Goal: Contribute content: Add original content to the website for others to see

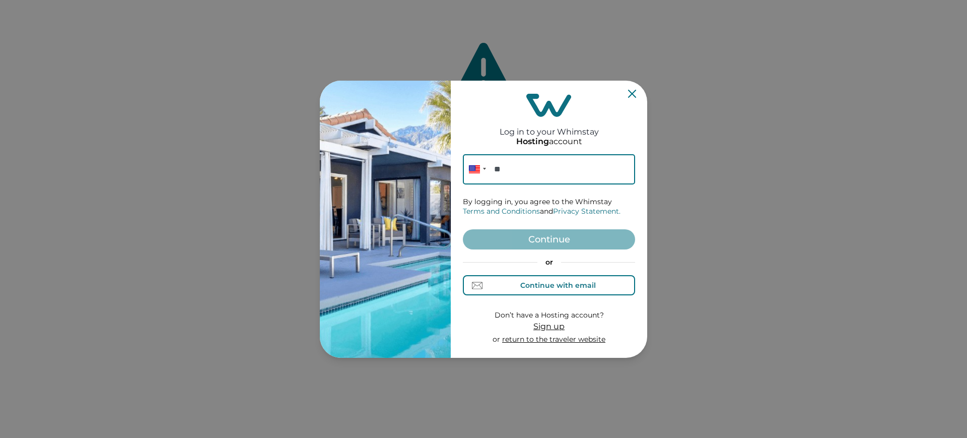
click at [566, 280] on div "Continue with email" at bounding box center [548, 285] width 93 height 11
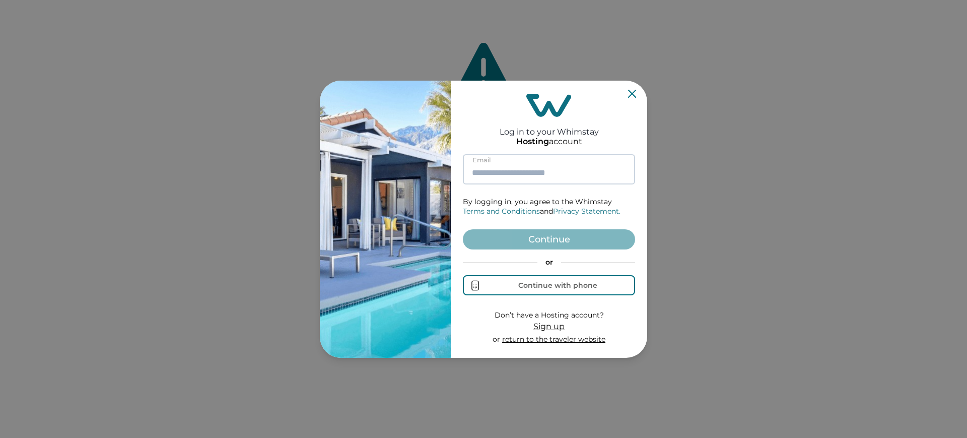
click at [524, 178] on input at bounding box center [549, 169] width 172 height 30
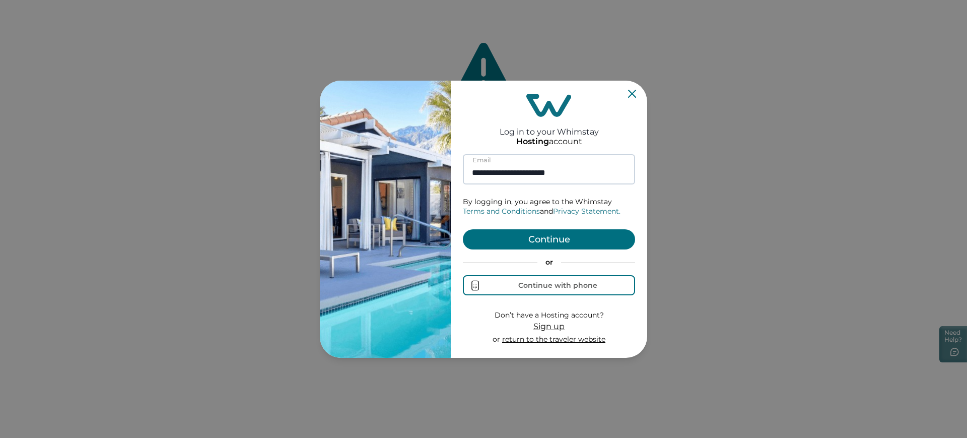
type input "**********"
click at [463, 229] on button "Continue" at bounding box center [549, 239] width 172 height 20
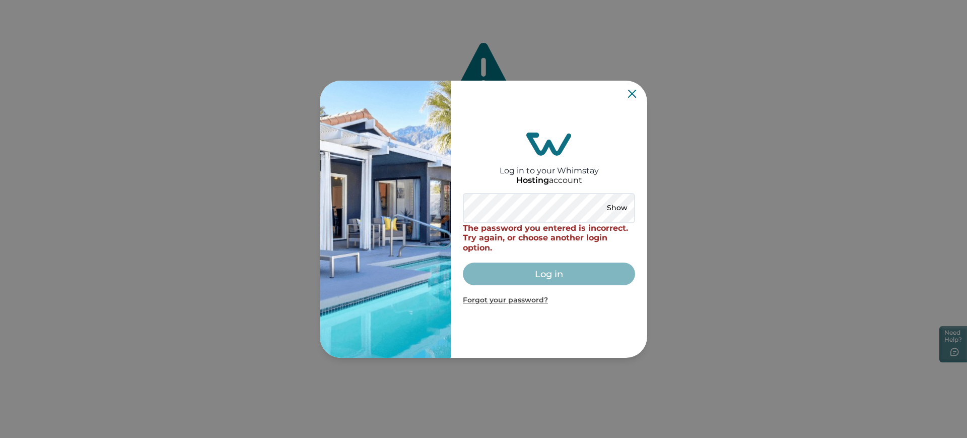
click at [608, 317] on div "Log in to your Whimstay Hosting account Show The password you entered is incorr…" at bounding box center [549, 219] width 172 height 269
click at [630, 95] on icon "Close" at bounding box center [632, 93] width 8 height 8
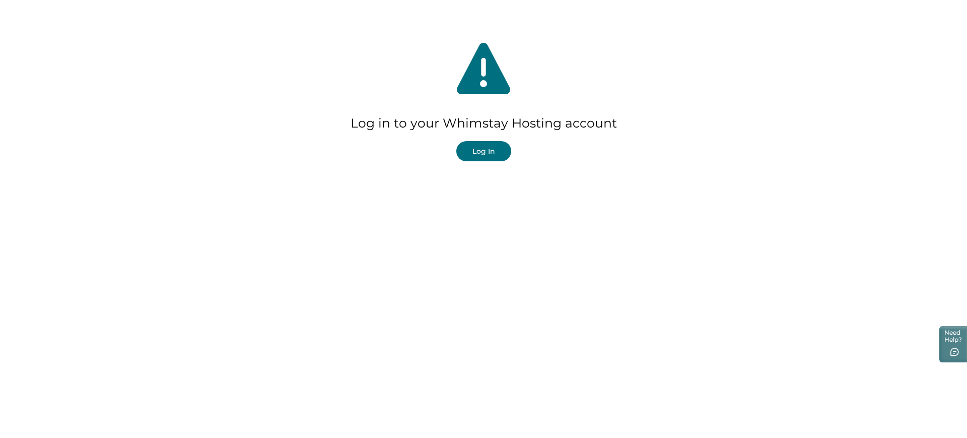
click at [500, 156] on button "Log In" at bounding box center [483, 151] width 55 height 20
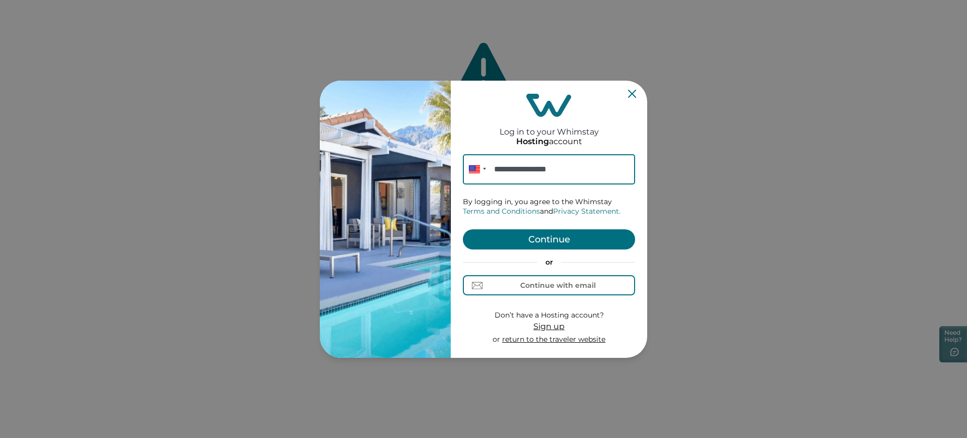
type input "**********"
click at [552, 231] on button "Continue" at bounding box center [549, 239] width 172 height 20
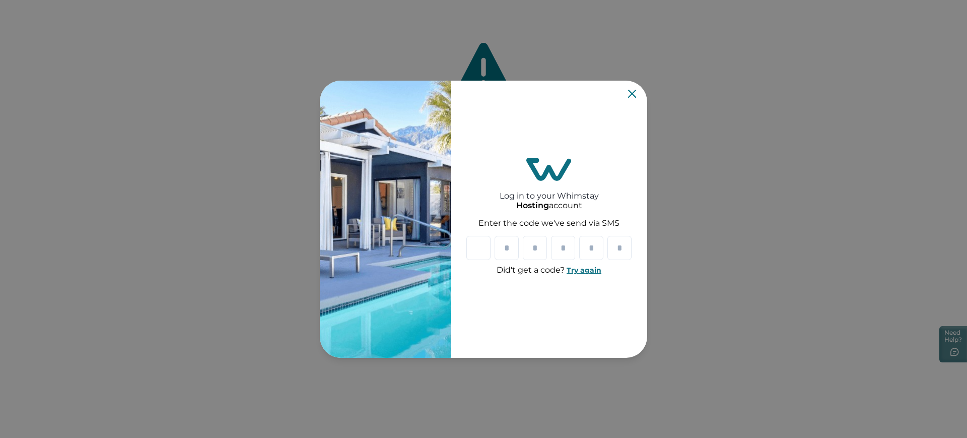
paste input "*"
type input "*"
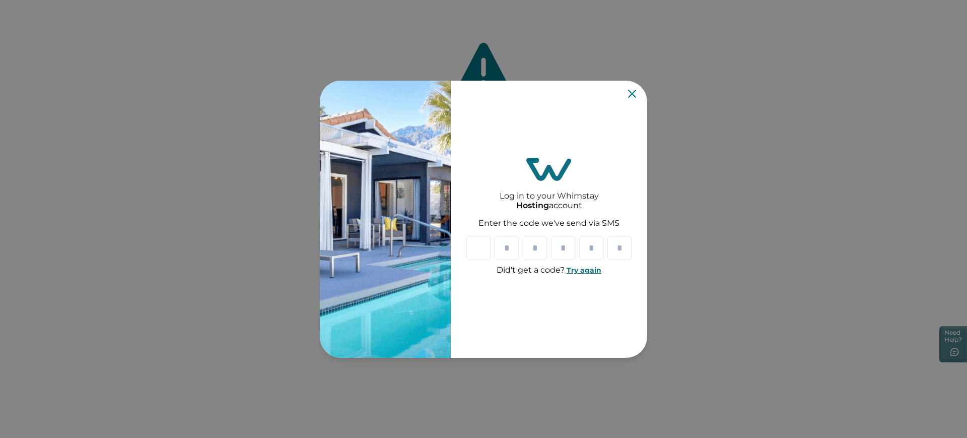
type input "*"
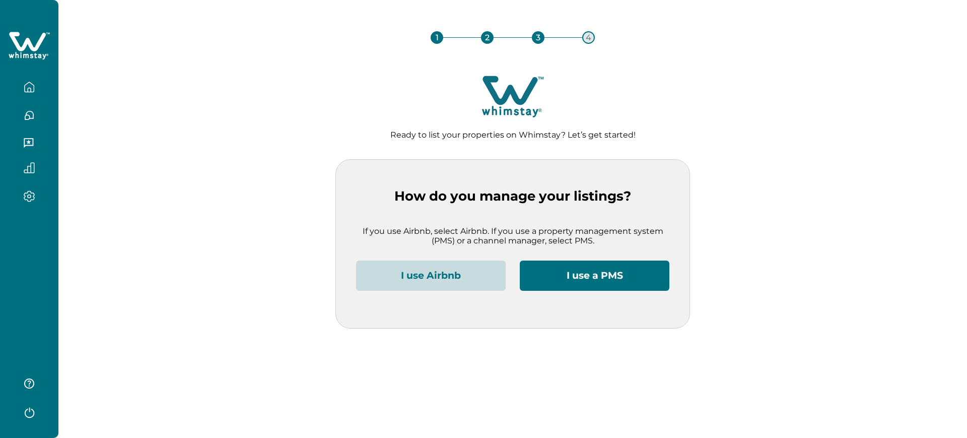
click at [394, 267] on button "I use Airbnb" at bounding box center [431, 275] width 150 height 30
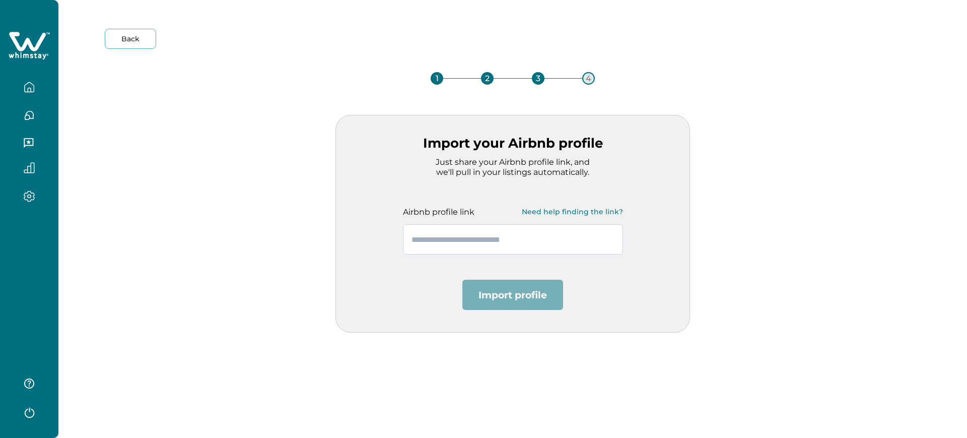
click at [448, 237] on input "text" at bounding box center [513, 239] width 220 height 30
paste input "**********"
type input "**********"
click at [487, 290] on button "Import profile" at bounding box center [512, 294] width 101 height 30
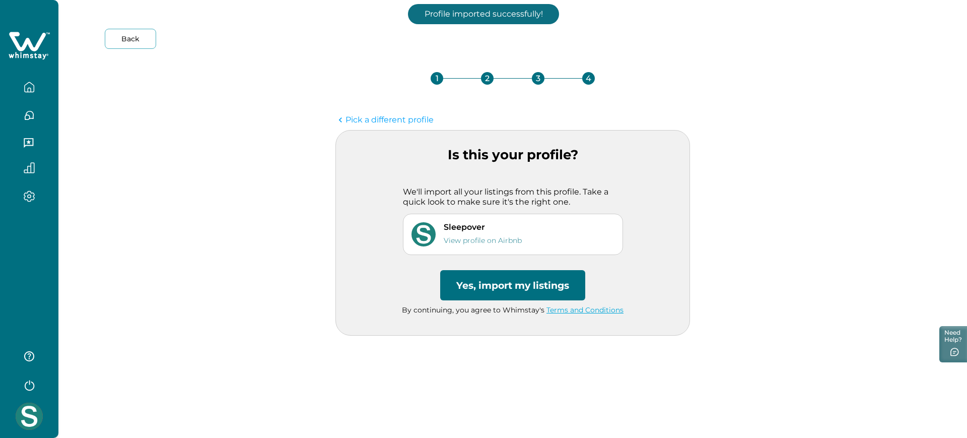
click at [488, 291] on button "Yes, import my listings" at bounding box center [512, 285] width 145 height 30
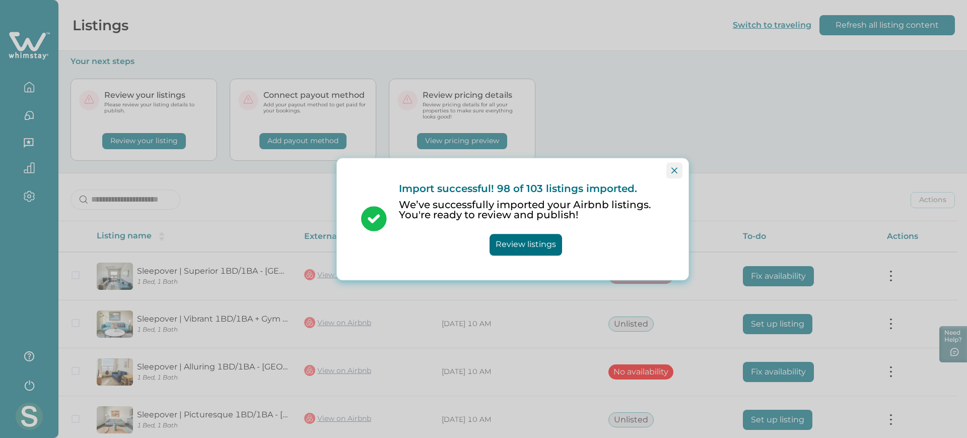
click at [674, 174] on button "Close" at bounding box center [674, 170] width 16 height 16
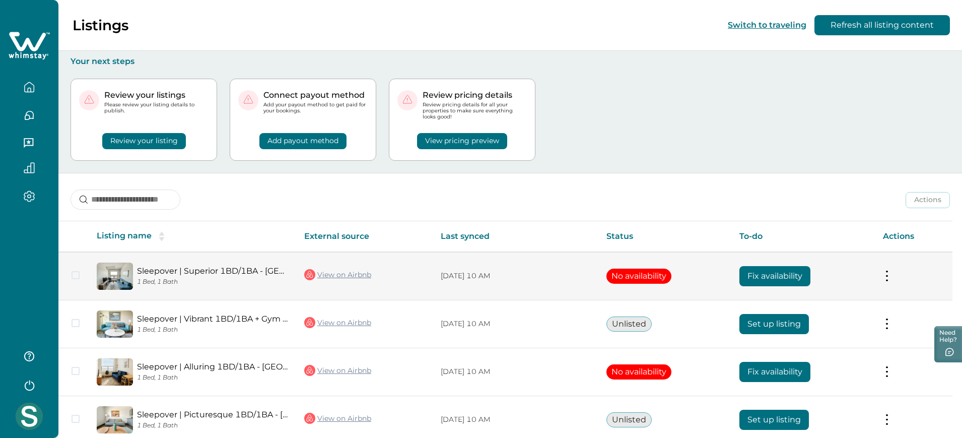
scroll to position [96, 0]
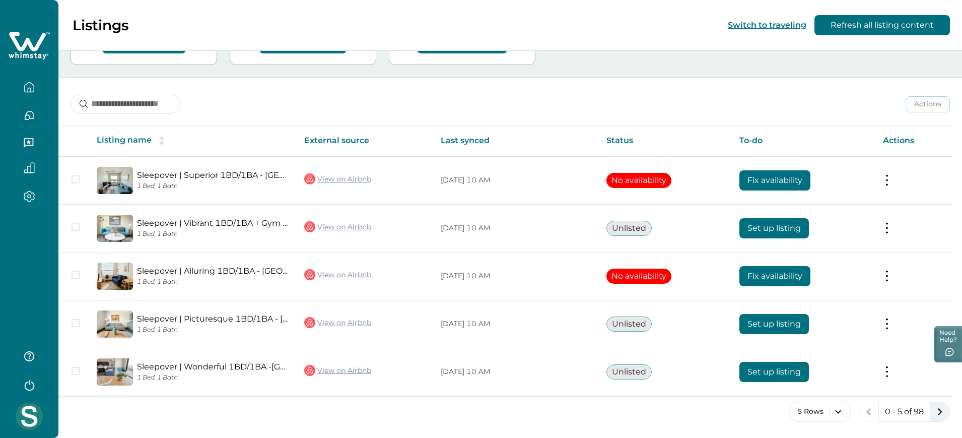
click at [932, 411] on icon "next page" at bounding box center [939, 411] width 14 height 14
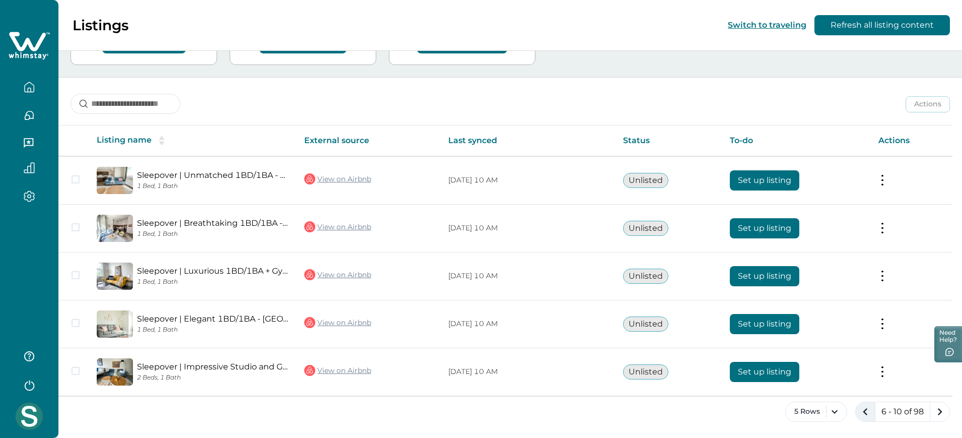
click at [856, 414] on button "previous page" at bounding box center [865, 411] width 20 height 20
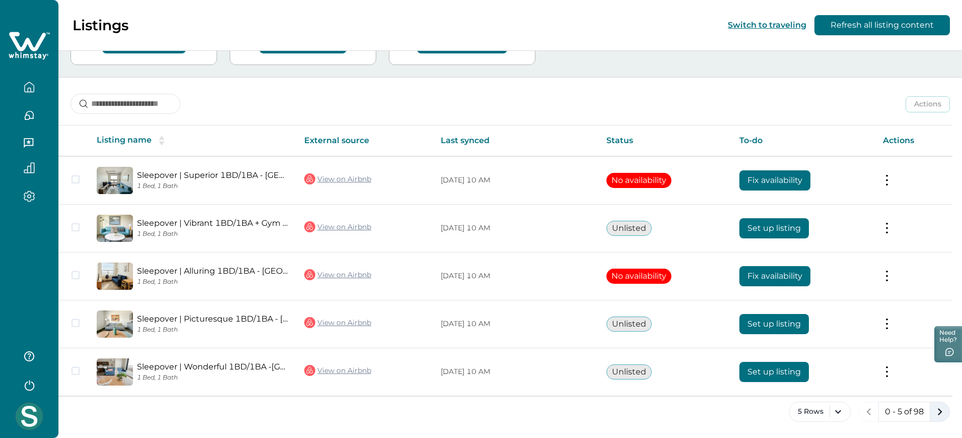
click at [931, 415] on button "next page" at bounding box center [939, 411] width 20 height 20
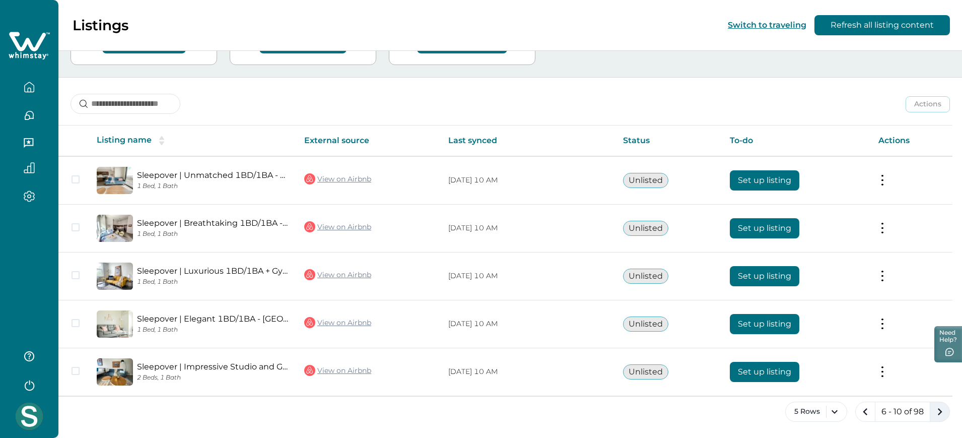
click at [931, 415] on button "next page" at bounding box center [939, 411] width 20 height 20
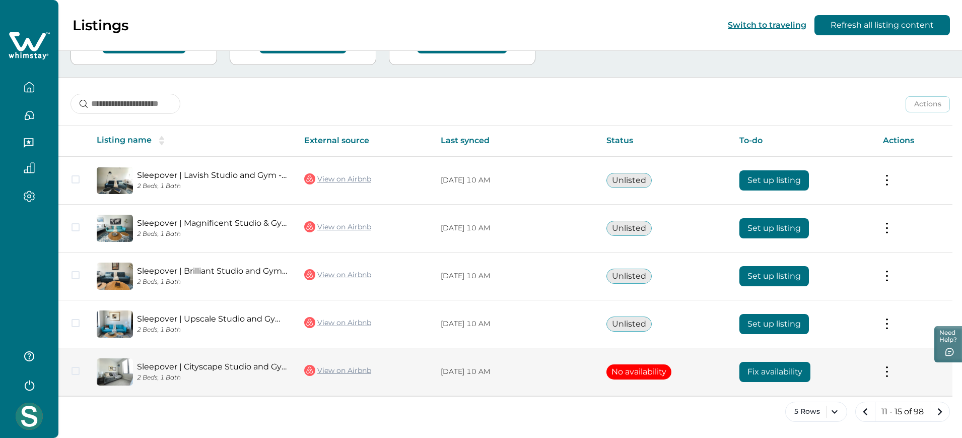
click at [365, 371] on link "View on Airbnb" at bounding box center [337, 370] width 67 height 13
click at [778, 371] on button "Fix availability" at bounding box center [774, 371] width 71 height 20
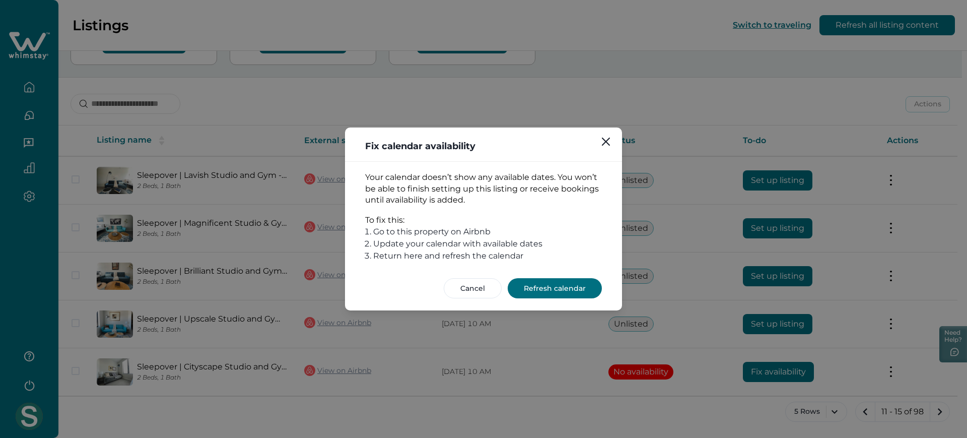
click at [560, 283] on button "Refresh calendar" at bounding box center [554, 288] width 94 height 20
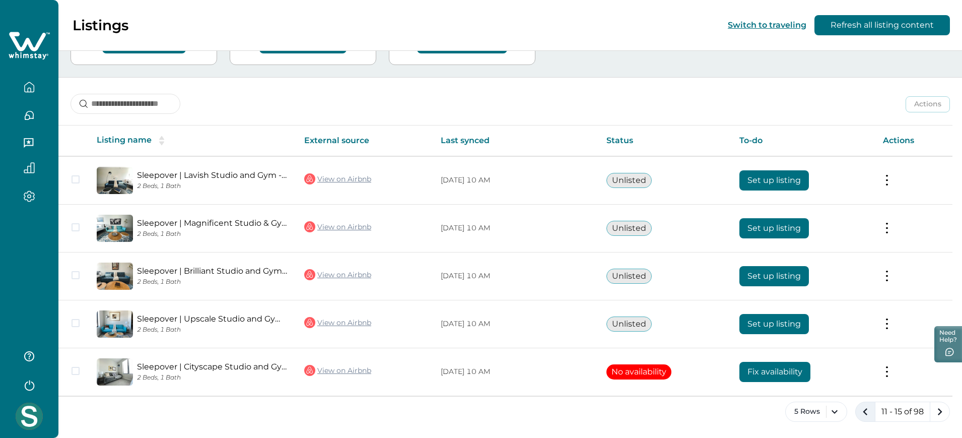
click at [864, 404] on icon "previous page" at bounding box center [865, 411] width 14 height 14
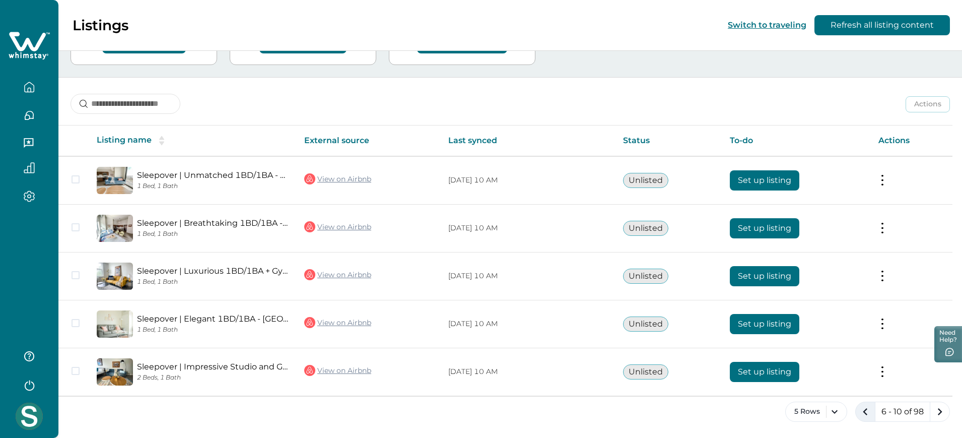
click at [864, 404] on icon "previous page" at bounding box center [865, 411] width 14 height 14
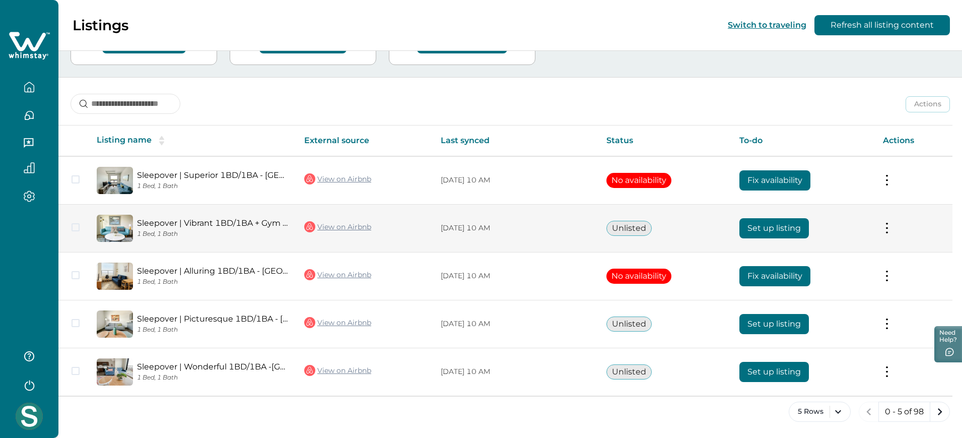
click at [760, 230] on button "Set up listing" at bounding box center [773, 228] width 69 height 20
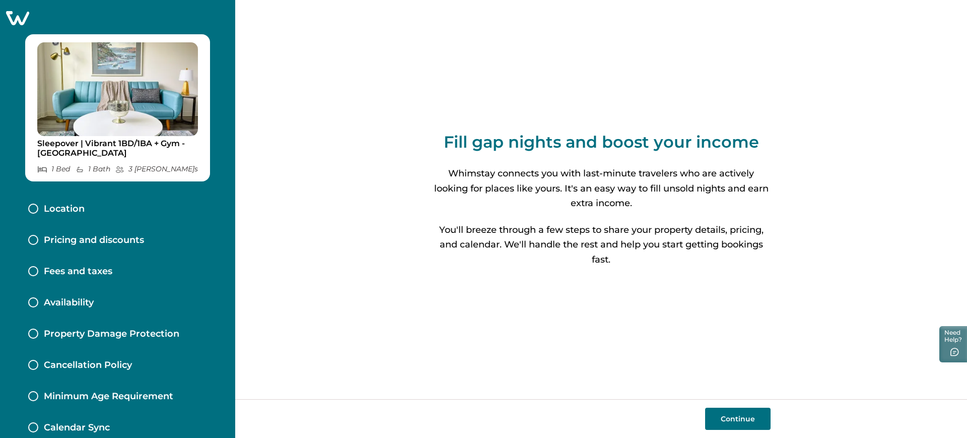
click at [115, 204] on div "Location" at bounding box center [117, 208] width 195 height 31
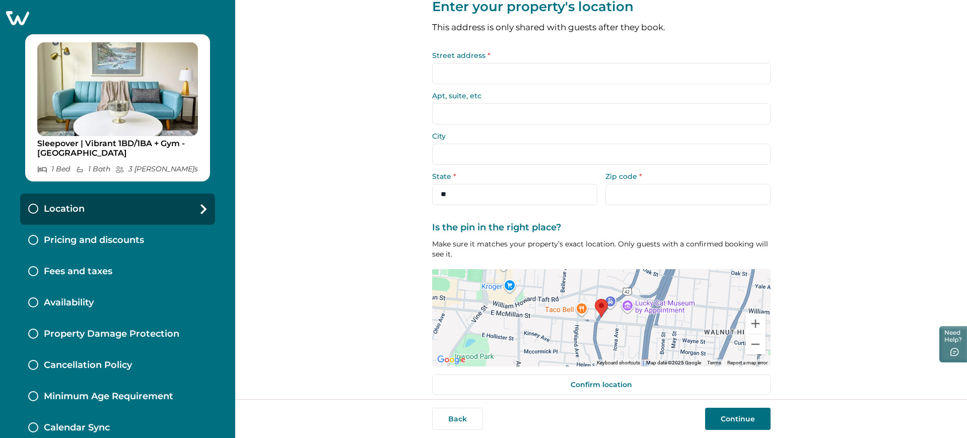
scroll to position [13, 0]
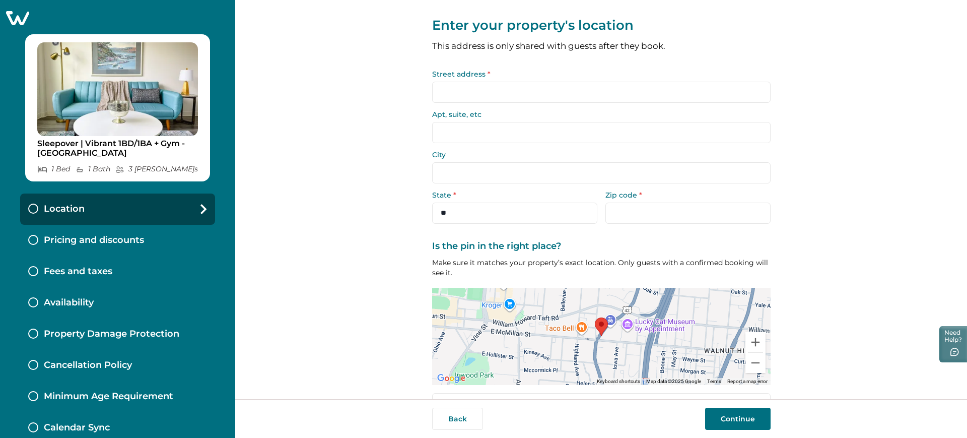
click at [544, 83] on input "Street address *" at bounding box center [601, 92] width 338 height 21
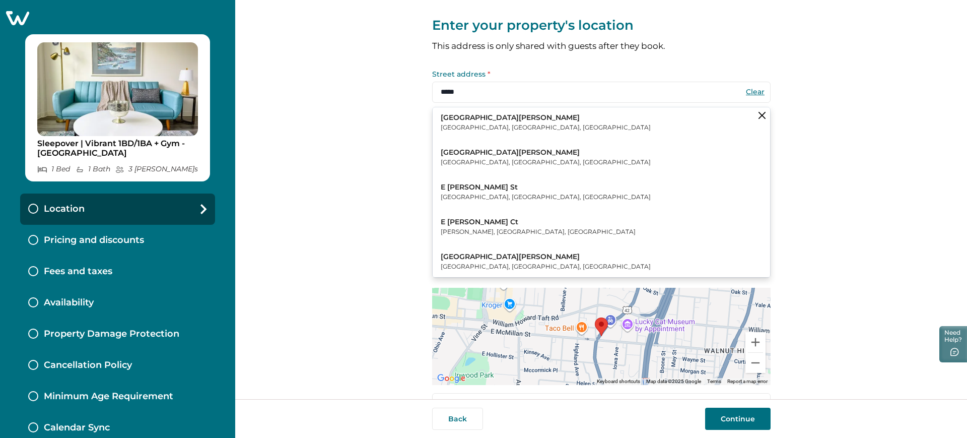
click at [507, 156] on p "East McMillan Street" at bounding box center [546, 153] width 210 height 10
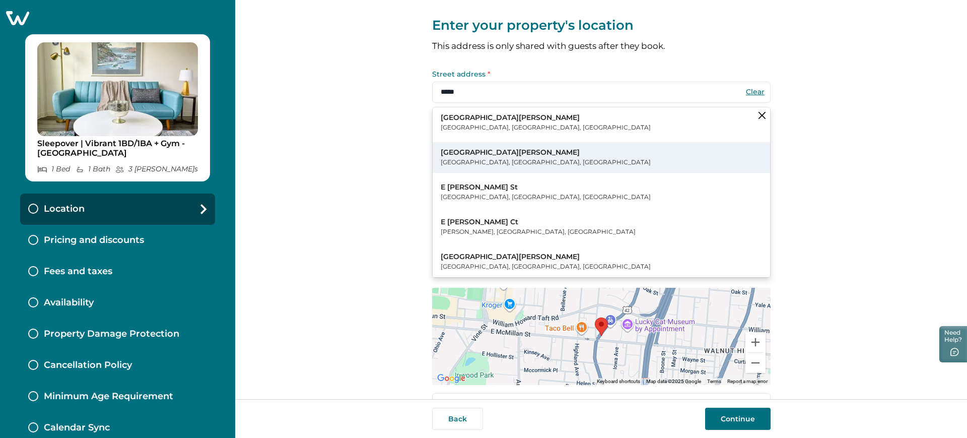
type input "**********"
select select "**"
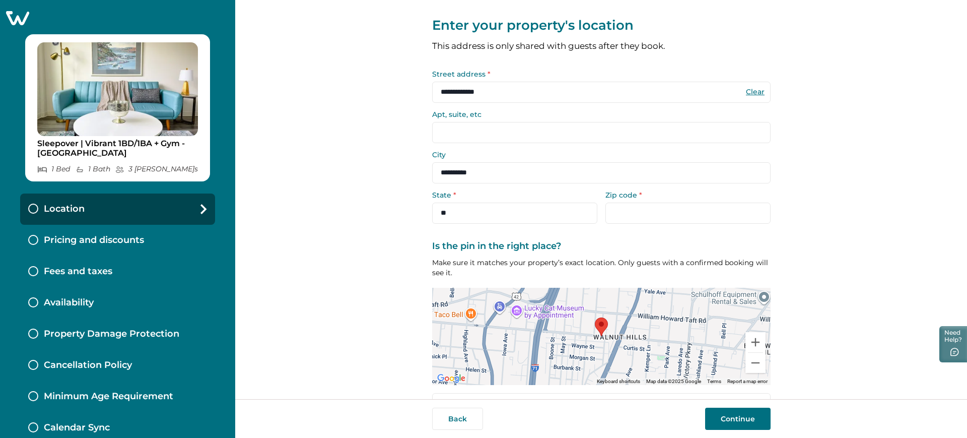
click at [648, 198] on div "Zip code *" at bounding box center [687, 207] width 165 height 32
click at [644, 205] on input "Zip code *" at bounding box center [687, 212] width 165 height 21
click at [634, 215] on input "Zip code *" at bounding box center [687, 212] width 165 height 21
click at [702, 217] on input "Zip code *" at bounding box center [687, 212] width 165 height 21
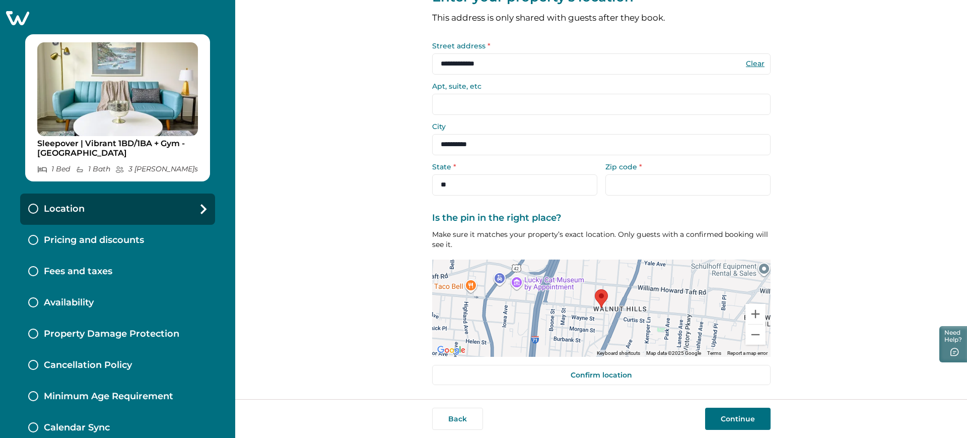
scroll to position [0, 0]
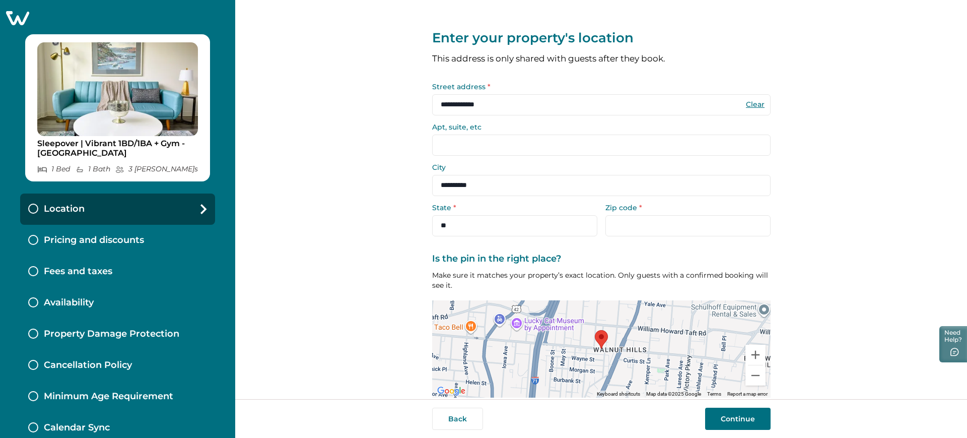
click at [655, 230] on input "Zip code *" at bounding box center [687, 225] width 165 height 21
drag, startPoint x: 655, startPoint y: 230, endPoint x: 640, endPoint y: 222, distance: 16.9
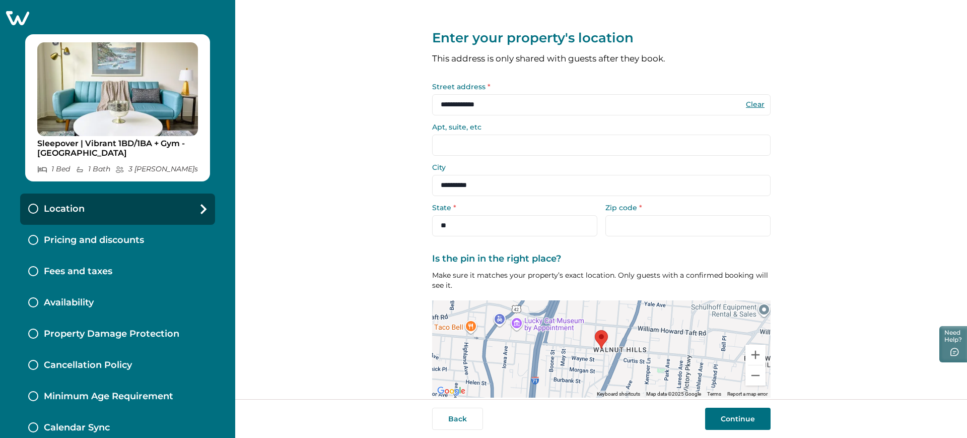
click at [640, 222] on input "Zip code *" at bounding box center [687, 225] width 165 height 21
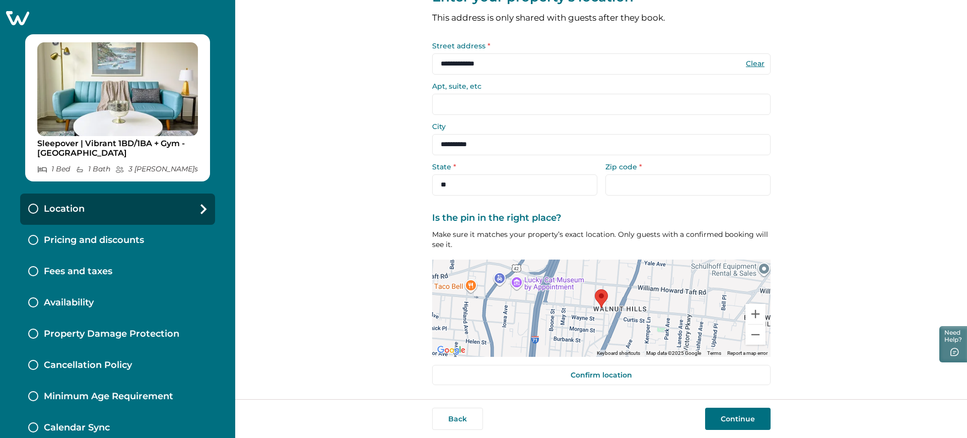
click at [749, 414] on button "Continue" at bounding box center [737, 418] width 65 height 22
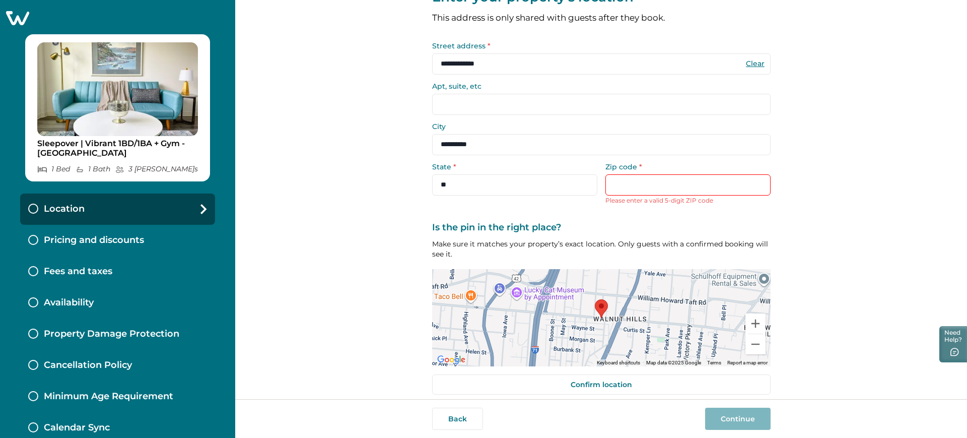
click at [675, 189] on input "Zip code *" at bounding box center [687, 184] width 165 height 21
click at [620, 72] on input "**********" at bounding box center [601, 63] width 338 height 21
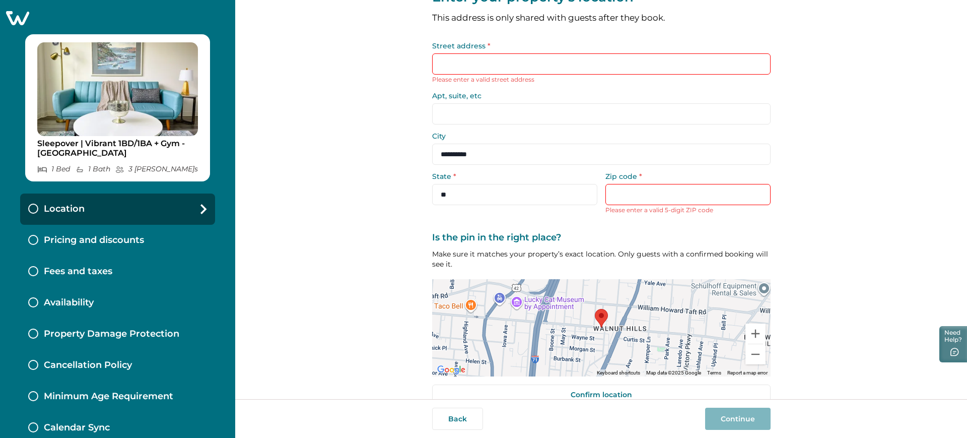
type input "*"
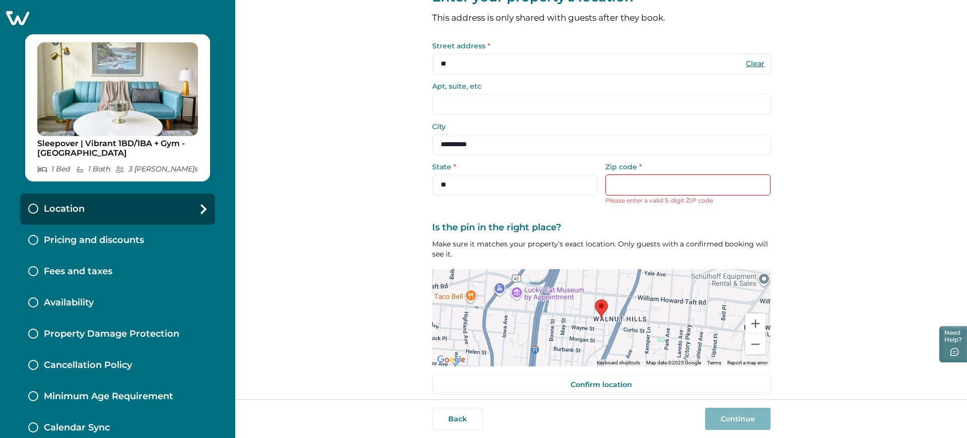
type input "*"
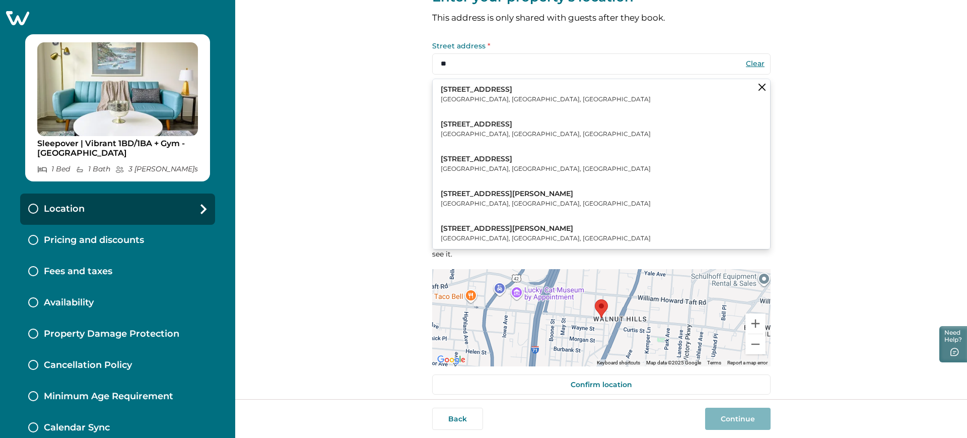
type input "***"
click at [551, 128] on button "East McMillan Street Cincinnati, OH, USA" at bounding box center [600, 129] width 337 height 31
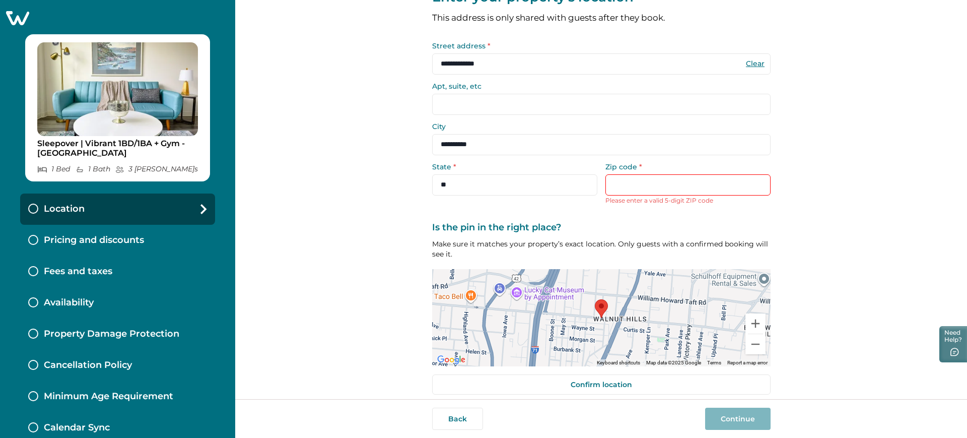
click at [644, 194] on input "Zip code *" at bounding box center [687, 184] width 165 height 21
click at [455, 58] on input "**********" at bounding box center [601, 63] width 338 height 21
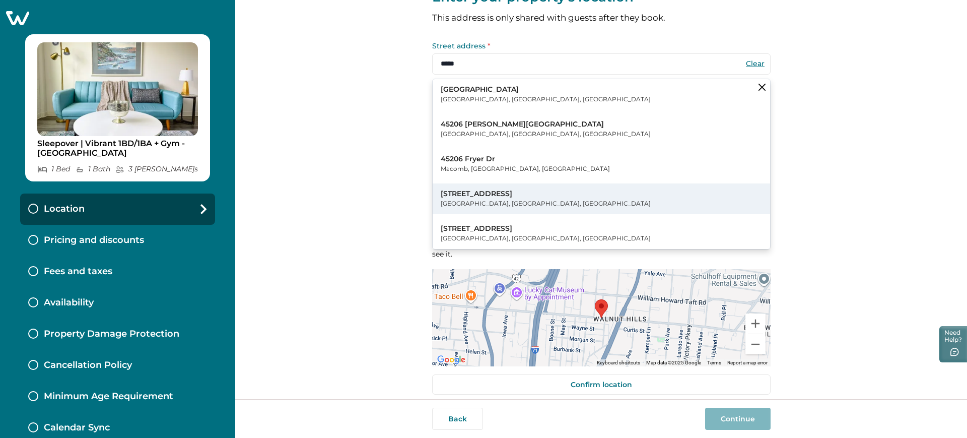
scroll to position [50, 0]
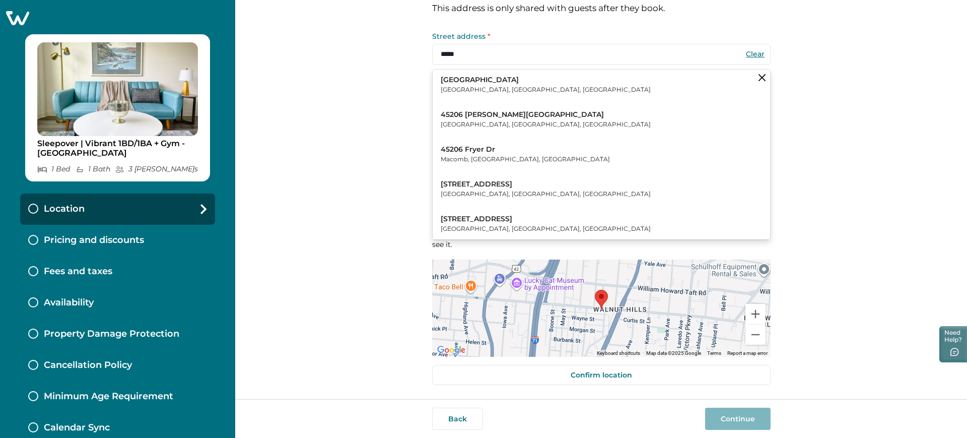
type input "*****"
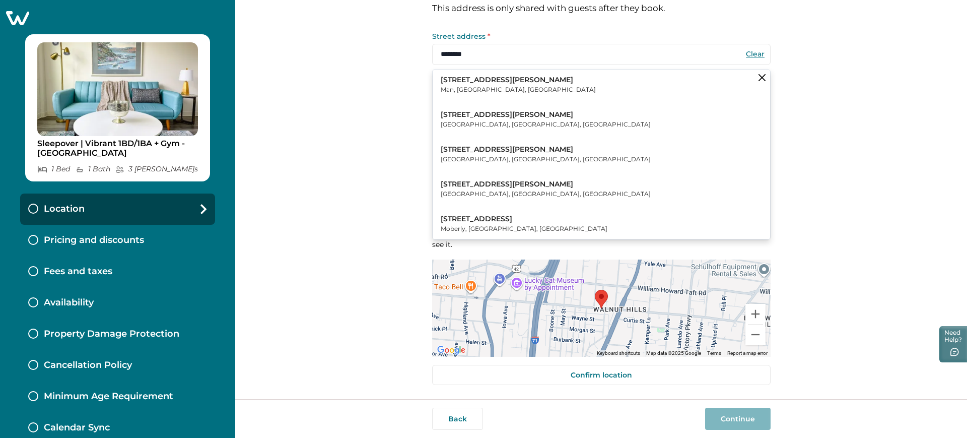
click at [492, 116] on p "900 East McMillan Street" at bounding box center [546, 115] width 210 height 10
type input "**********"
type input "*****"
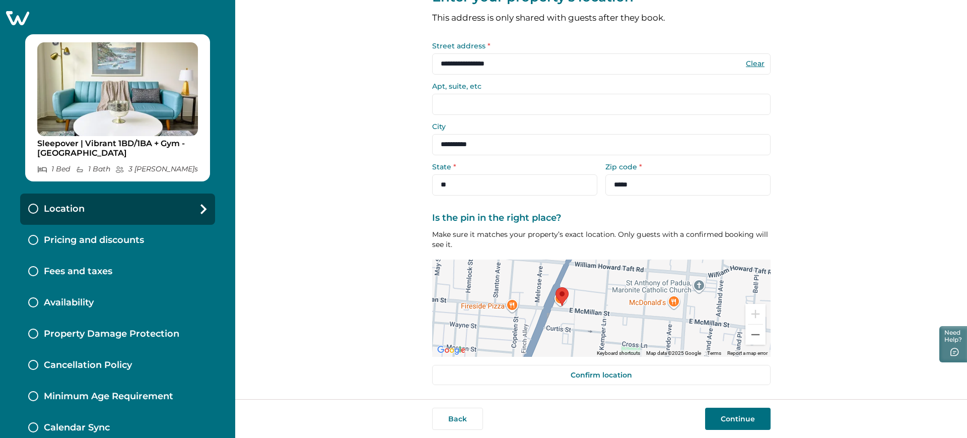
drag, startPoint x: 596, startPoint y: 293, endPoint x: 639, endPoint y: 335, distance: 60.5
click at [639, 335] on div at bounding box center [601, 307] width 338 height 97
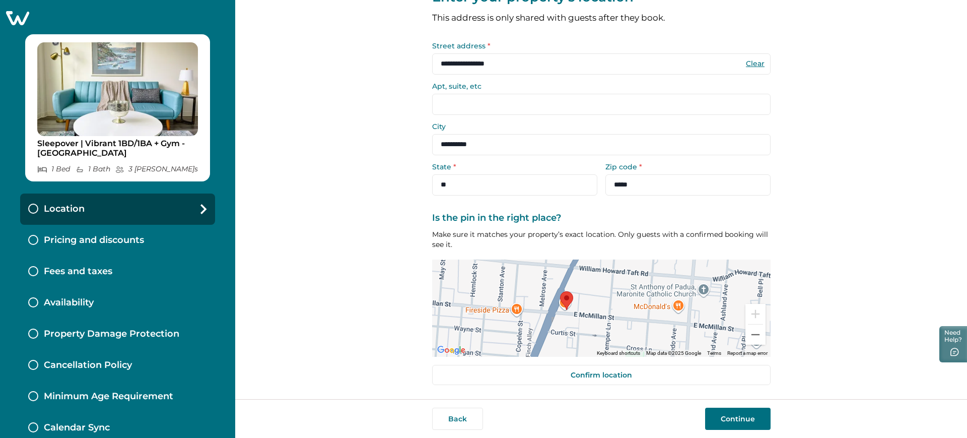
click at [749, 412] on button "Continue" at bounding box center [737, 418] width 65 height 22
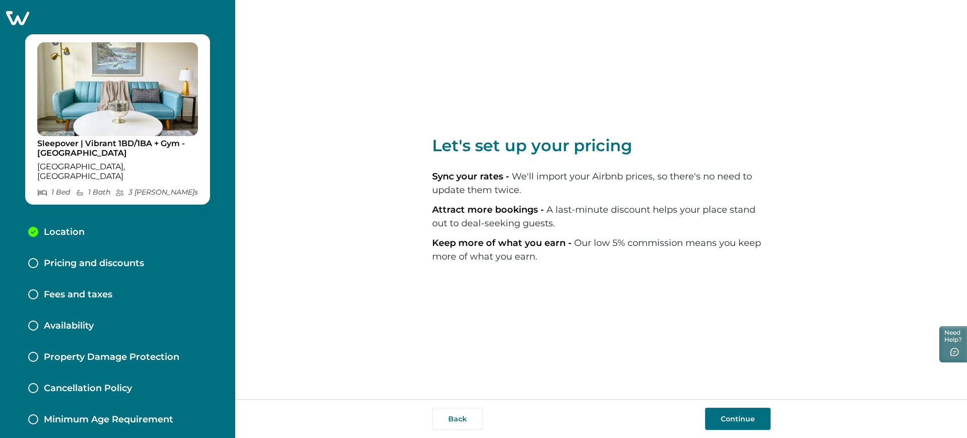
click at [764, 406] on div "Back Continue" at bounding box center [601, 418] width 732 height 39
click at [755, 417] on button "Continue" at bounding box center [737, 418] width 65 height 22
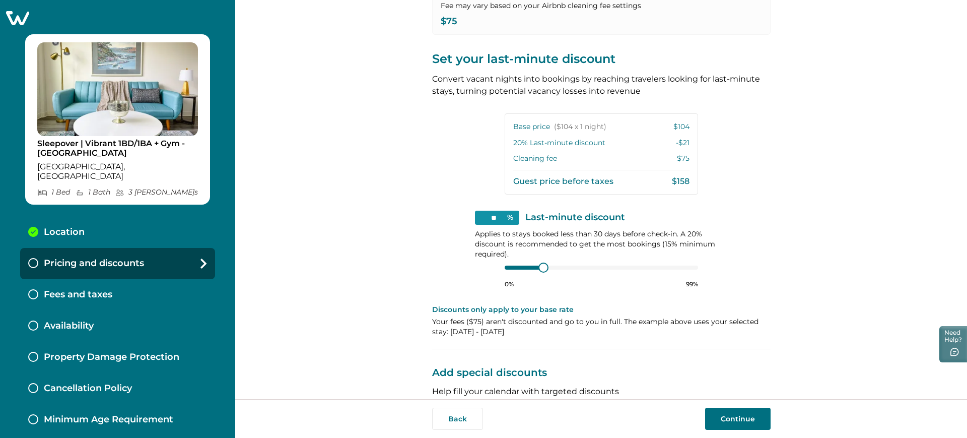
scroll to position [291, 0]
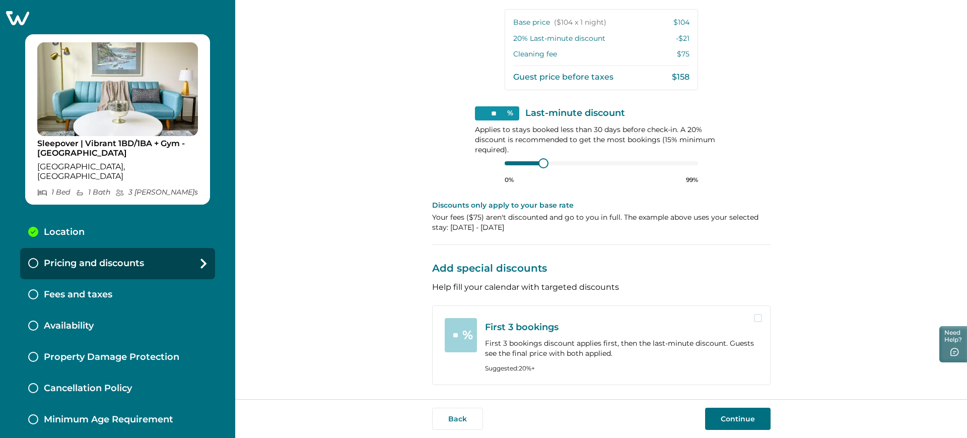
click at [748, 414] on button "Continue" at bounding box center [737, 418] width 65 height 22
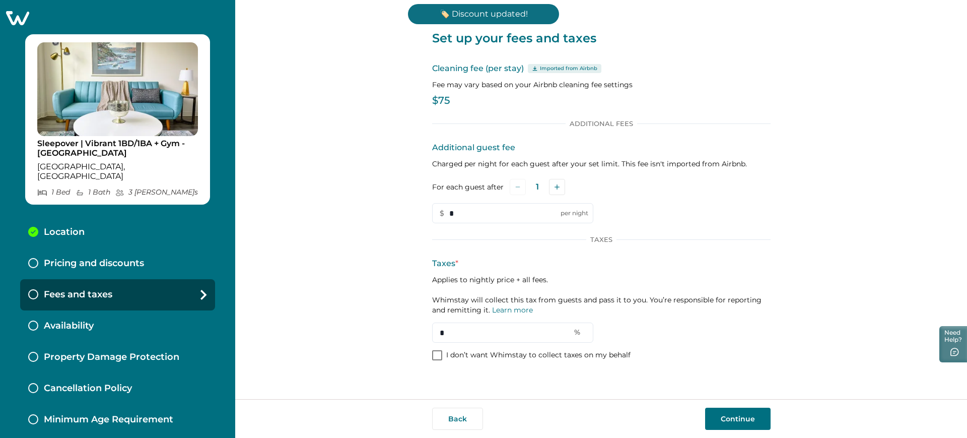
click at [464, 361] on div "Additional Fees Additional guest fee Charged per night for each guest after you…" at bounding box center [601, 240] width 338 height 243
click at [442, 359] on label "I don’t want Whimstay to collect taxes on my behalf" at bounding box center [531, 355] width 198 height 10
click at [729, 418] on button "Continue" at bounding box center [737, 418] width 65 height 22
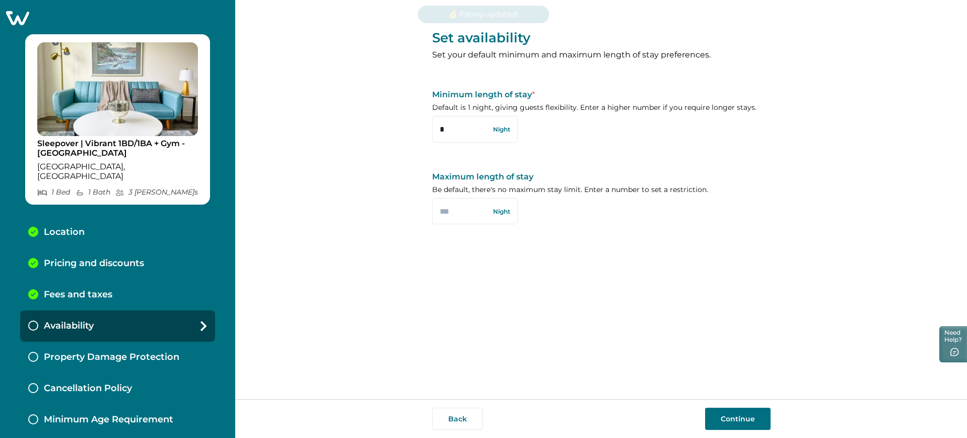
click at [710, 413] on button "Continue" at bounding box center [737, 418] width 65 height 22
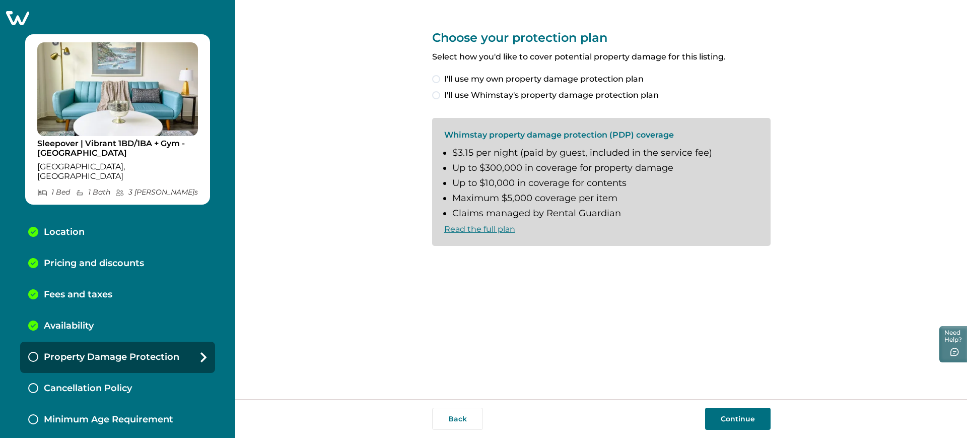
click at [530, 94] on span "I'll use Whimstay's property damage protection plan" at bounding box center [551, 95] width 214 height 12
click at [525, 262] on span "I understand and accept the Whimstay Host Terms and Conditions" at bounding box center [579, 262] width 271 height 12
click at [485, 74] on span "I'll use my own property damage protection plan" at bounding box center [543, 79] width 199 height 12
click at [735, 424] on button "Continue" at bounding box center [737, 418] width 65 height 22
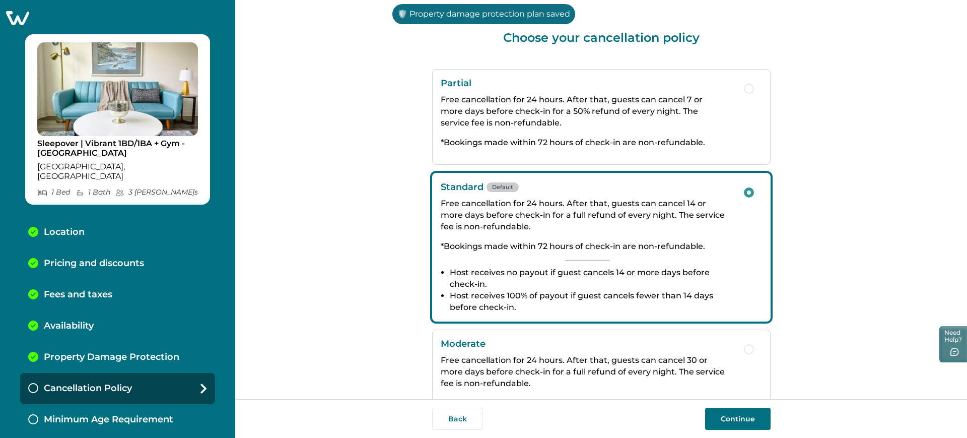
click at [748, 419] on button "Continue" at bounding box center [737, 418] width 65 height 22
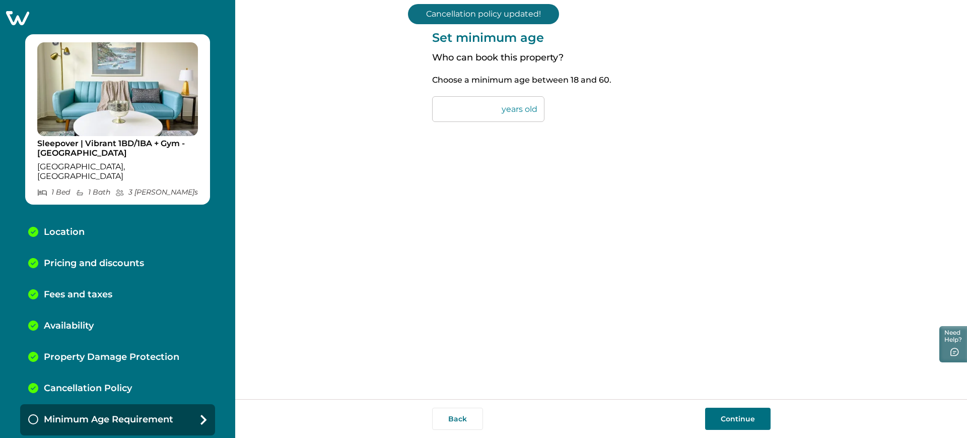
click at [723, 406] on div "Back Continue" at bounding box center [601, 418] width 732 height 39
click at [721, 414] on button "Continue" at bounding box center [737, 418] width 65 height 22
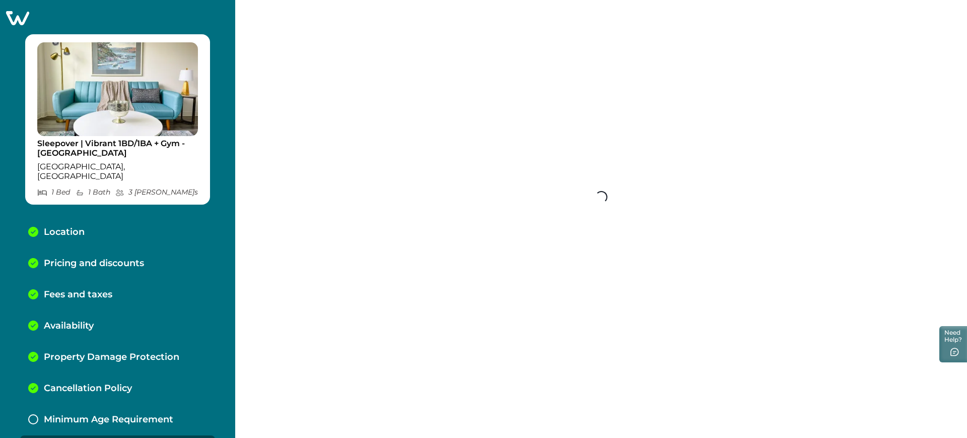
scroll to position [19, 0]
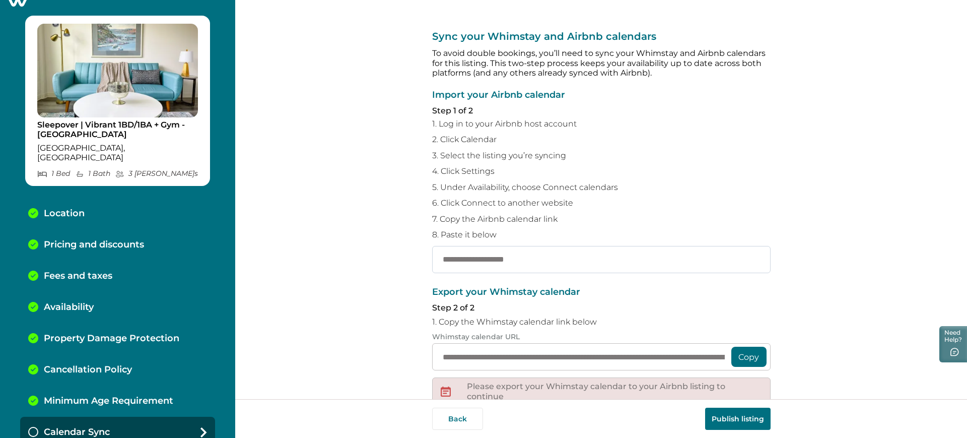
click at [530, 263] on input "text" at bounding box center [601, 259] width 338 height 27
paste input "**********"
type input "**********"
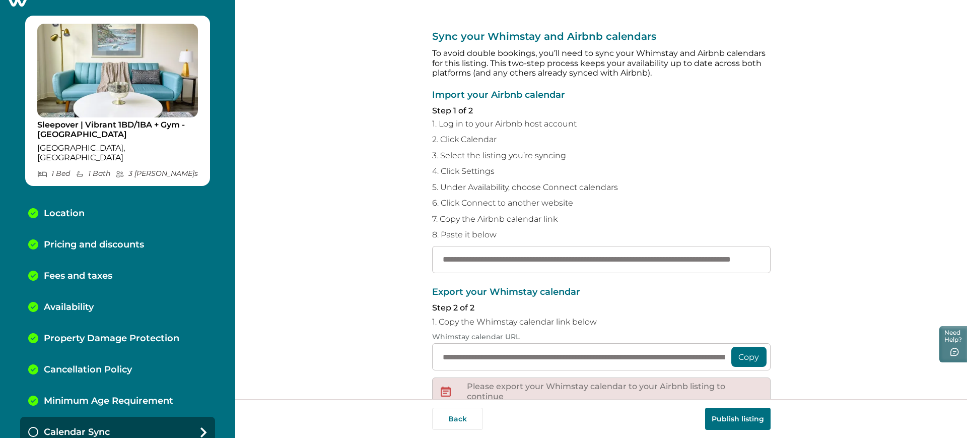
click at [733, 412] on button "Publish listing" at bounding box center [737, 418] width 65 height 22
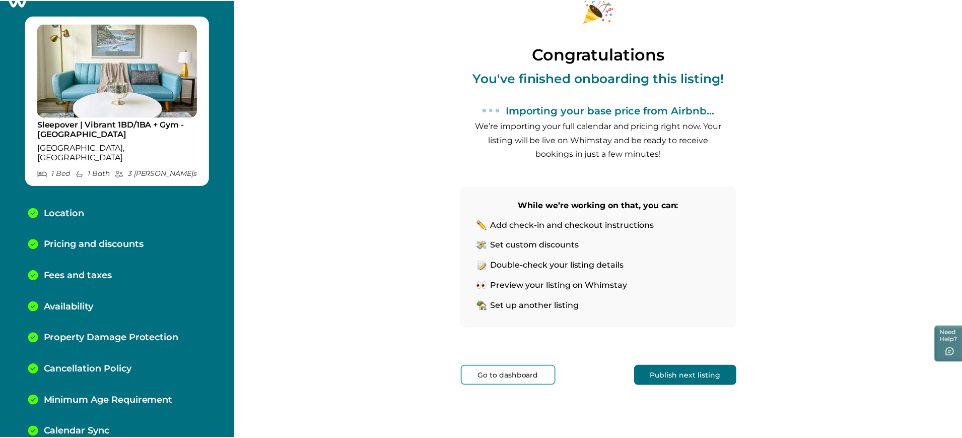
scroll to position [50, 0]
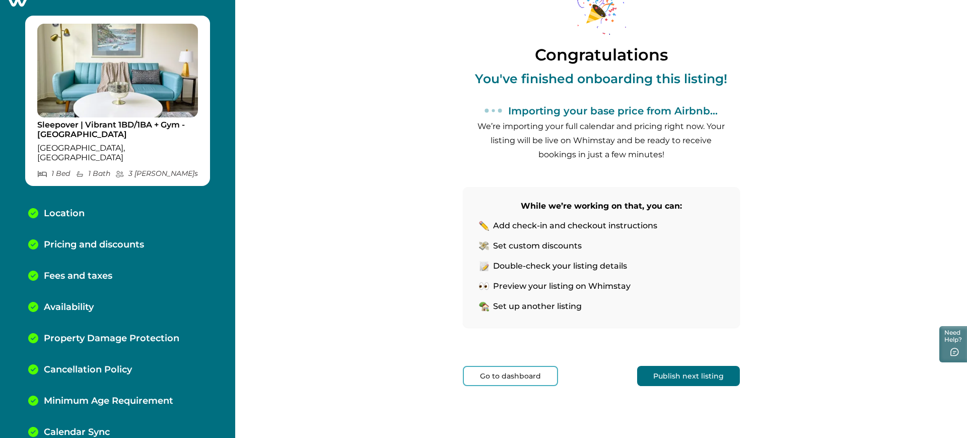
click at [504, 372] on button "Go to dashboard" at bounding box center [510, 376] width 95 height 20
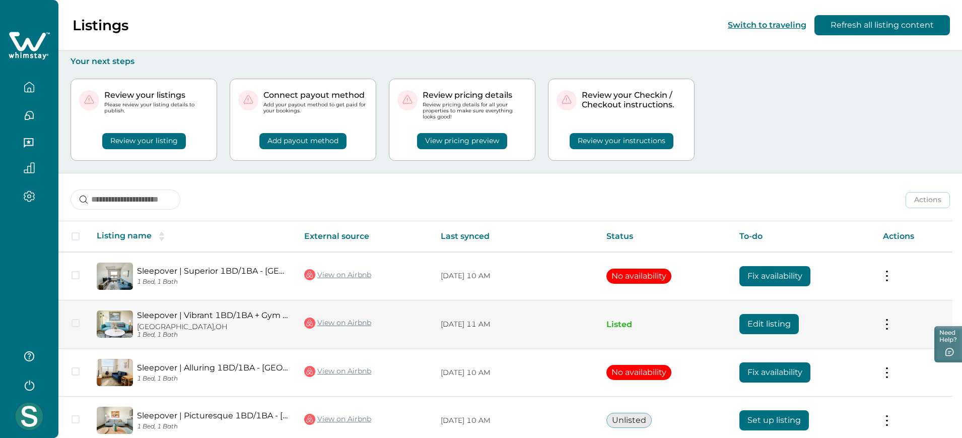
click at [755, 325] on button "Edit listing" at bounding box center [768, 324] width 59 height 20
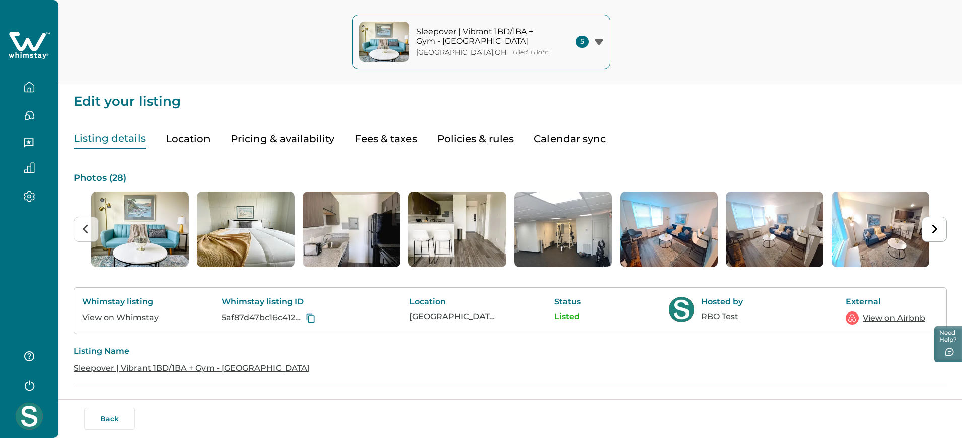
click at [528, 28] on p "Sleepover | Vibrant 1BD/1BA + Gym - [GEOGRAPHIC_DATA]" at bounding box center [484, 37] width 136 height 20
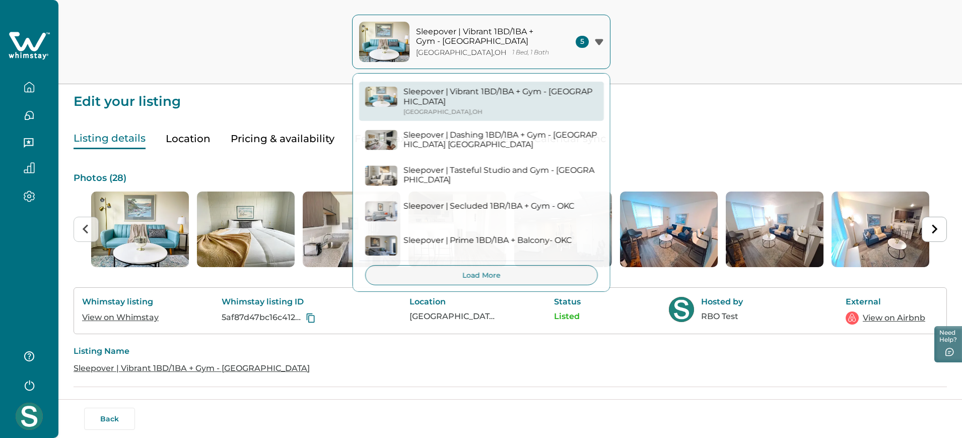
click at [709, 80] on div "Sleepover | Vibrant 1BD/1BA + Gym - Cincinnati Cincinnati , OH 1 Bed, 1 Bath 5 …" at bounding box center [481, 42] width 962 height 84
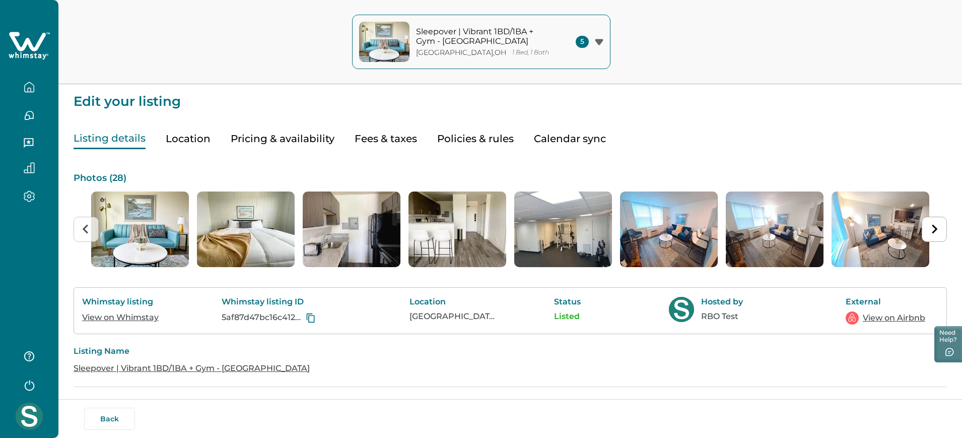
click at [465, 45] on p "Sleepover | Vibrant 1BD/1BA + Gym - [GEOGRAPHIC_DATA]" at bounding box center [484, 37] width 136 height 20
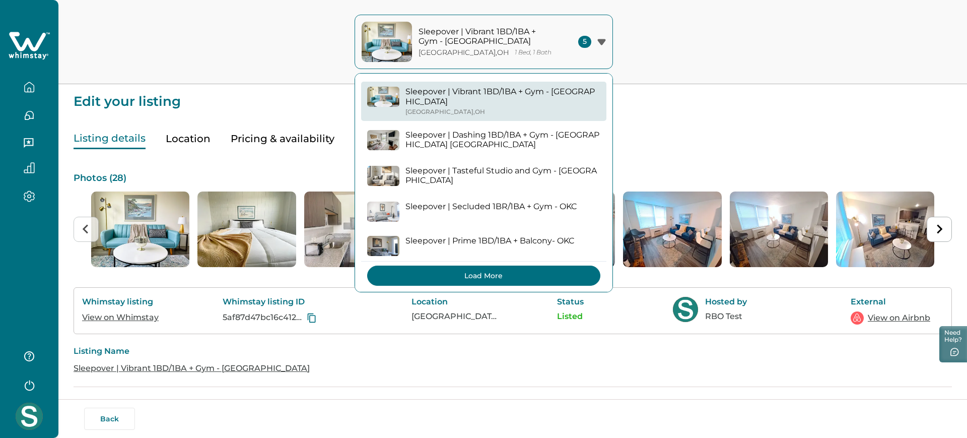
click at [503, 265] on button "Load More" at bounding box center [483, 275] width 233 height 20
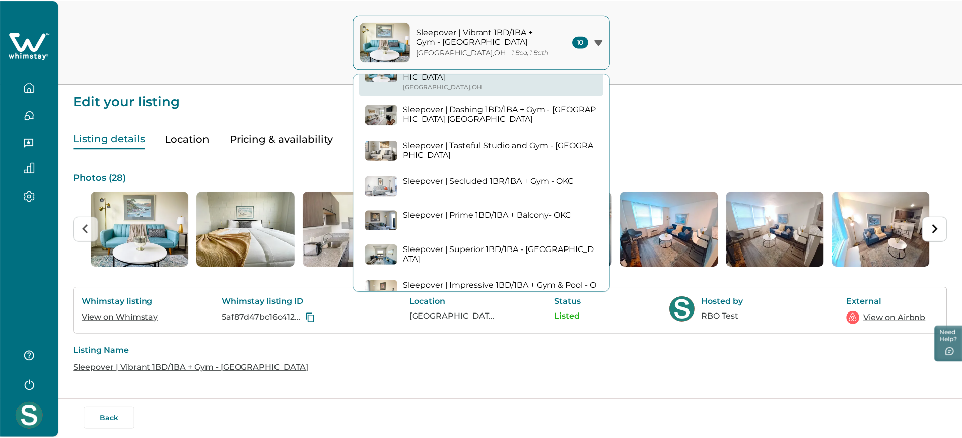
scroll to position [27, 0]
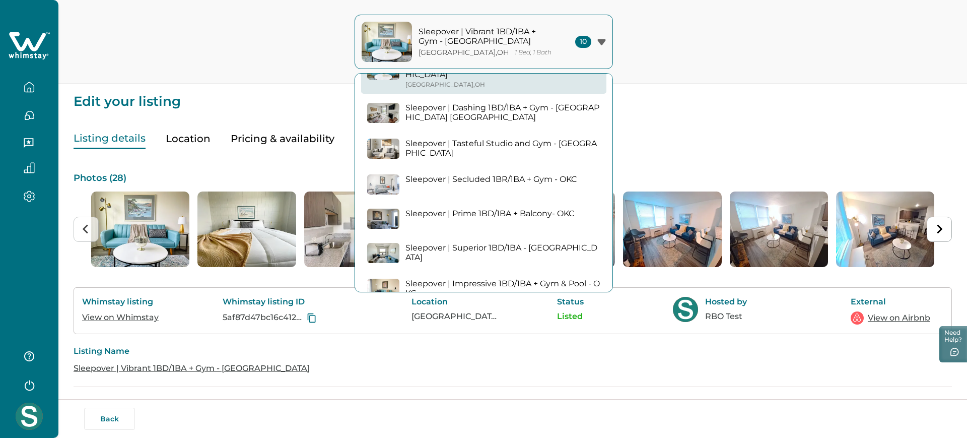
click at [502, 243] on p "Sleepover | Superior 1BD/1BA - [GEOGRAPHIC_DATA]" at bounding box center [502, 253] width 195 height 20
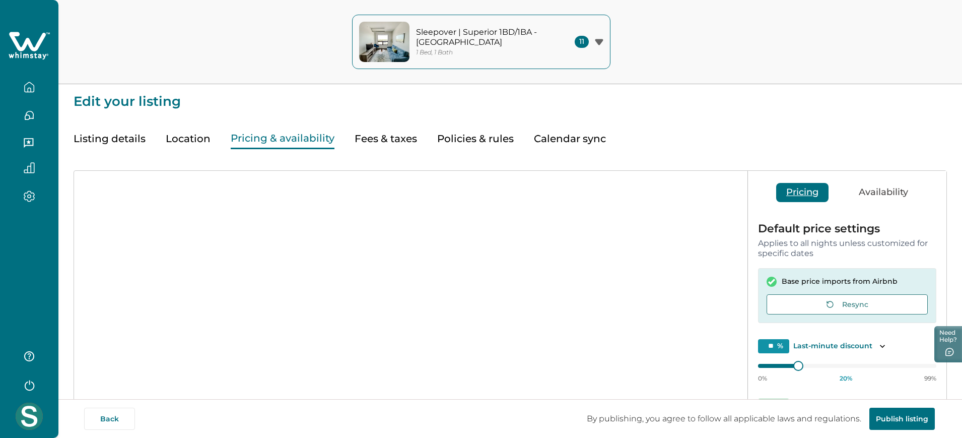
click at [309, 141] on button "Pricing & availability" at bounding box center [283, 138] width 104 height 21
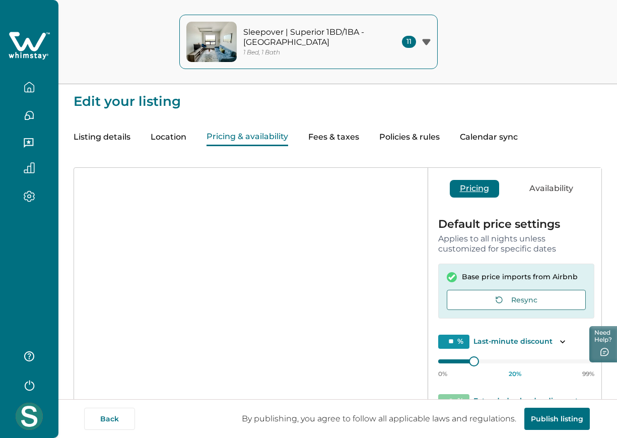
click at [342, 129] on button "Fees & taxes" at bounding box center [333, 137] width 51 height 18
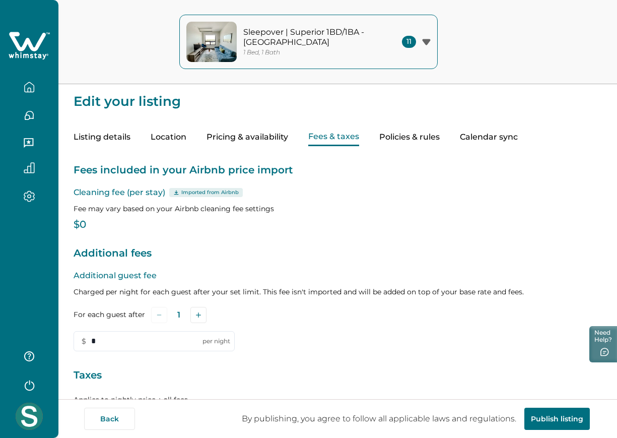
click at [402, 136] on button "Policies & rules" at bounding box center [409, 137] width 60 height 18
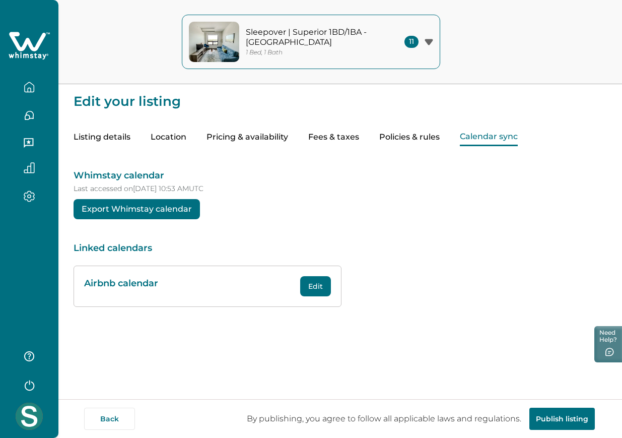
click at [496, 142] on button "Calendar sync" at bounding box center [489, 137] width 58 height 18
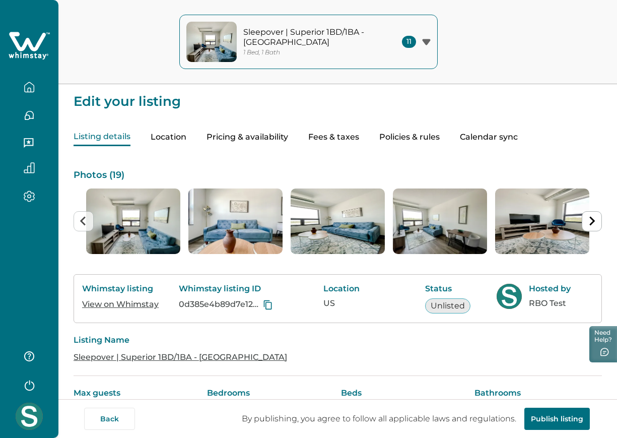
click at [107, 136] on button "Listing details" at bounding box center [102, 137] width 57 height 18
click at [143, 130] on div "Listing details Location Pricing & availability Fees & taxes Policies & rules C…" at bounding box center [338, 127] width 528 height 38
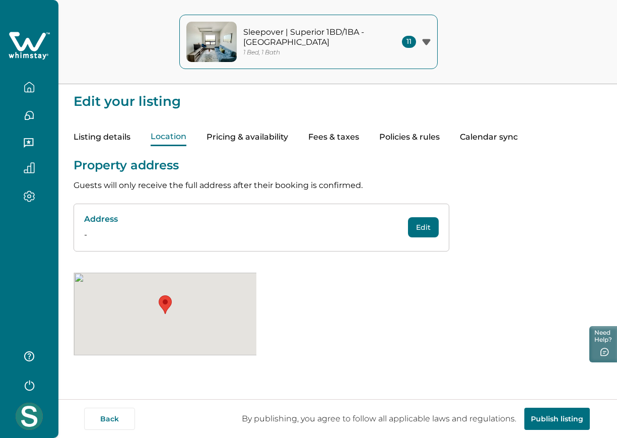
click at [154, 132] on button "Location" at bounding box center [169, 137] width 36 height 18
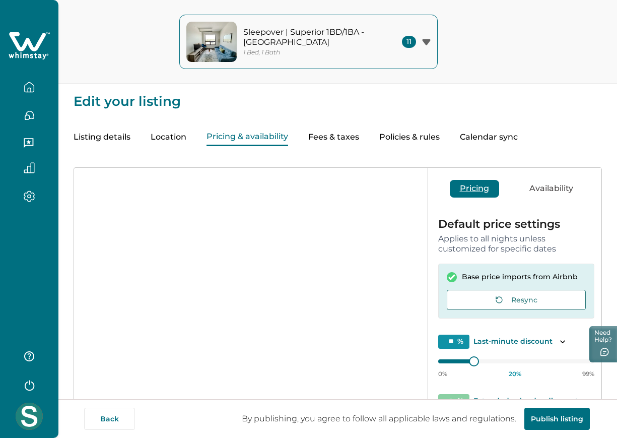
click at [244, 137] on button "Pricing & availability" at bounding box center [247, 137] width 82 height 18
click at [170, 144] on button "Location" at bounding box center [169, 137] width 36 height 18
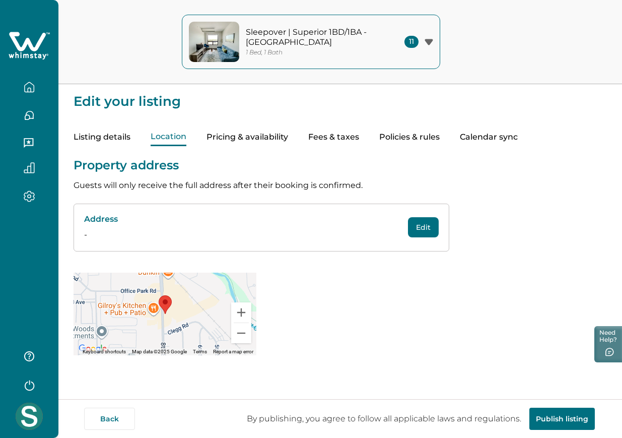
click at [429, 228] on button "Edit" at bounding box center [423, 227] width 31 height 20
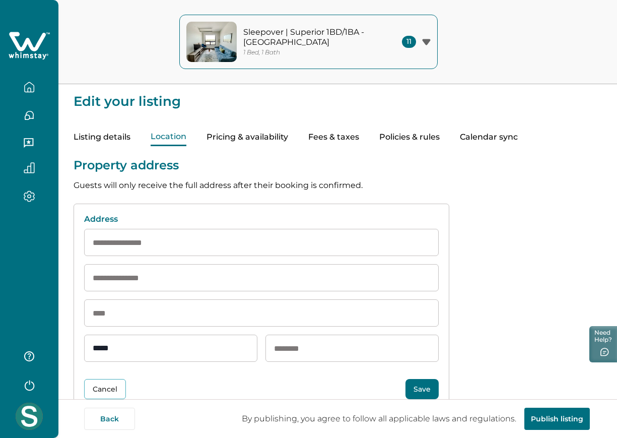
click at [326, 238] on input at bounding box center [261, 242] width 354 height 27
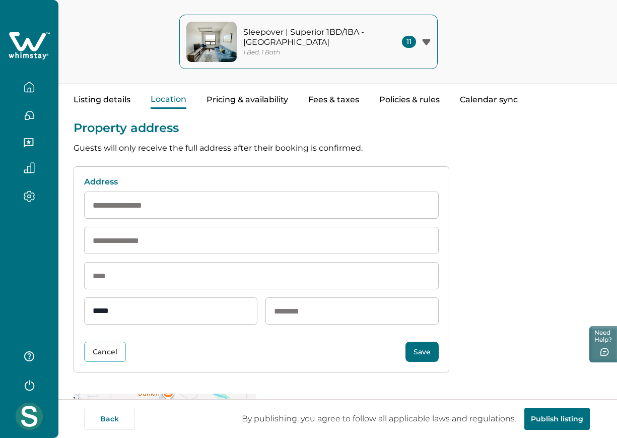
scroll to position [40, 0]
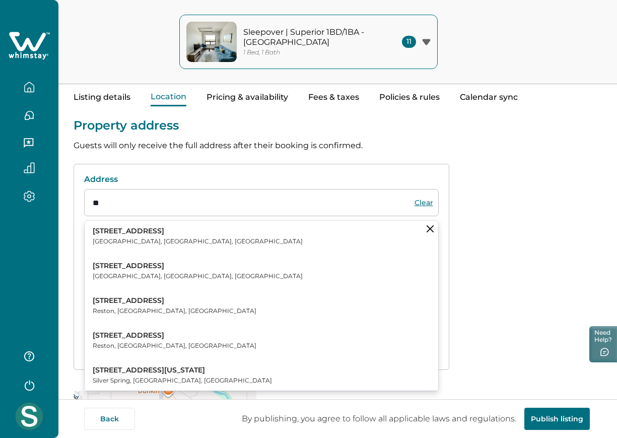
click at [317, 241] on button "1201 East Severn Way Sterling, VA, USA" at bounding box center [261, 236] width 353 height 31
type input "**********"
type input "********"
select select "**"
type input "*****"
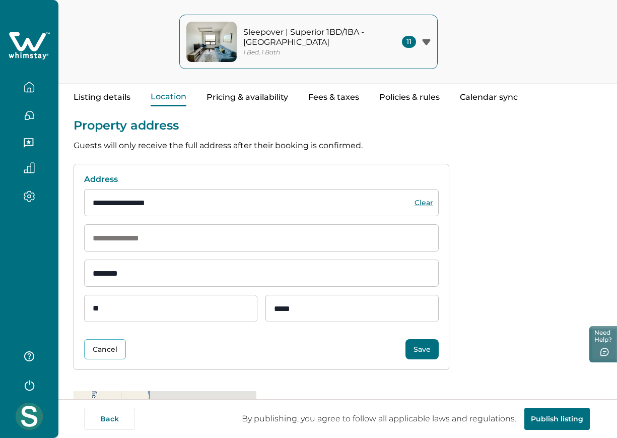
scroll to position [90, 0]
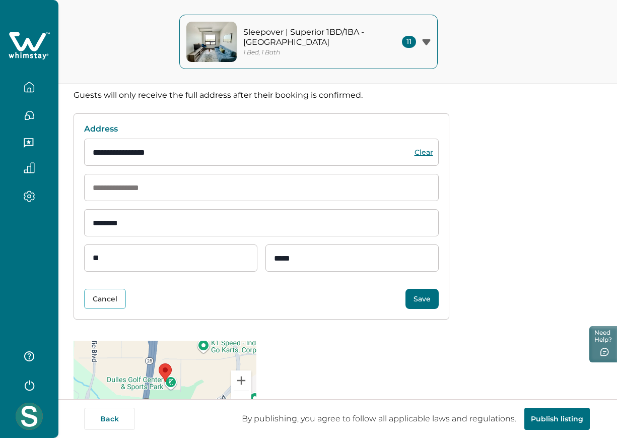
click at [428, 303] on button "Save" at bounding box center [421, 298] width 33 height 20
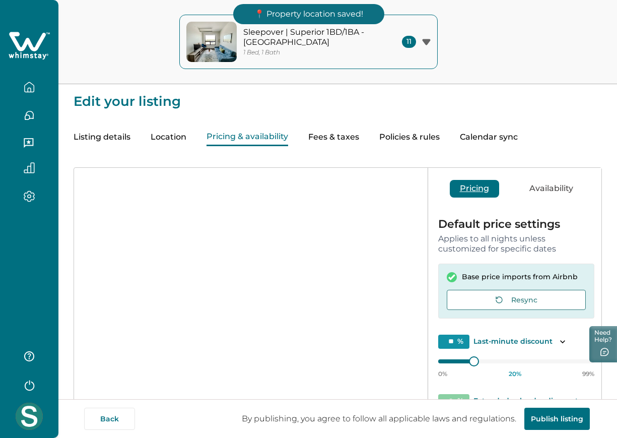
click at [282, 135] on button "Pricing & availability" at bounding box center [247, 137] width 82 height 18
click at [353, 144] on button "Fees & taxes" at bounding box center [333, 137] width 51 height 18
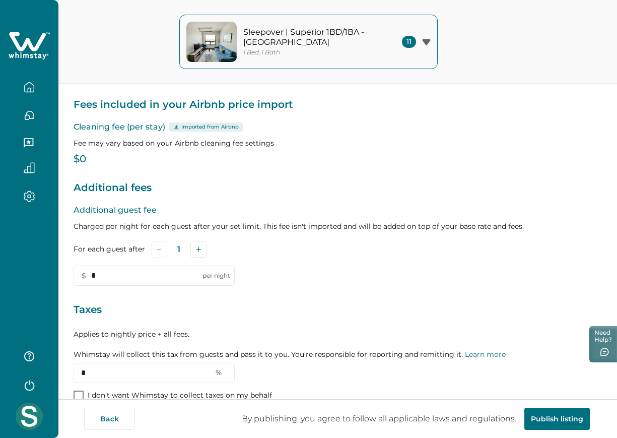
scroll to position [66, 0]
click at [134, 392] on p "I don’t want Whimstay to collect taxes on my behalf" at bounding box center [180, 395] width 184 height 10
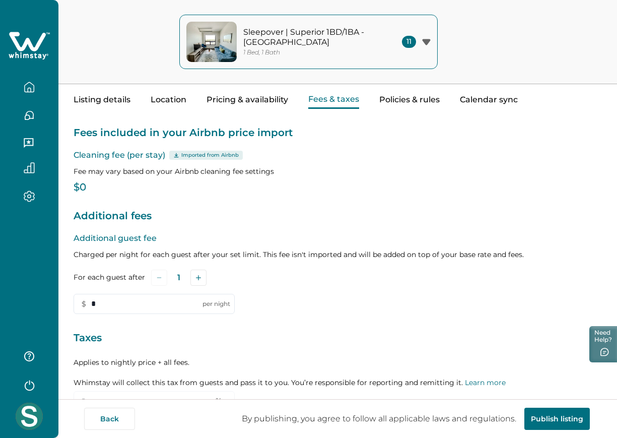
scroll to position [0, 0]
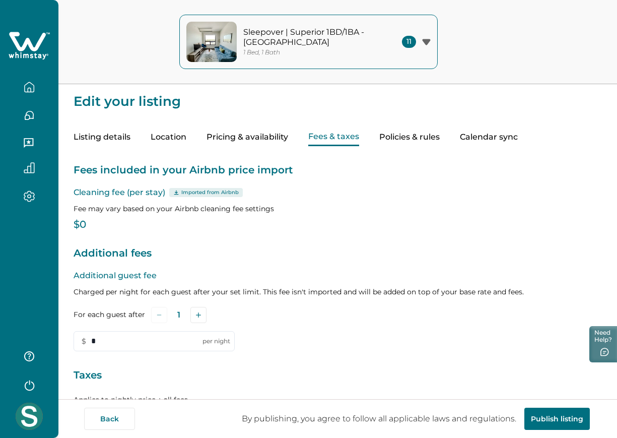
click at [400, 140] on button "Policies & rules" at bounding box center [409, 137] width 60 height 18
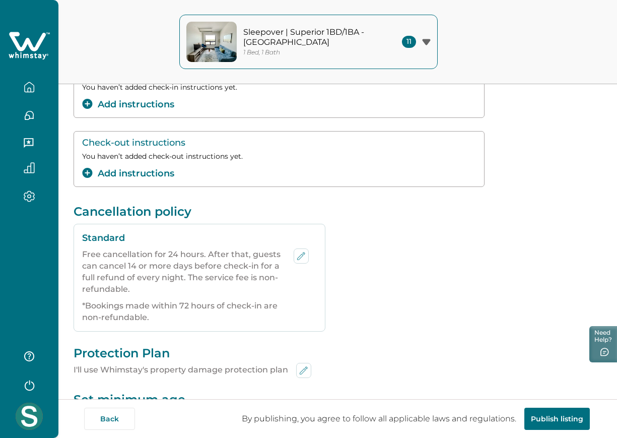
scroll to position [172, 0]
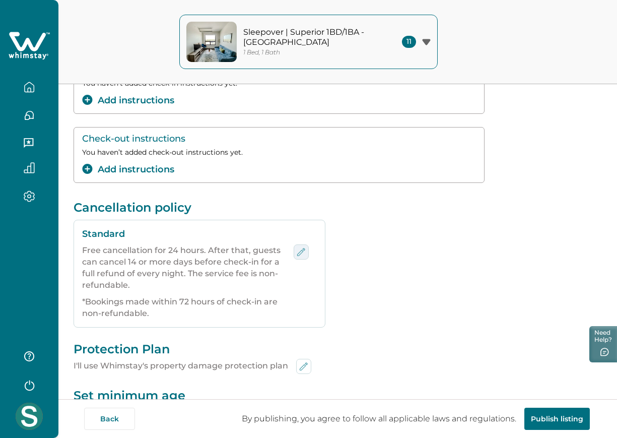
click at [294, 256] on button "edit-policy" at bounding box center [301, 251] width 15 height 15
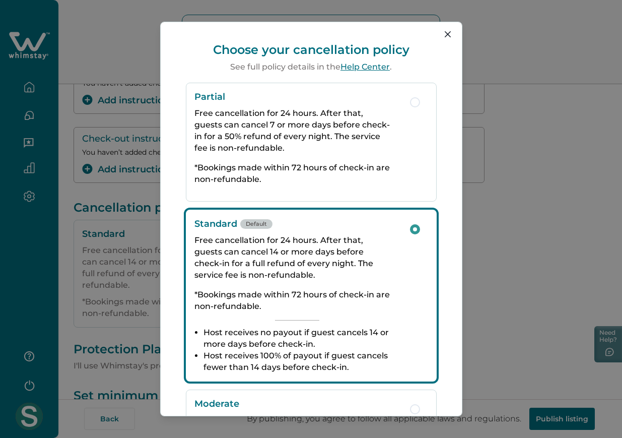
click at [487, 243] on div "Choose your cancellation policy See full policy details in the Help Center . Pa…" at bounding box center [311, 219] width 622 height 438
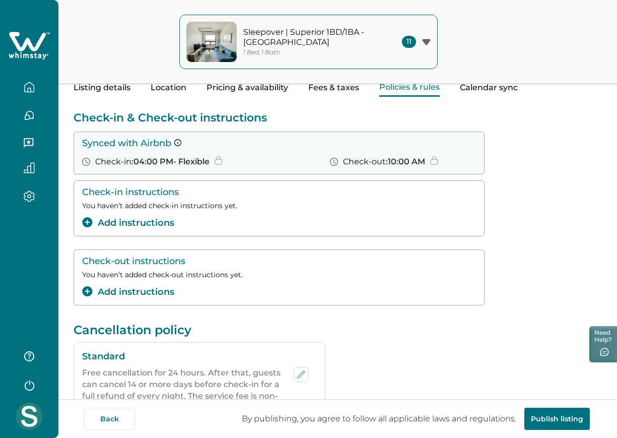
scroll to position [0, 0]
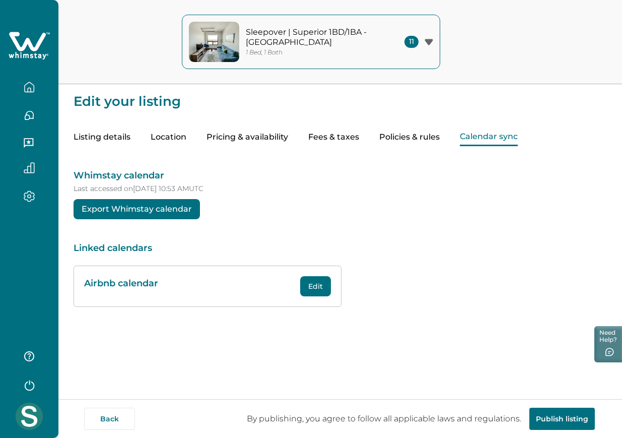
click at [493, 132] on button "Calendar sync" at bounding box center [489, 137] width 58 height 18
click at [311, 279] on button "Edit" at bounding box center [315, 286] width 31 height 20
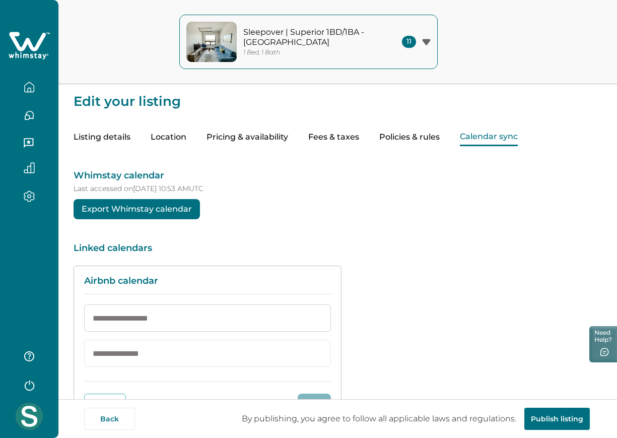
click at [210, 313] on input at bounding box center [207, 317] width 247 height 27
type input "**********"
click at [164, 354] on input "url" at bounding box center [207, 352] width 247 height 27
paste input "**********"
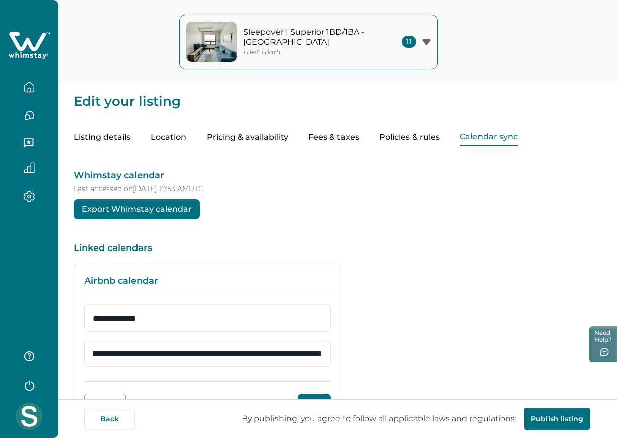
scroll to position [43, 0]
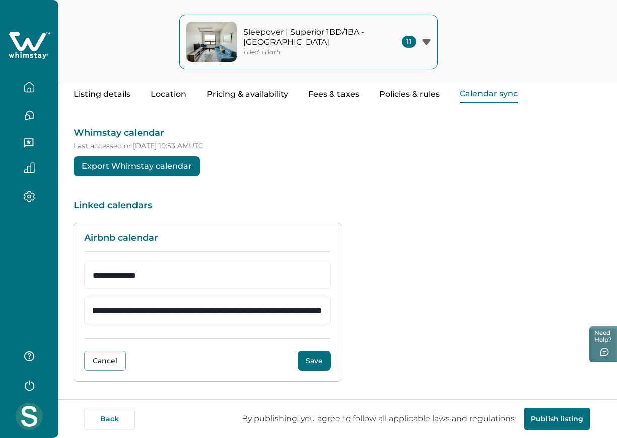
type input "**********"
click at [320, 357] on button "Save" at bounding box center [314, 360] width 33 height 20
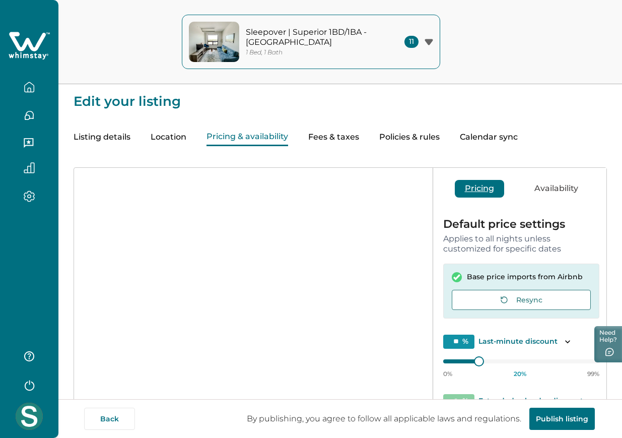
click at [249, 140] on button "Pricing & availability" at bounding box center [247, 137] width 82 height 18
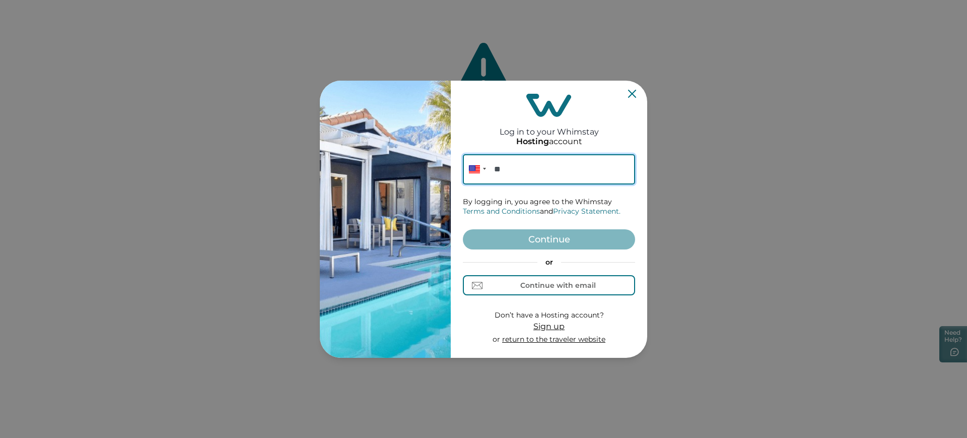
click at [545, 179] on input "**" at bounding box center [549, 169] width 172 height 30
paste input "**********"
type input "**********"
click at [545, 235] on button "Continue" at bounding box center [549, 239] width 172 height 20
paste input "**********"
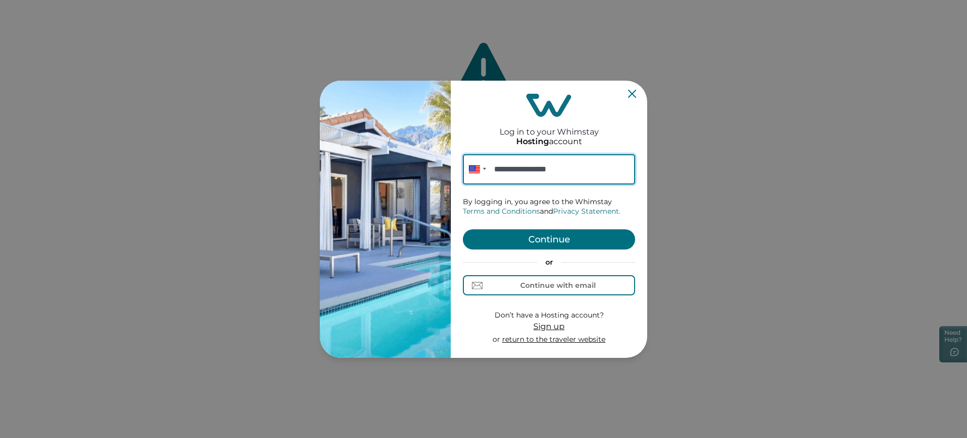
type input "**********"
click at [492, 244] on button "Continue" at bounding box center [549, 239] width 172 height 20
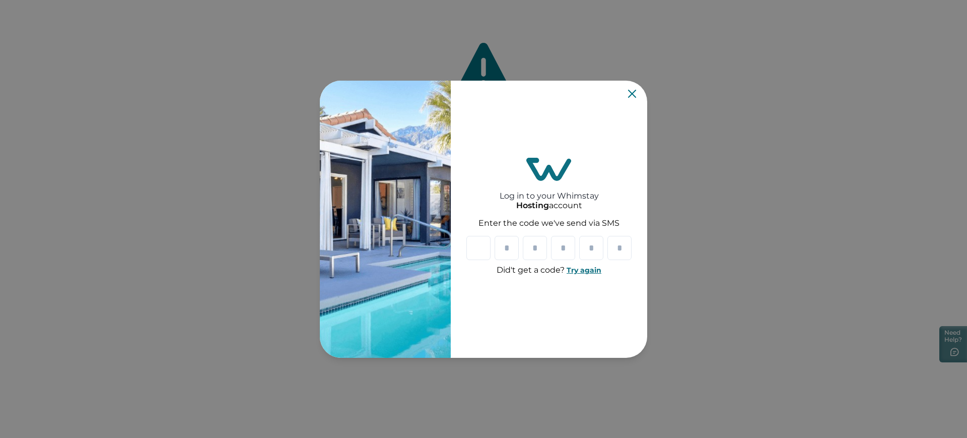
paste input "*"
type input "*"
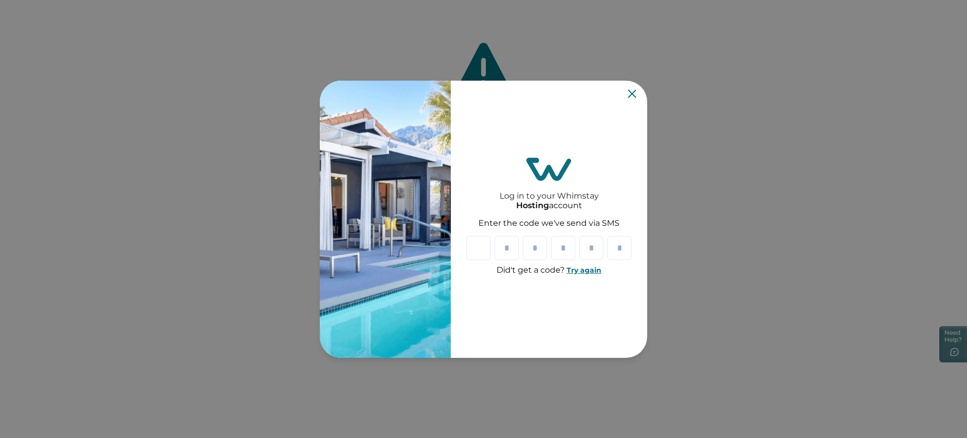
type input "*"
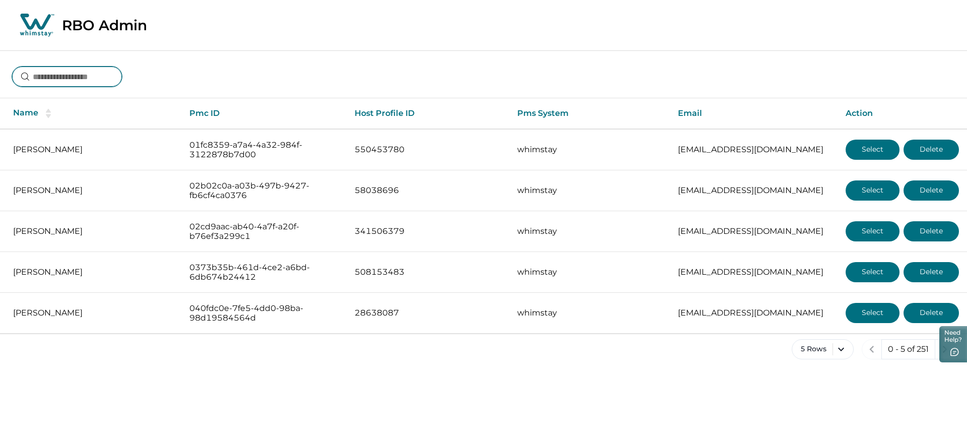
click at [111, 77] on input at bounding box center [67, 76] width 110 height 20
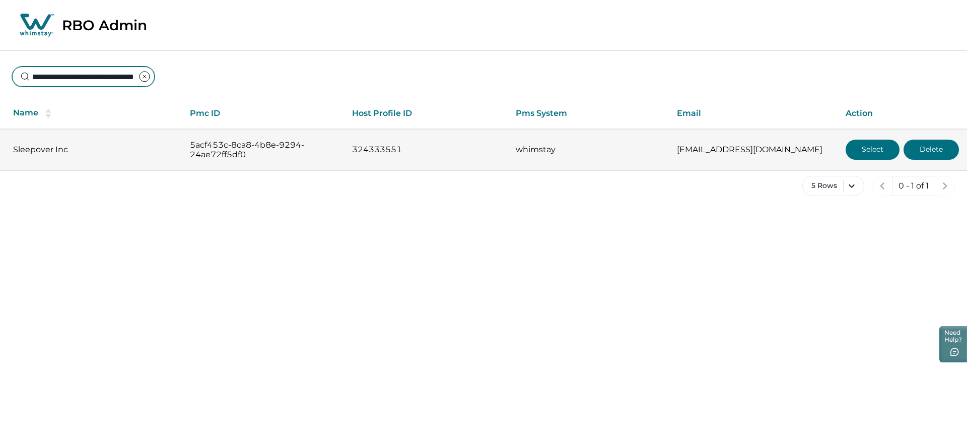
type input "**********"
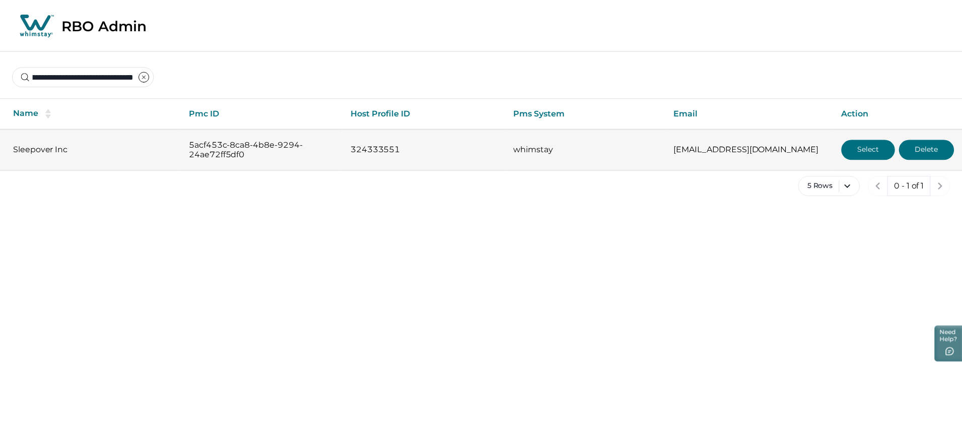
scroll to position [0, 0]
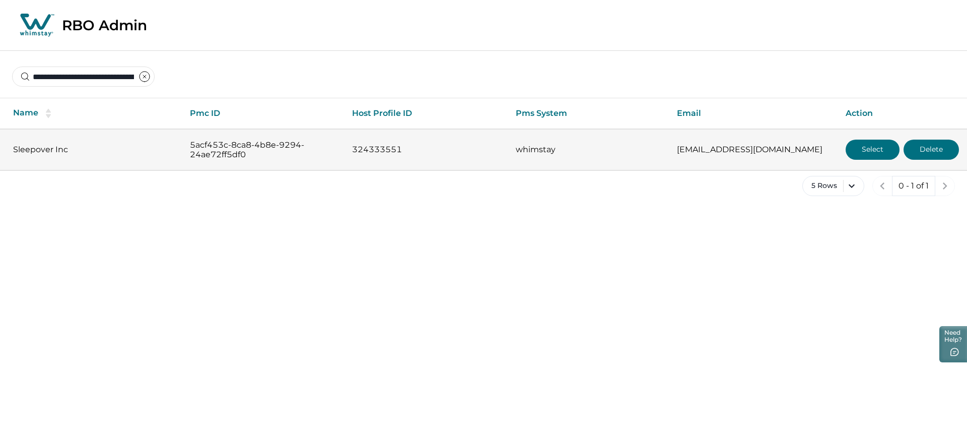
click at [851, 155] on button "Select" at bounding box center [872, 149] width 54 height 20
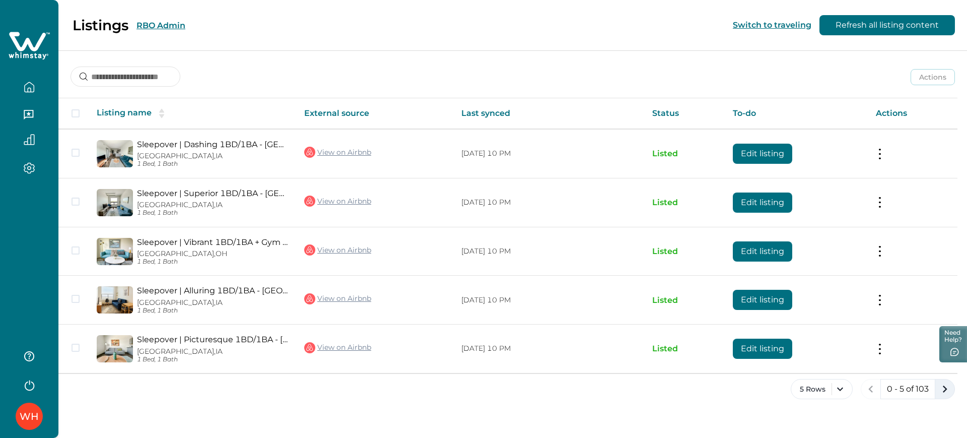
click at [948, 391] on icon "next page" at bounding box center [944, 389] width 14 height 14
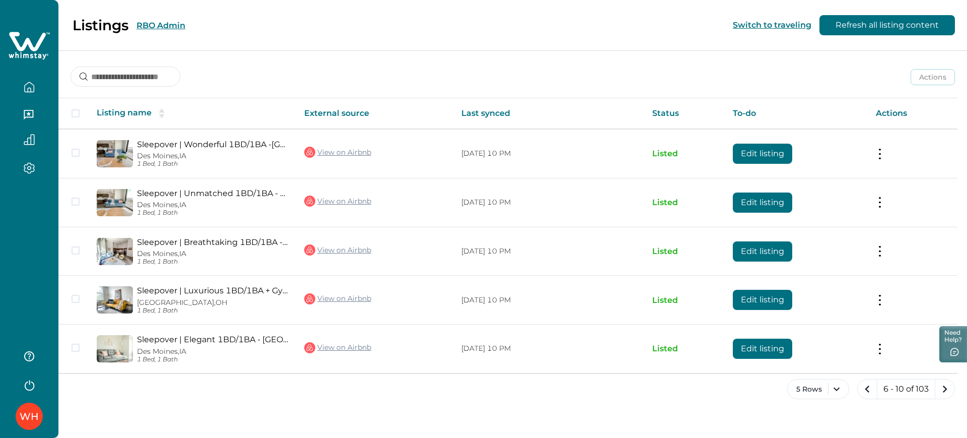
click at [948, 391] on icon "next page" at bounding box center [944, 389] width 14 height 14
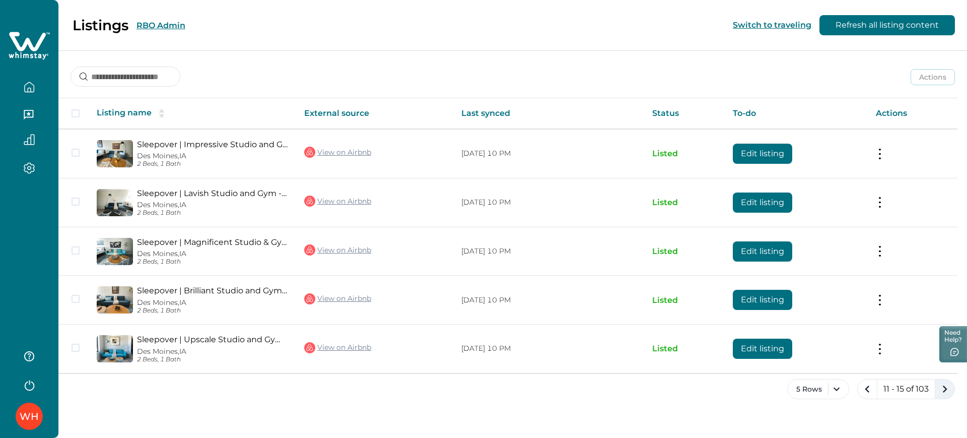
click at [944, 391] on icon "next page" at bounding box center [944, 388] width 5 height 7
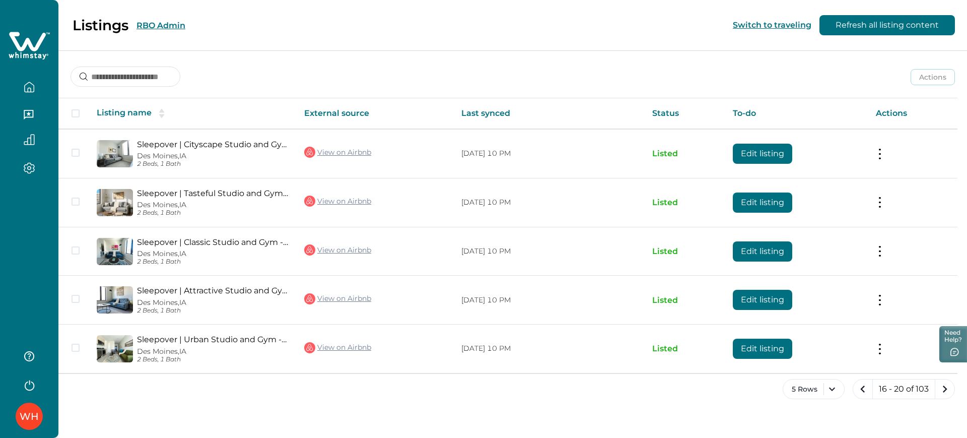
click at [944, 391] on icon "next page" at bounding box center [944, 388] width 5 height 7
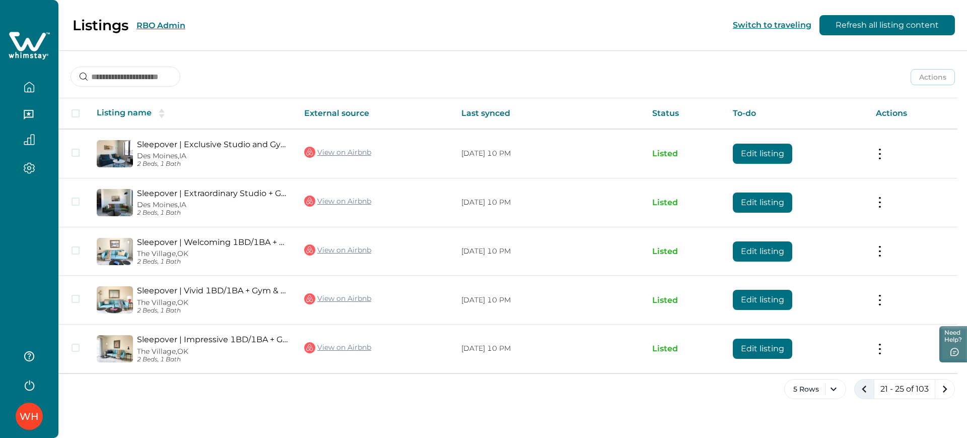
click at [860, 387] on icon "previous page" at bounding box center [864, 389] width 14 height 14
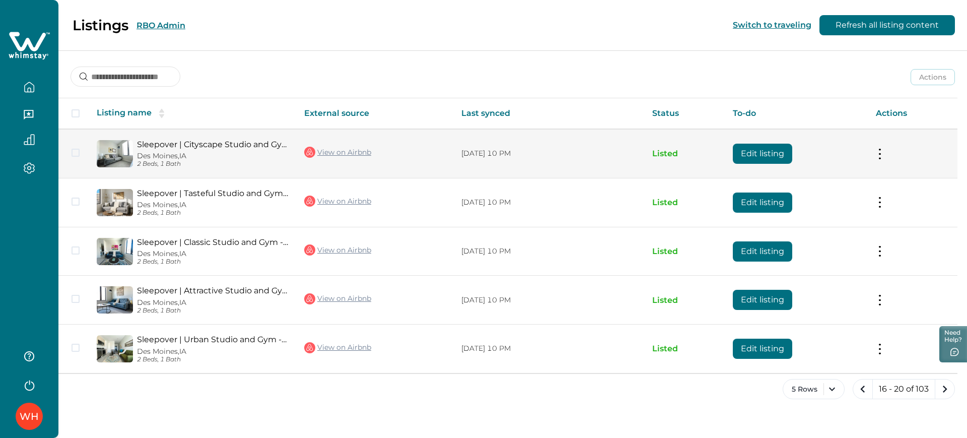
click at [753, 159] on button "Edit listing" at bounding box center [762, 153] width 59 height 20
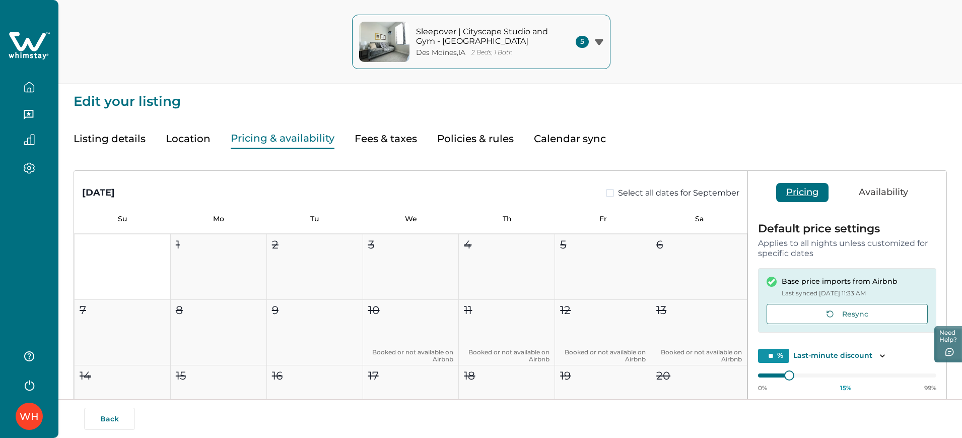
click at [293, 141] on button "Pricing & availability" at bounding box center [283, 138] width 104 height 21
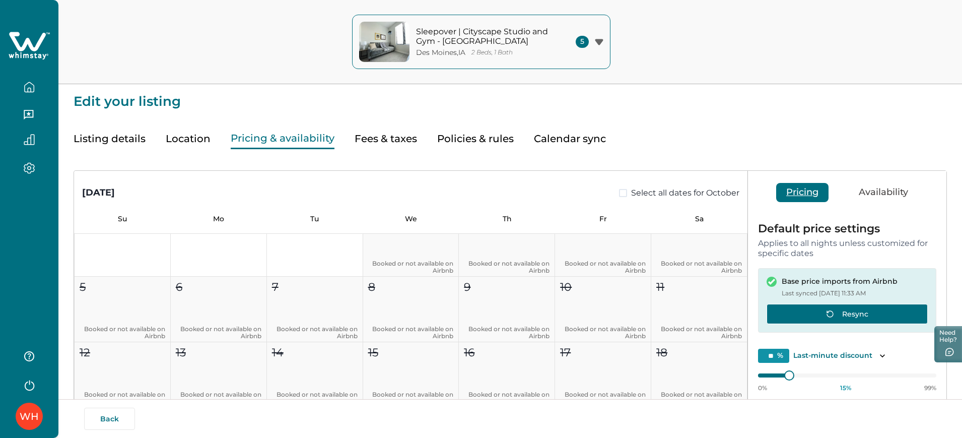
scroll to position [164, 0]
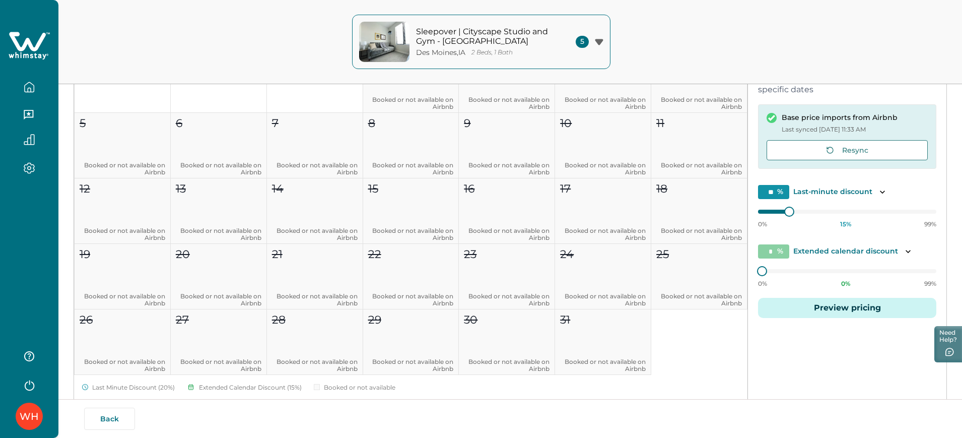
click at [789, 308] on button "Preview pricing" at bounding box center [847, 308] width 178 height 20
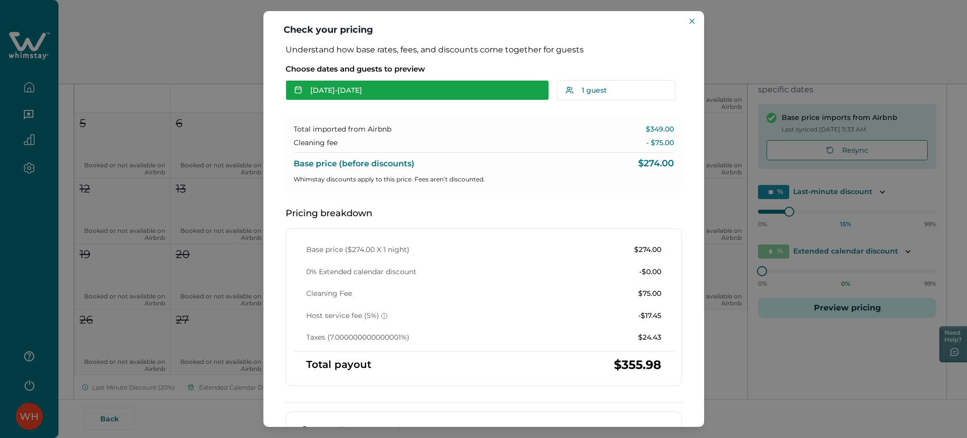
click at [509, 91] on button "Aug 01 - Aug 02" at bounding box center [416, 90] width 263 height 20
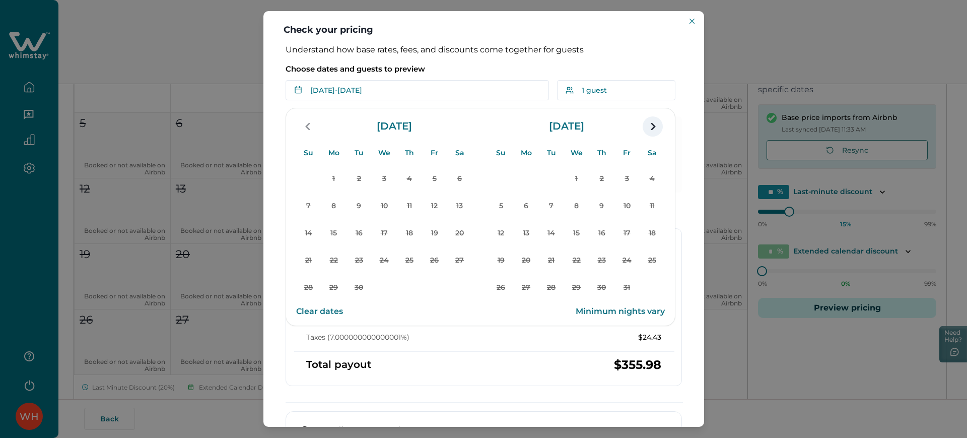
click at [644, 128] on icon "navigation button" at bounding box center [652, 126] width 16 height 18
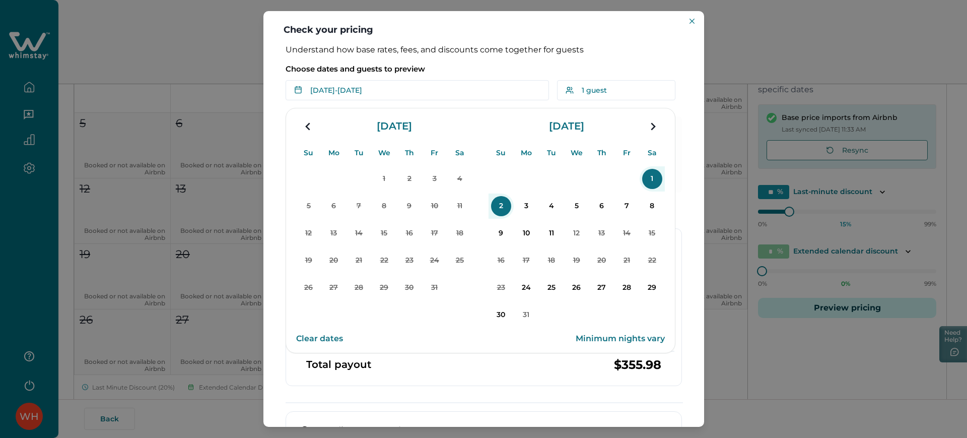
click at [644, 128] on icon "navigation button" at bounding box center [652, 126] width 16 height 18
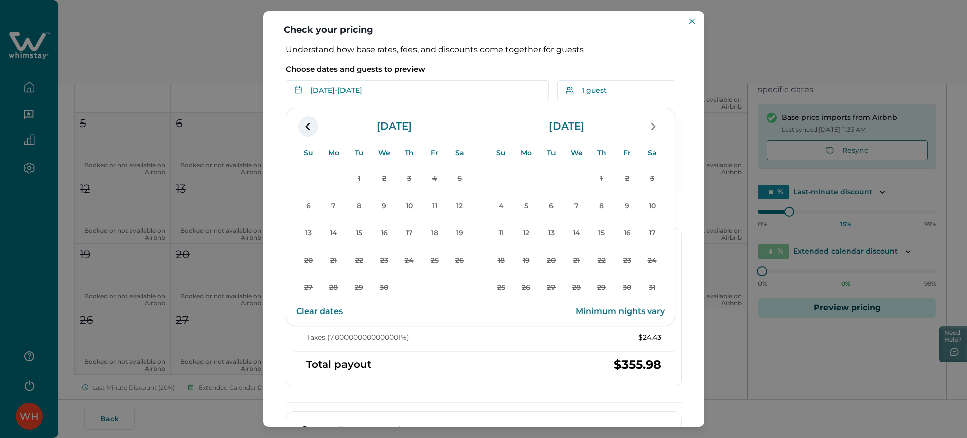
click at [310, 123] on icon "navigation button" at bounding box center [308, 126] width 16 height 18
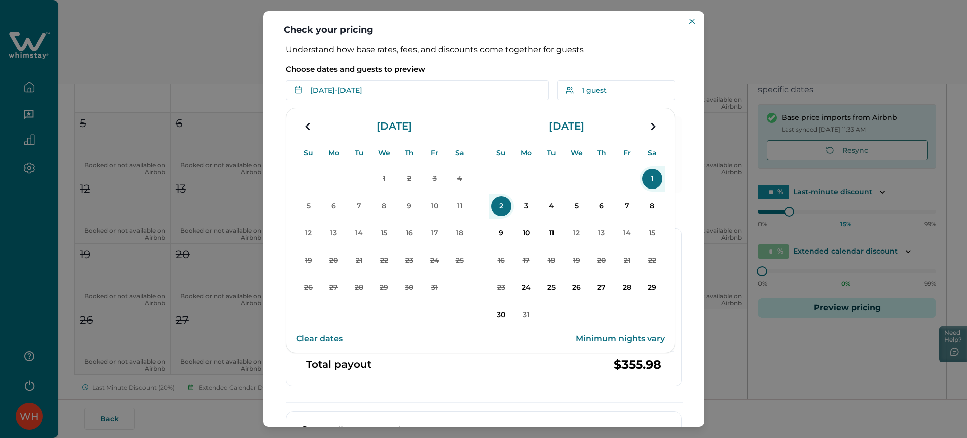
click at [487, 51] on p "Understand how base rates, fees, and discounts come together for guests" at bounding box center [483, 50] width 396 height 10
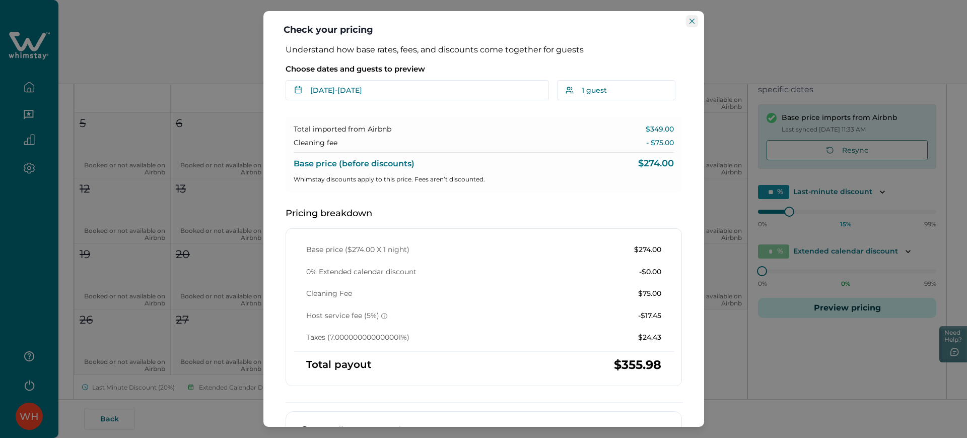
click at [693, 15] on button "Close" at bounding box center [692, 21] width 12 height 12
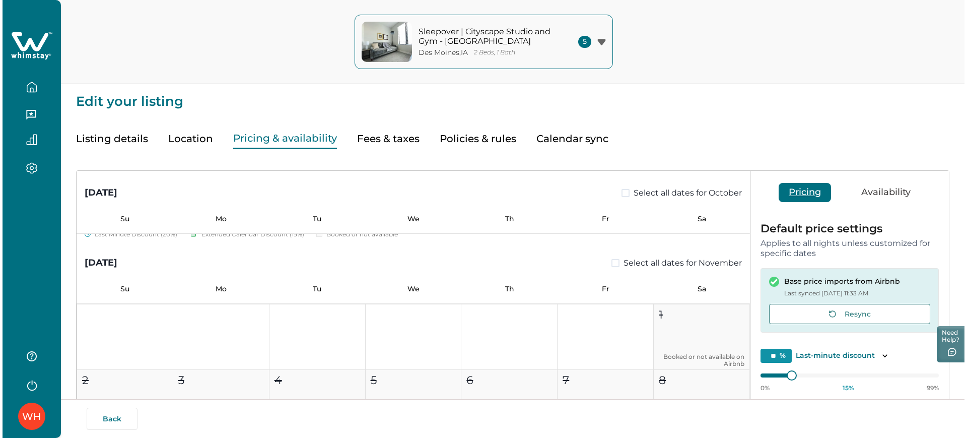
scroll to position [812, 0]
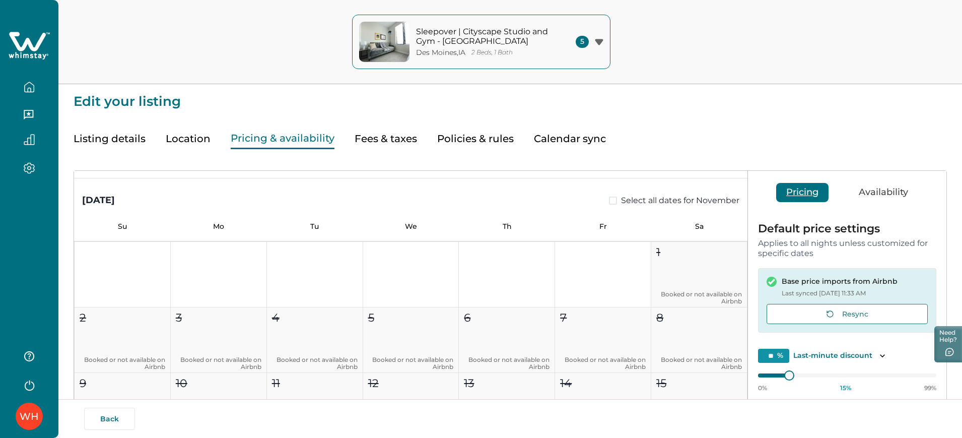
click at [30, 84] on icon "button" at bounding box center [29, 87] width 11 height 11
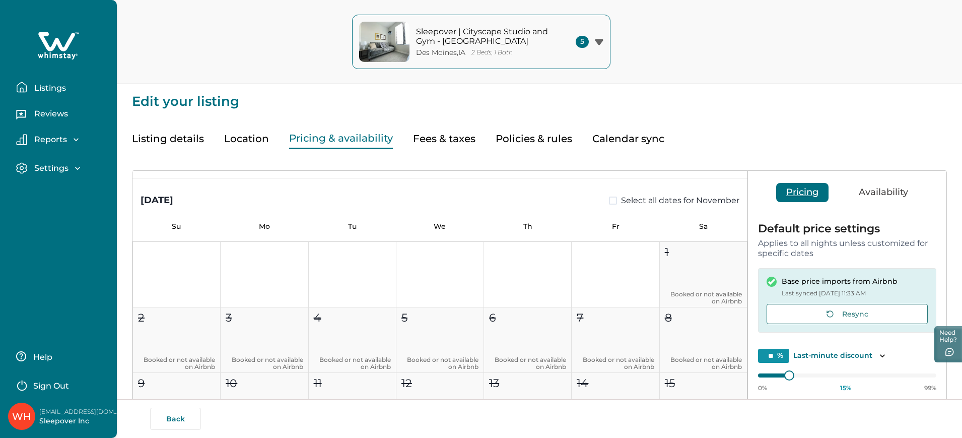
click at [53, 80] on button "Listings" at bounding box center [62, 87] width 93 height 20
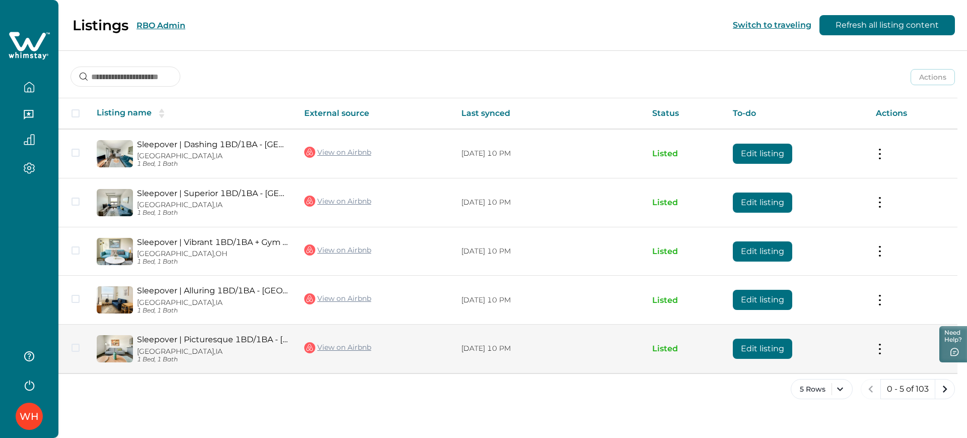
click at [781, 344] on button "Edit listing" at bounding box center [762, 348] width 59 height 20
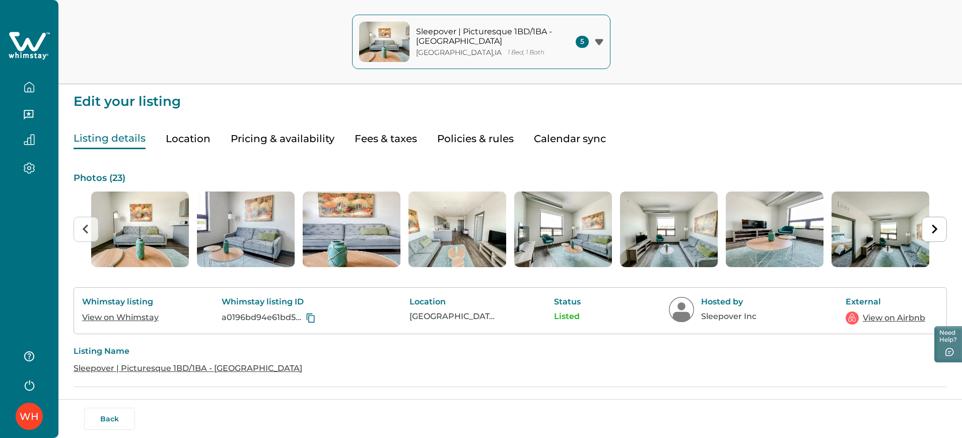
click at [563, 50] on button "Sleepover | Picturesque 1BD/1BA - Des Moines West Des Moines , IA 1 Bed, 1 Bath…" at bounding box center [481, 42] width 258 height 54
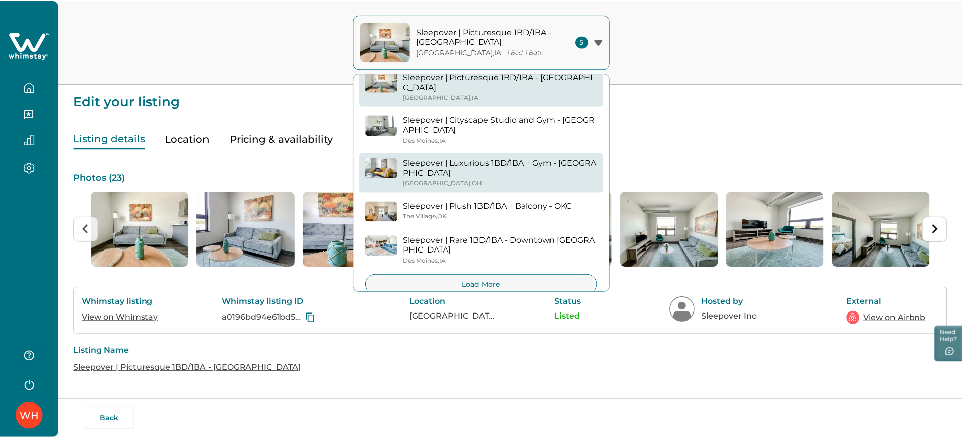
scroll to position [17, 0]
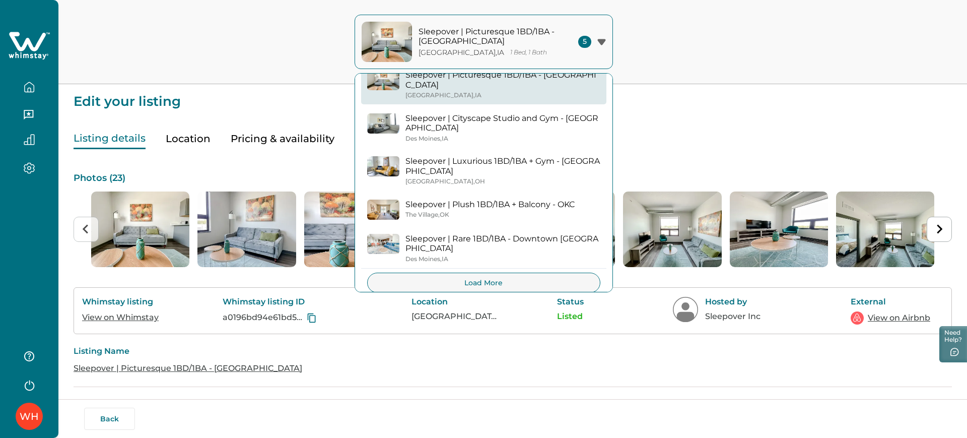
click at [310, 144] on button "Pricing & availability" at bounding box center [283, 138] width 104 height 21
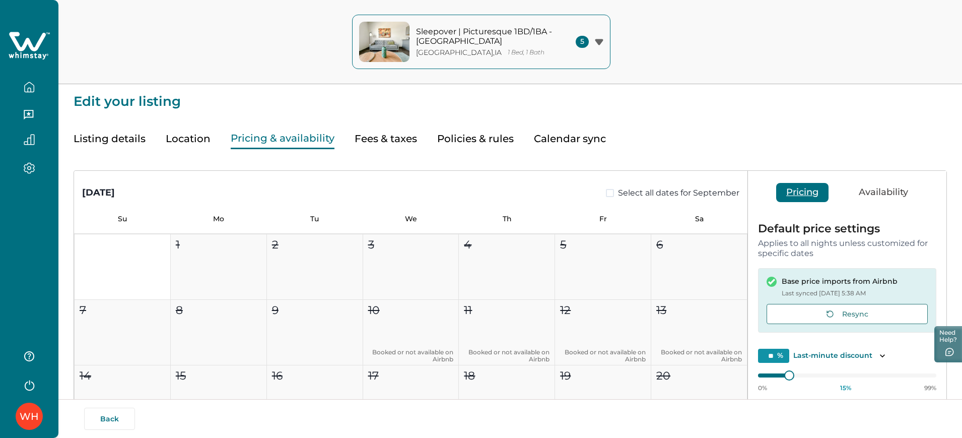
click at [37, 80] on button "button" at bounding box center [29, 87] width 42 height 20
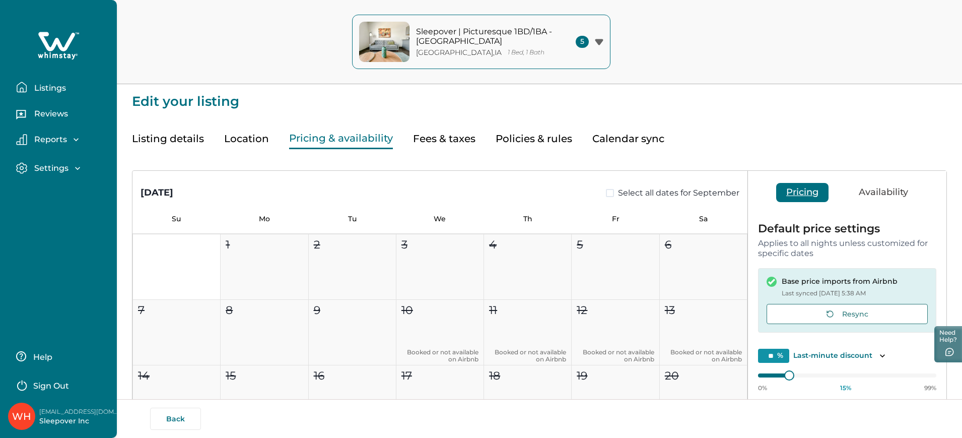
click at [37, 80] on button "Listings" at bounding box center [62, 87] width 93 height 20
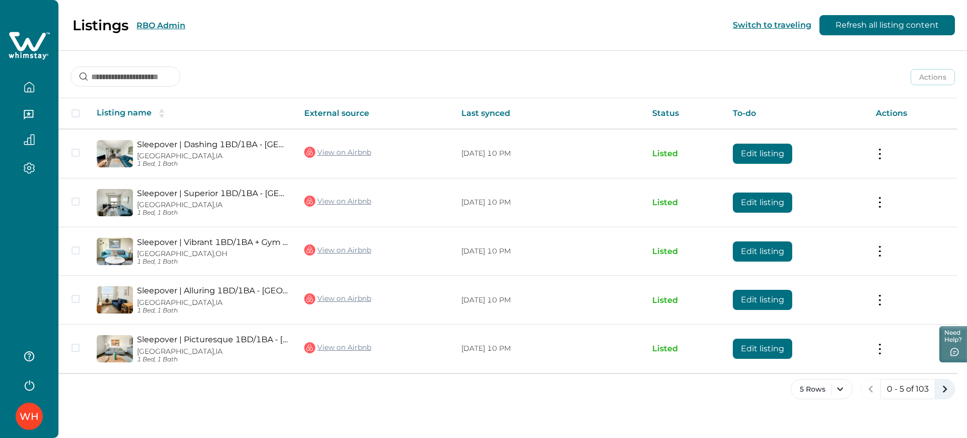
click at [943, 395] on icon "next page" at bounding box center [944, 389] width 14 height 14
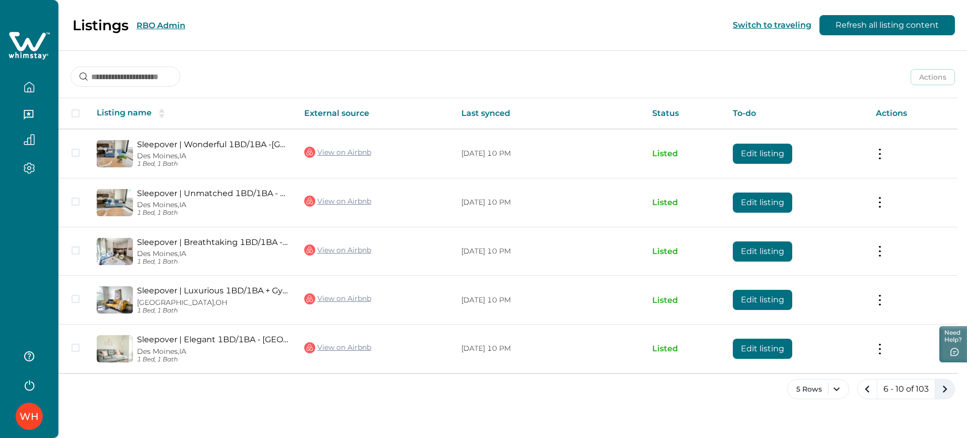
click at [943, 395] on icon "next page" at bounding box center [944, 389] width 14 height 14
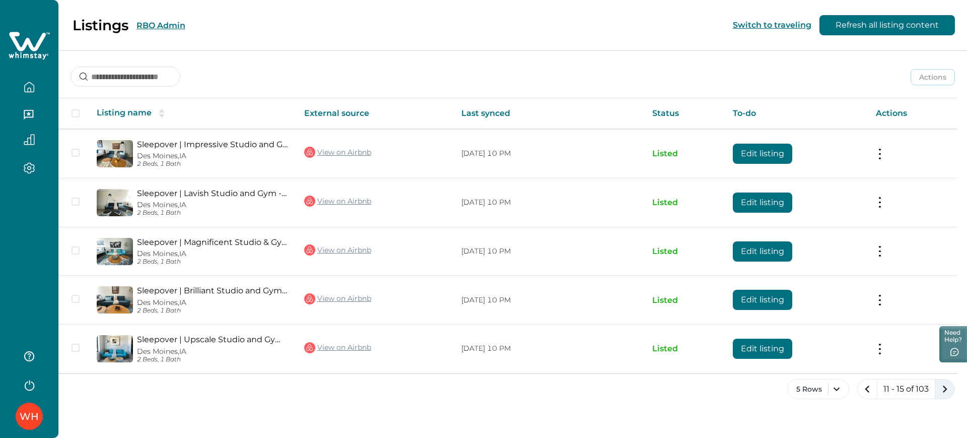
click at [943, 395] on icon "next page" at bounding box center [944, 389] width 14 height 14
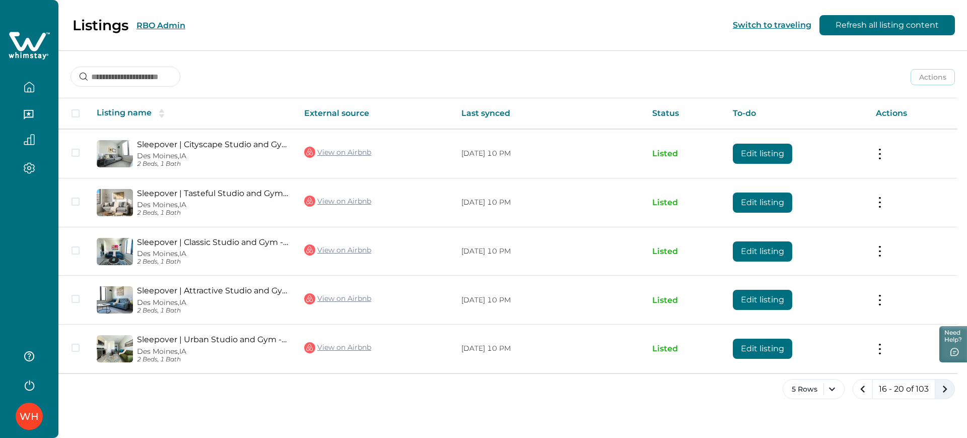
click at [943, 395] on icon "next page" at bounding box center [944, 389] width 14 height 14
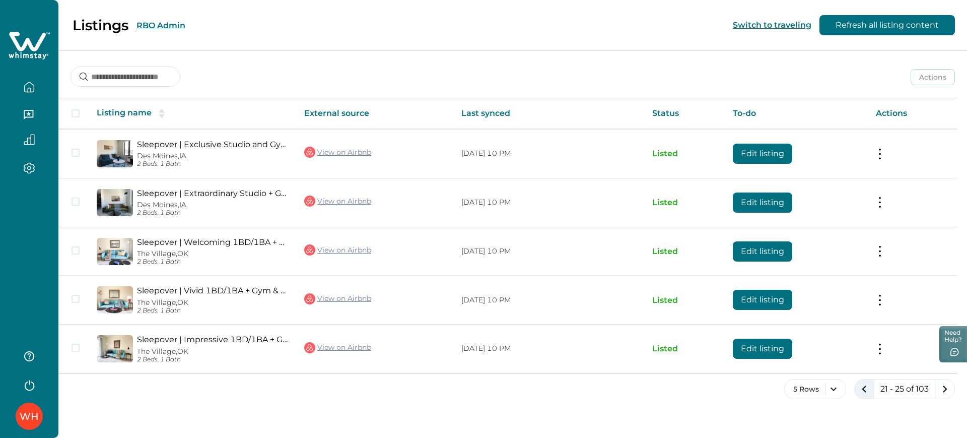
click at [867, 386] on icon "previous page" at bounding box center [864, 389] width 14 height 14
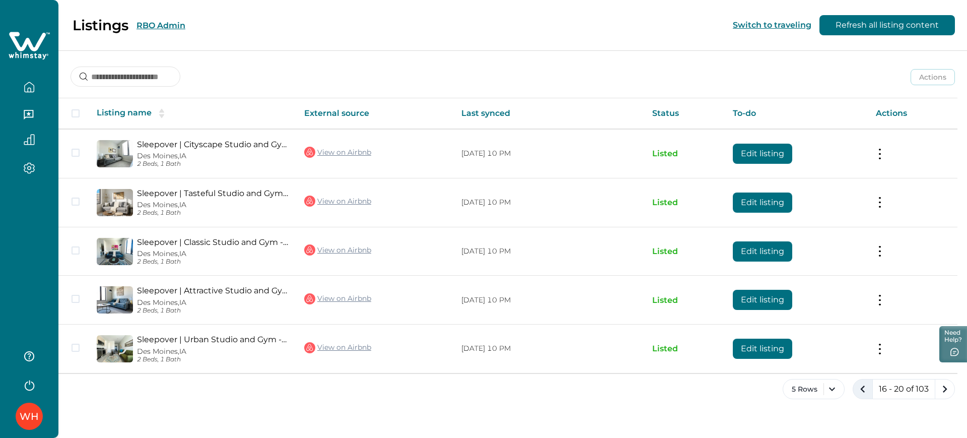
click at [867, 386] on icon "previous page" at bounding box center [862, 389] width 14 height 14
click at [864, 386] on icon "previous page" at bounding box center [862, 388] width 5 height 7
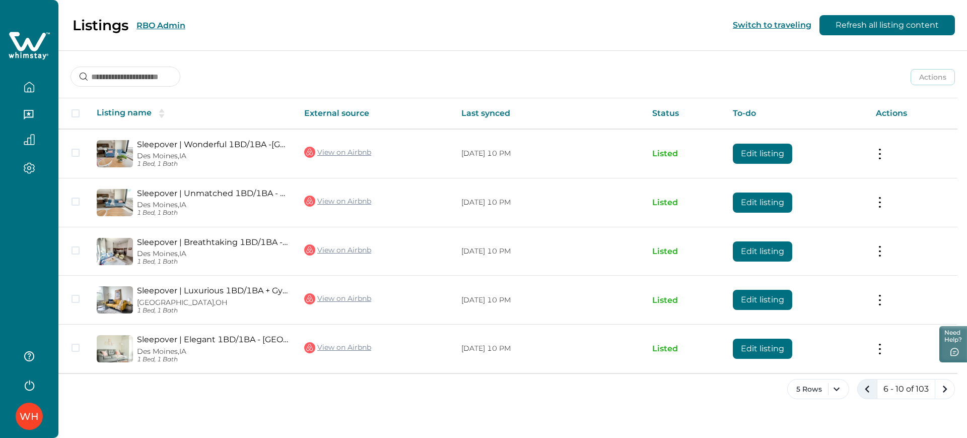
click at [867, 386] on icon "previous page" at bounding box center [866, 388] width 5 height 7
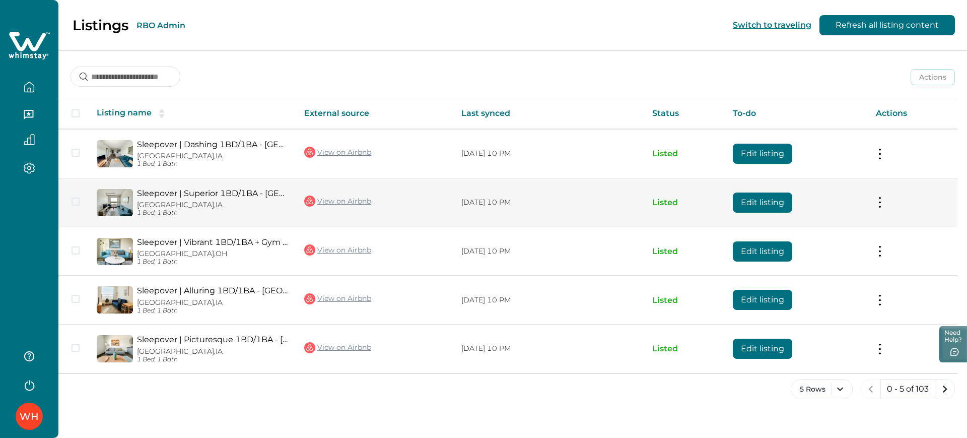
click at [756, 201] on button "Edit listing" at bounding box center [762, 202] width 59 height 20
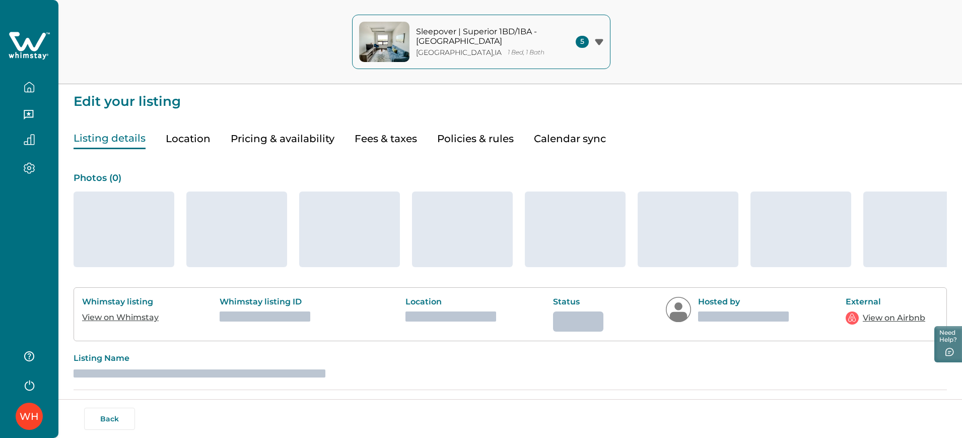
click at [308, 141] on button "Pricing & availability" at bounding box center [283, 138] width 104 height 21
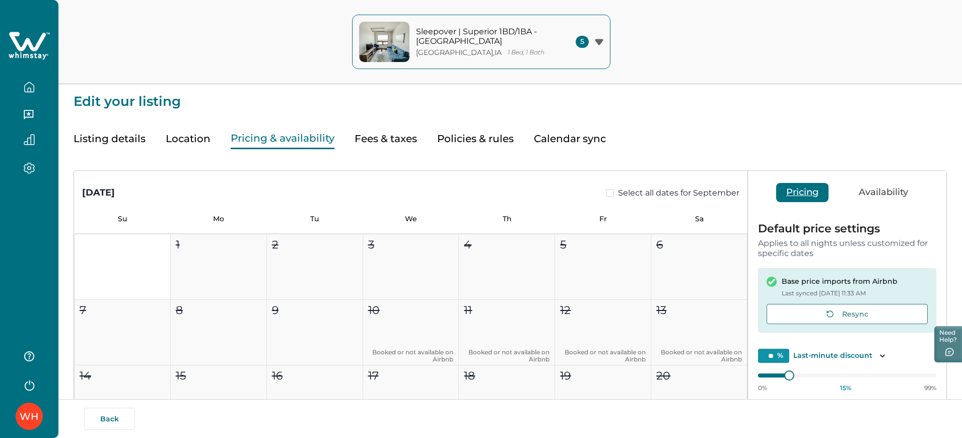
type input "**"
click at [194, 139] on button "Location" at bounding box center [188, 138] width 45 height 21
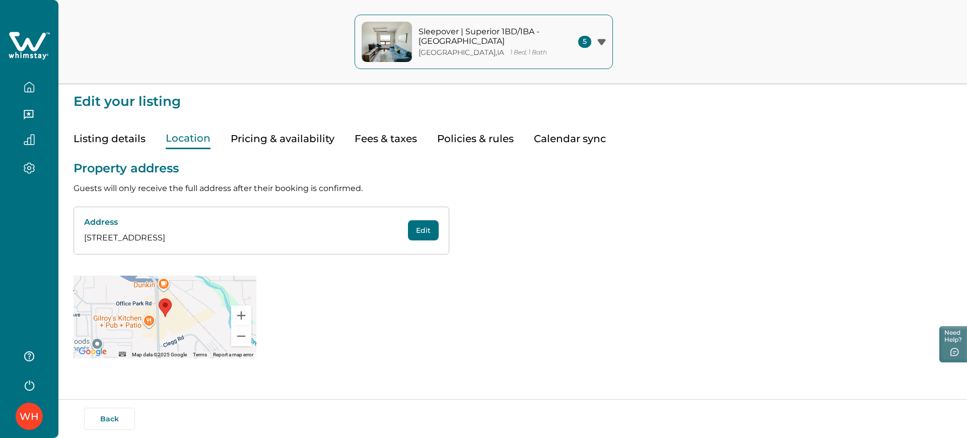
click at [395, 138] on button "Fees & taxes" at bounding box center [385, 138] width 62 height 21
type input "*"
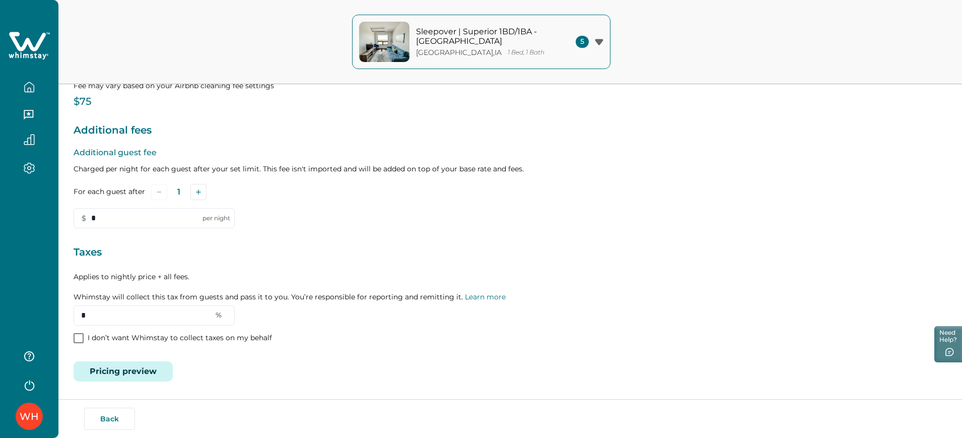
scroll to position [125, 0]
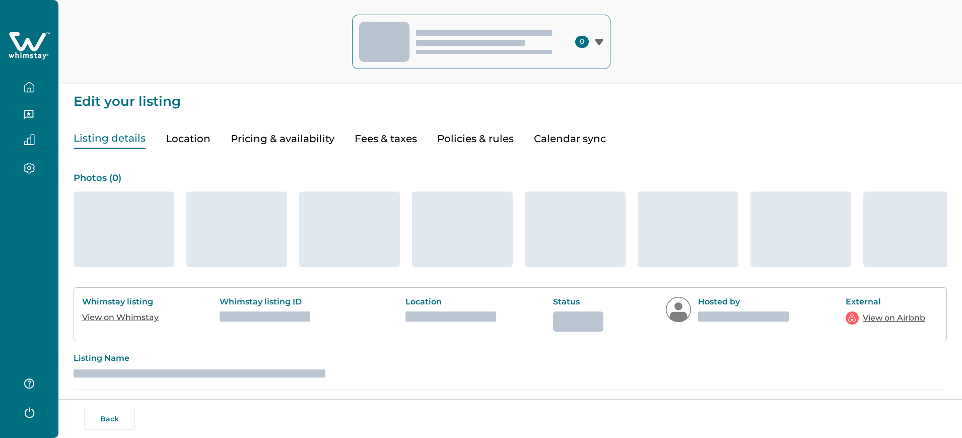
click at [28, 90] on icon "button" at bounding box center [29, 87] width 11 height 11
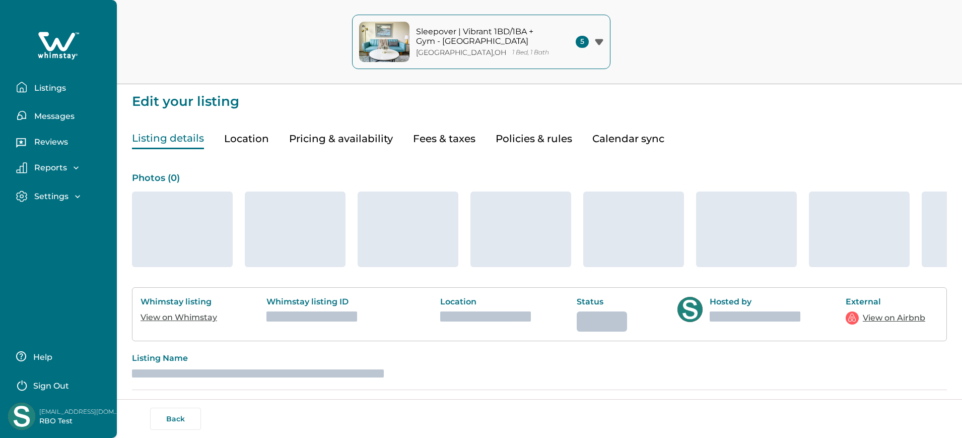
click at [37, 89] on p "Listings" at bounding box center [48, 88] width 35 height 10
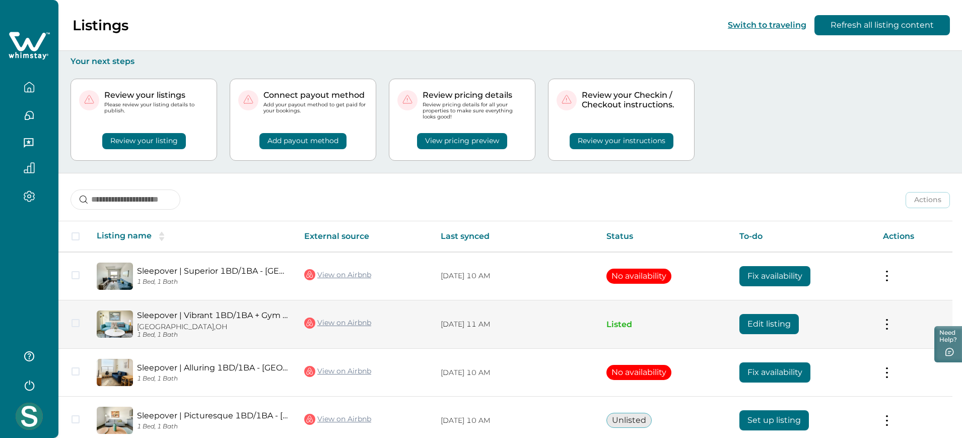
click at [769, 314] on button "Edit listing" at bounding box center [768, 324] width 59 height 20
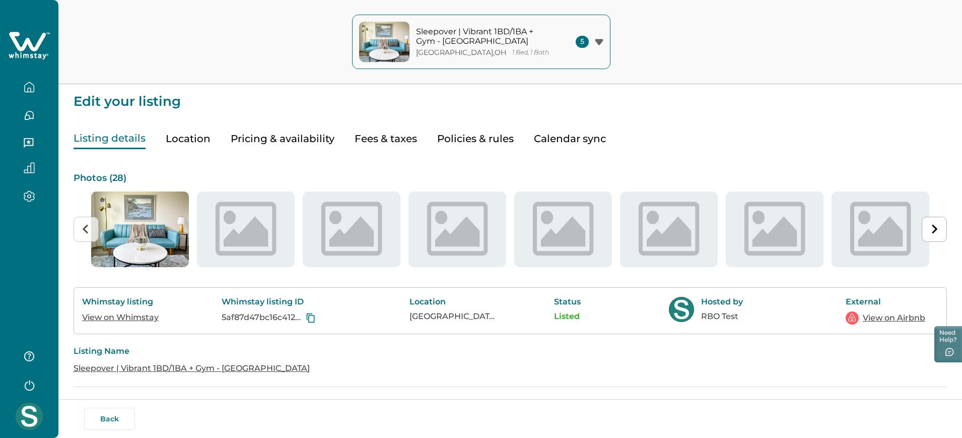
click at [424, 40] on p "Sleepover | Vibrant 1BD/1BA + Gym - [GEOGRAPHIC_DATA]" at bounding box center [484, 37] width 136 height 20
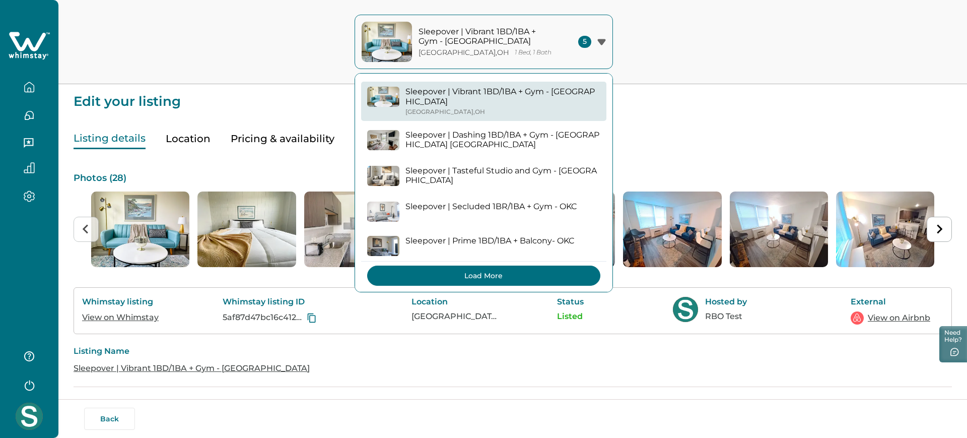
click at [492, 265] on button "Load More" at bounding box center [483, 275] width 233 height 20
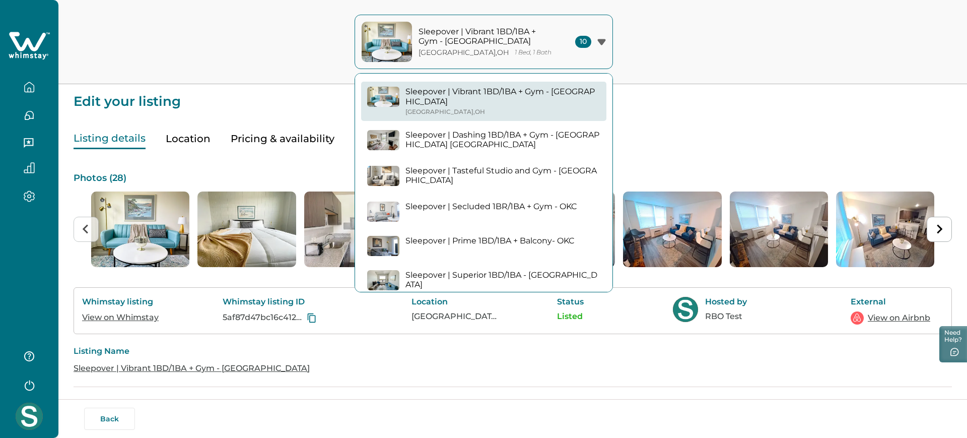
click at [498, 265] on button "Sleepover | Superior 1BD/1BA - [GEOGRAPHIC_DATA] Sterling , [GEOGRAPHIC_DATA]" at bounding box center [483, 284] width 245 height 39
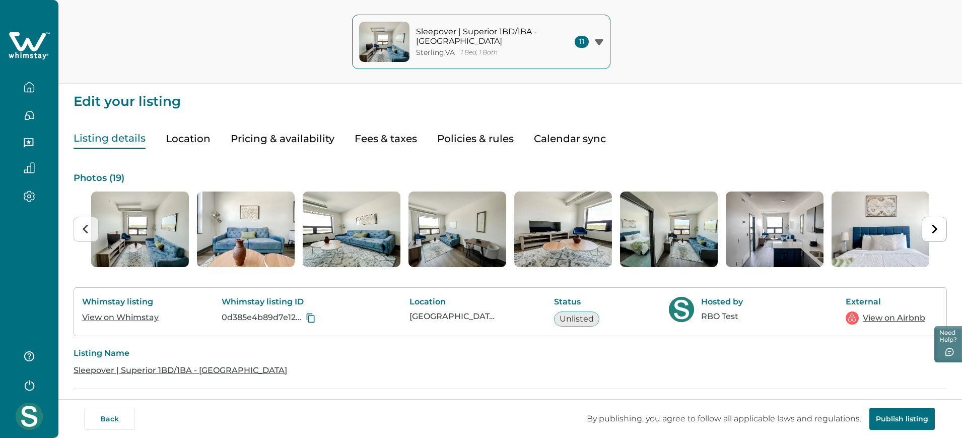
click at [413, 140] on button "Fees & taxes" at bounding box center [385, 138] width 62 height 21
type input "*"
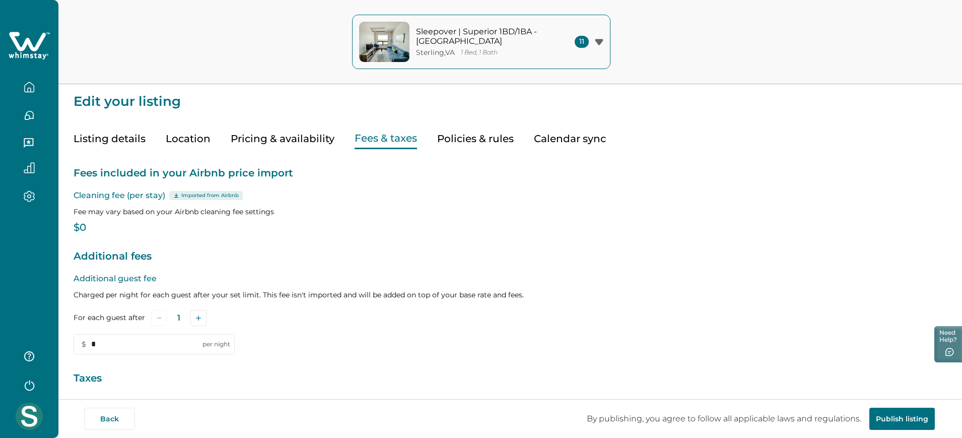
click at [465, 131] on button "Policies & rules" at bounding box center [475, 138] width 77 height 21
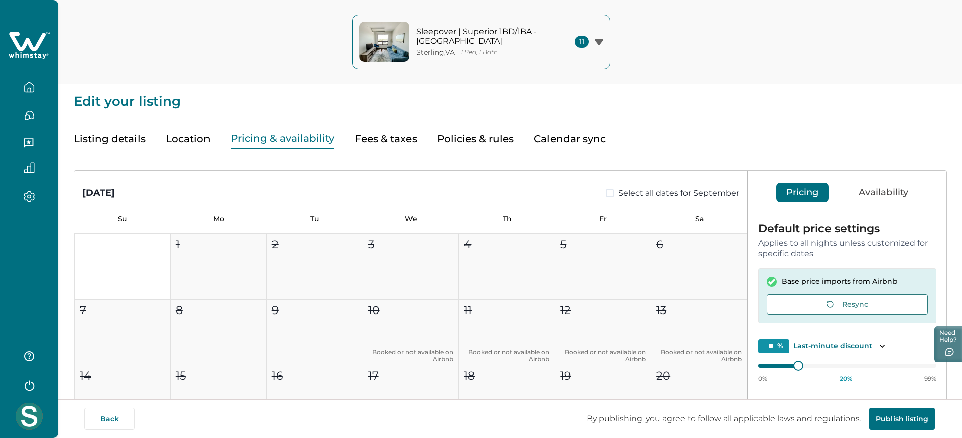
click at [284, 130] on button "Pricing & availability" at bounding box center [283, 138] width 104 height 21
click at [558, 117] on div "Listing details Location Pricing & availability Fees & taxes Policies & rules C…" at bounding box center [510, 128] width 873 height 41
click at [562, 143] on button "Calendar sync" at bounding box center [570, 138] width 72 height 21
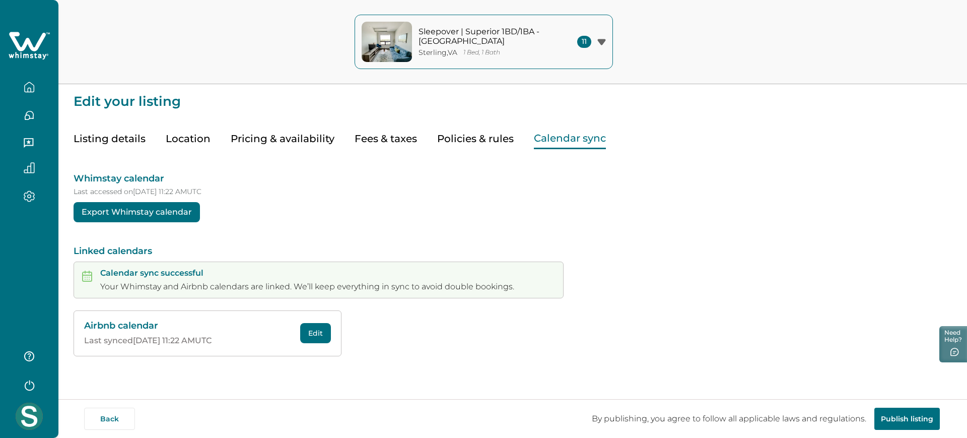
click at [466, 138] on button "Policies & rules" at bounding box center [475, 138] width 77 height 21
click at [550, 132] on button "Calendar sync" at bounding box center [570, 138] width 72 height 21
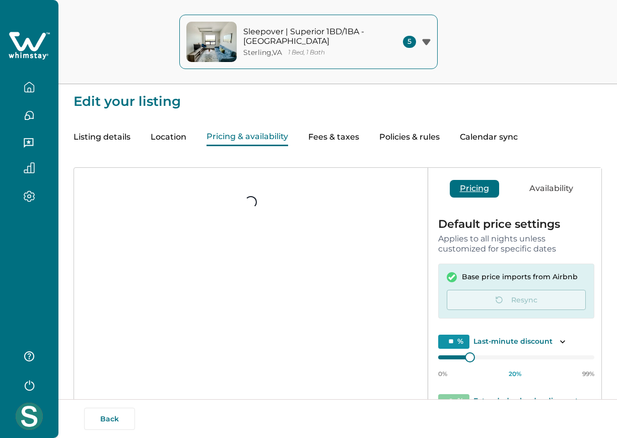
type input "**"
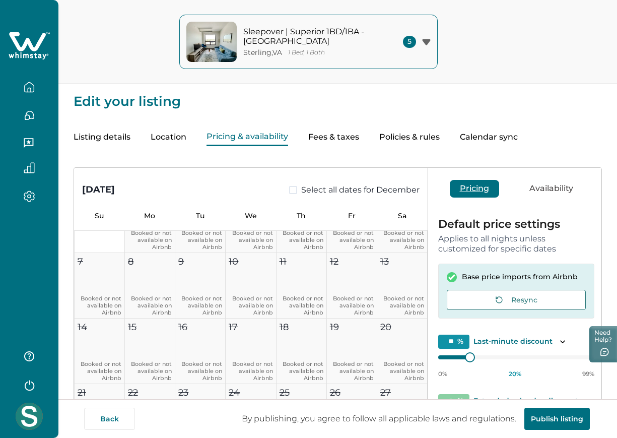
scroll to position [1264, 0]
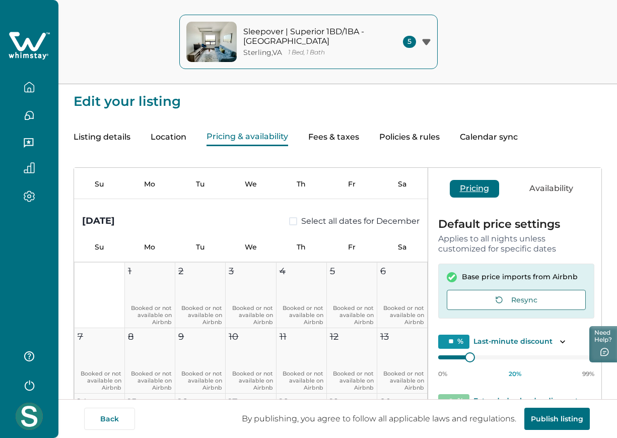
click at [348, 145] on button "Fees & taxes" at bounding box center [333, 137] width 51 height 18
type input "*"
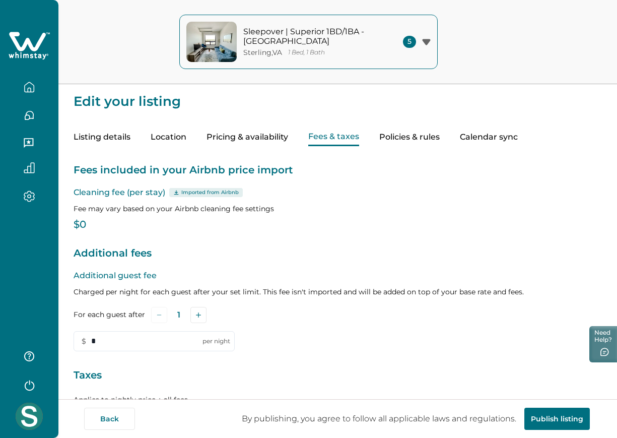
click at [393, 140] on button "Policies & rules" at bounding box center [409, 137] width 60 height 18
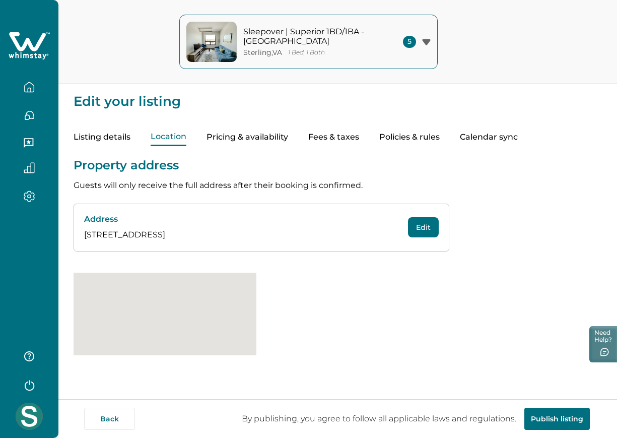
click at [183, 134] on button "Location" at bounding box center [169, 137] width 36 height 18
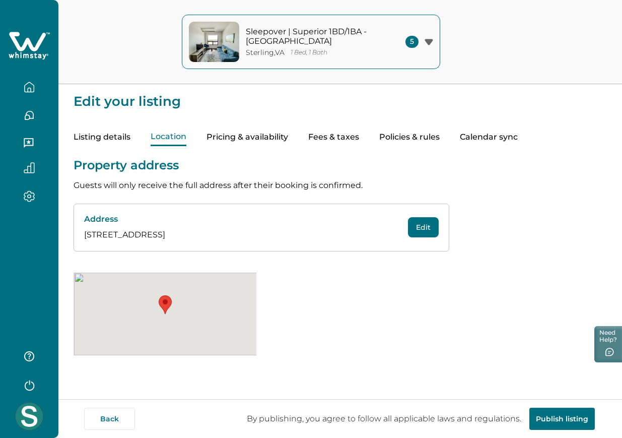
click at [250, 137] on button "Pricing & availability" at bounding box center [247, 137] width 82 height 18
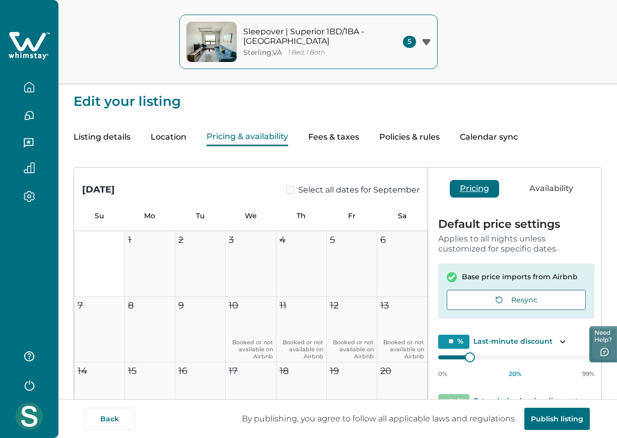
click at [125, 129] on button "Listing details" at bounding box center [102, 137] width 57 height 18
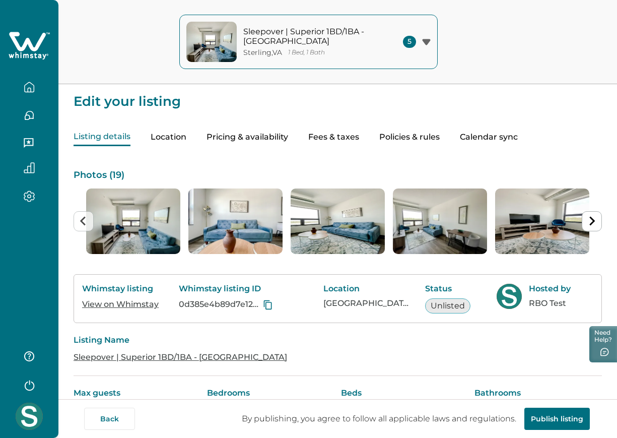
click at [217, 136] on button "Pricing & availability" at bounding box center [247, 137] width 82 height 18
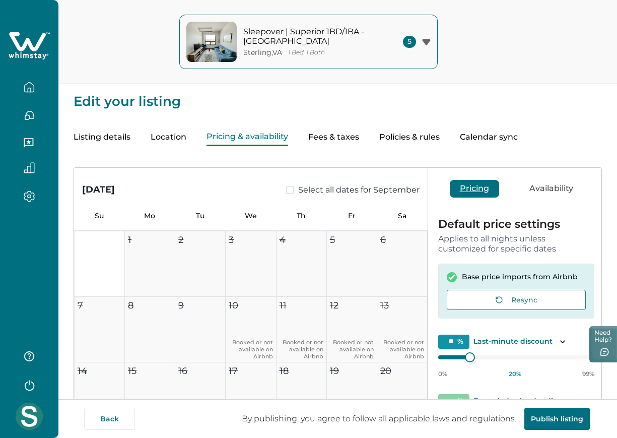
click at [181, 139] on button "Location" at bounding box center [169, 137] width 36 height 18
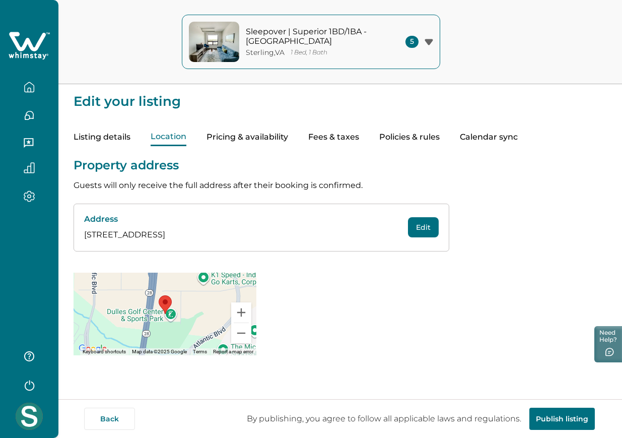
click at [251, 142] on button "Pricing & availability" at bounding box center [247, 137] width 82 height 18
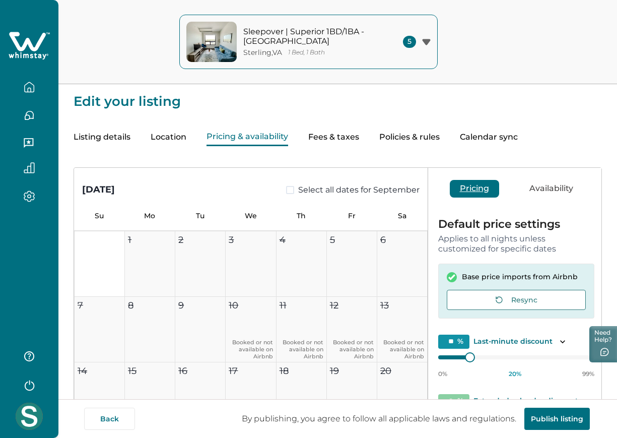
click at [189, 136] on div "Listing details Location Pricing & availability Fees & taxes Policies & rules C…" at bounding box center [338, 127] width 528 height 38
click at [175, 136] on button "Location" at bounding box center [169, 137] width 36 height 18
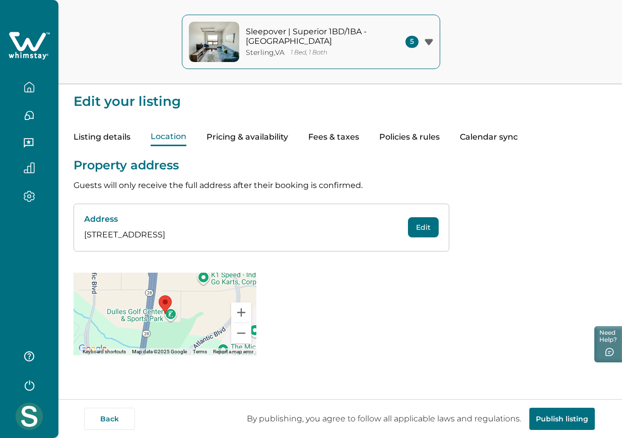
click at [309, 132] on button "Fees & taxes" at bounding box center [333, 137] width 51 height 18
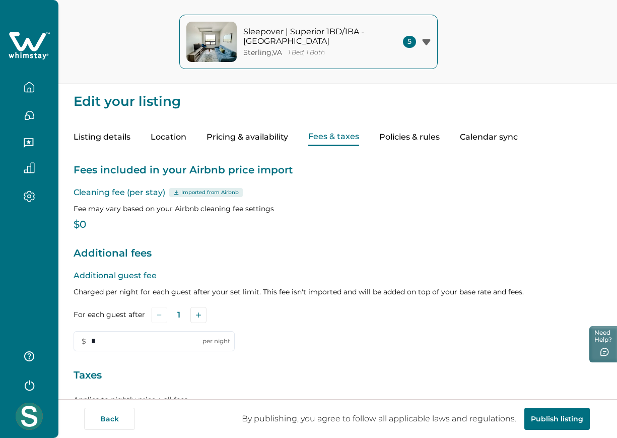
click at [386, 132] on button "Policies & rules" at bounding box center [409, 137] width 60 height 18
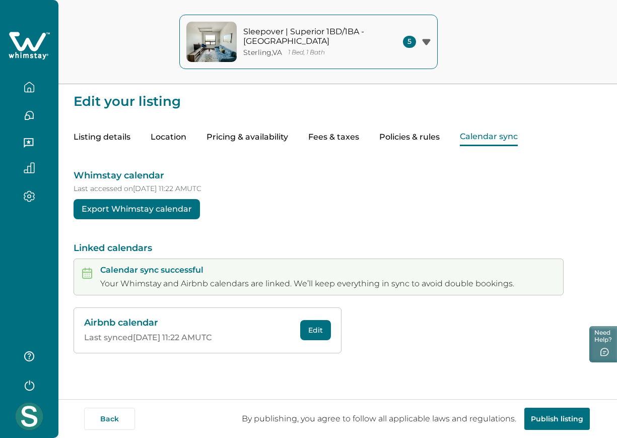
click at [491, 135] on button "Calendar sync" at bounding box center [489, 137] width 58 height 18
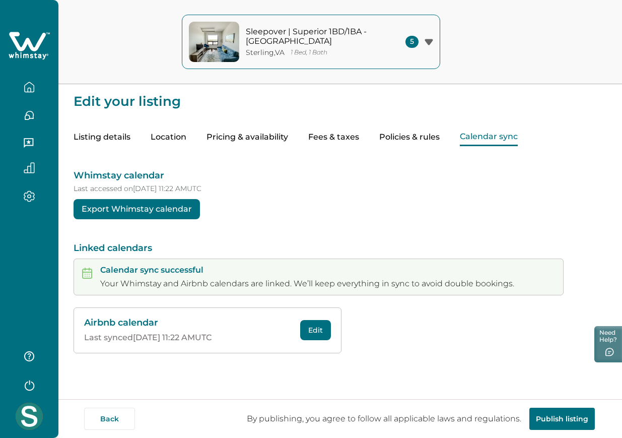
click at [424, 171] on p "Whimstay calendar" at bounding box center [340, 175] width 533 height 12
click at [275, 138] on button "Pricing & availability" at bounding box center [247, 137] width 82 height 18
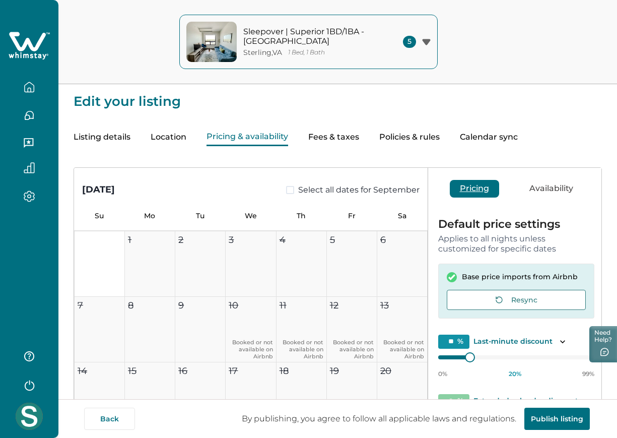
click at [341, 141] on button "Fees & taxes" at bounding box center [333, 137] width 51 height 18
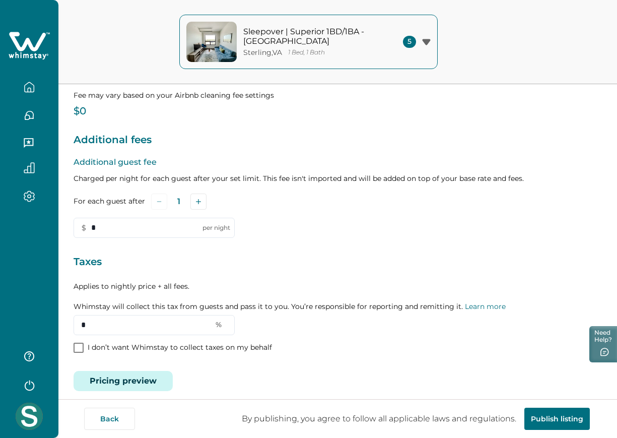
scroll to position [119, 0]
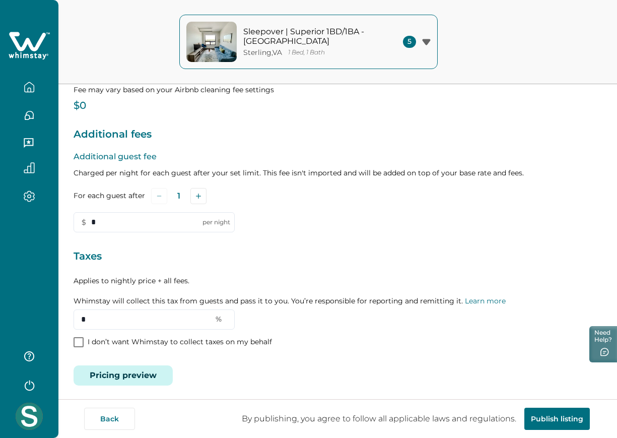
click at [252, 338] on p "I don’t want Whimstay to collect taxes on my behalf" at bounding box center [180, 342] width 184 height 10
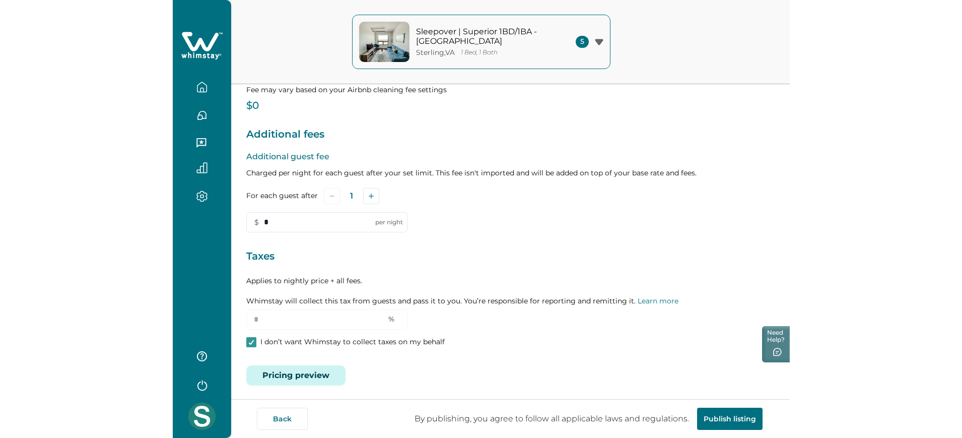
scroll to position [123, 0]
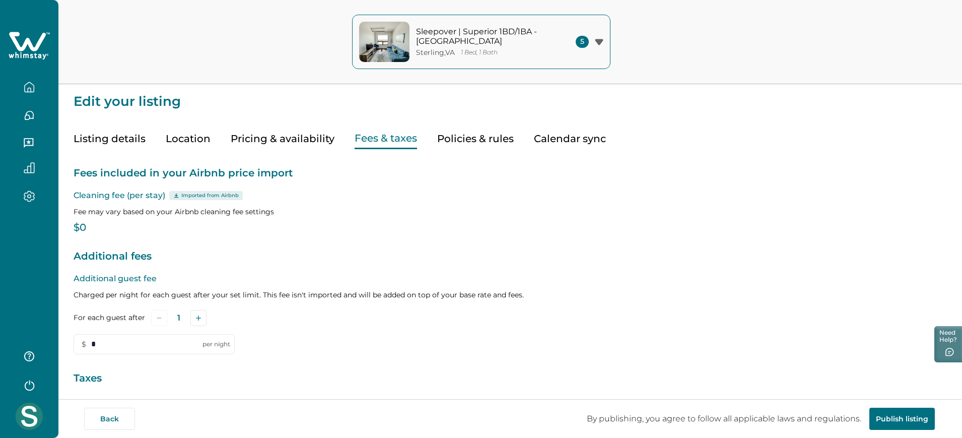
scroll to position [126, 0]
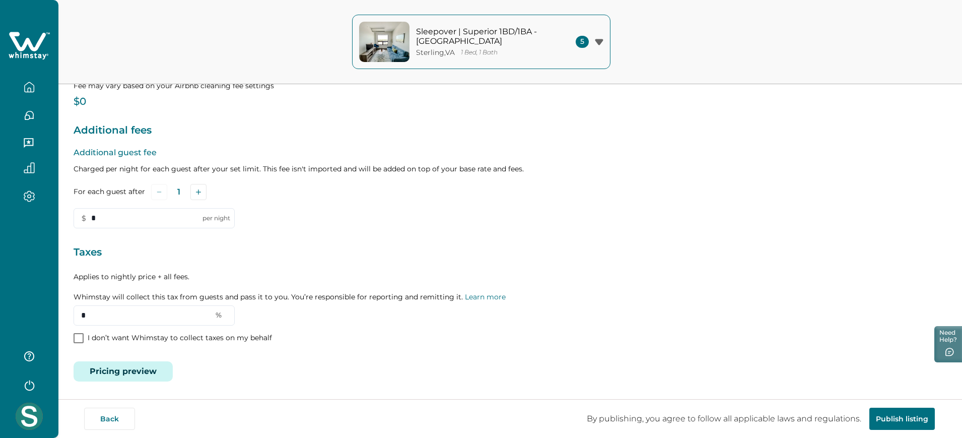
click at [124, 338] on p "I don’t want Whimstay to collect taxes on my behalf" at bounding box center [180, 338] width 184 height 10
click at [158, 210] on input "*" at bounding box center [154, 218] width 161 height 20
click at [131, 333] on p "I don’t want Whimstay to collect taxes on my behalf" at bounding box center [180, 338] width 184 height 10
click at [127, 320] on input "*" at bounding box center [154, 315] width 161 height 20
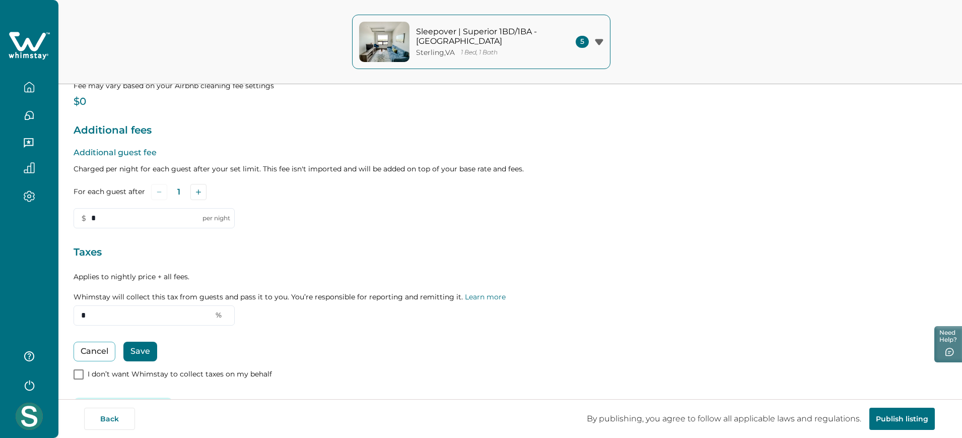
type input "*"
click at [150, 344] on button "Save" at bounding box center [140, 351] width 34 height 20
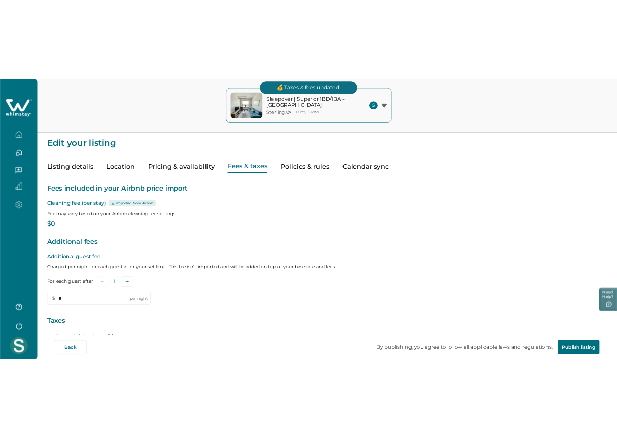
scroll to position [0, 0]
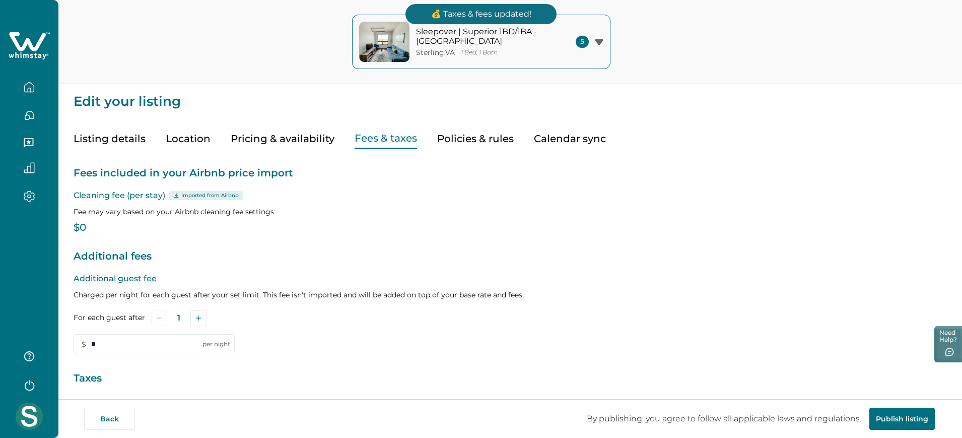
click at [447, 142] on button "Policies & rules" at bounding box center [475, 138] width 77 height 21
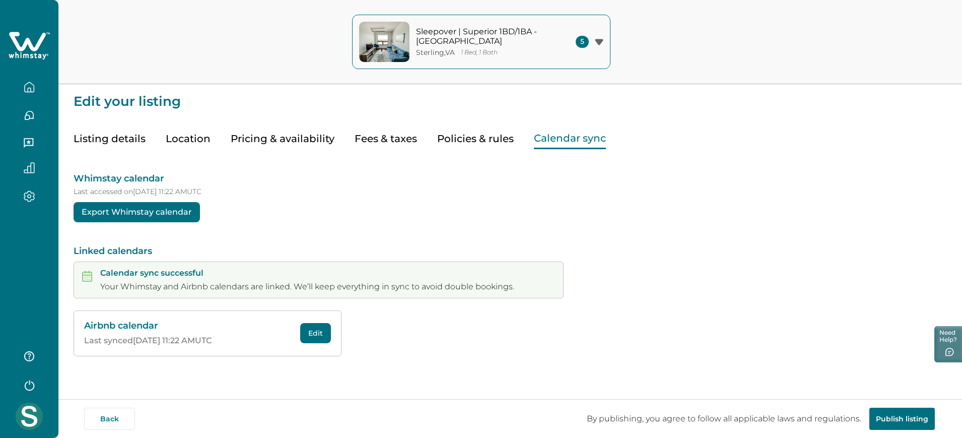
click at [542, 143] on button "Calendar sync" at bounding box center [570, 138] width 72 height 21
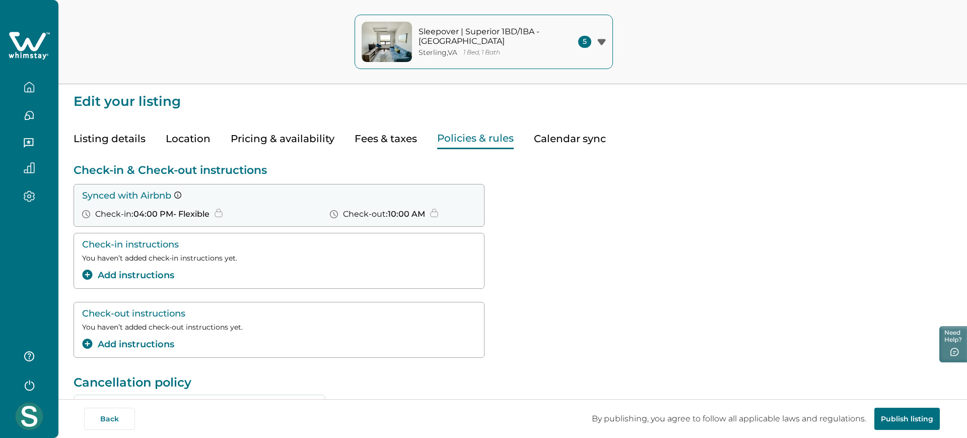
click at [454, 143] on button "Policies & rules" at bounding box center [475, 138] width 77 height 21
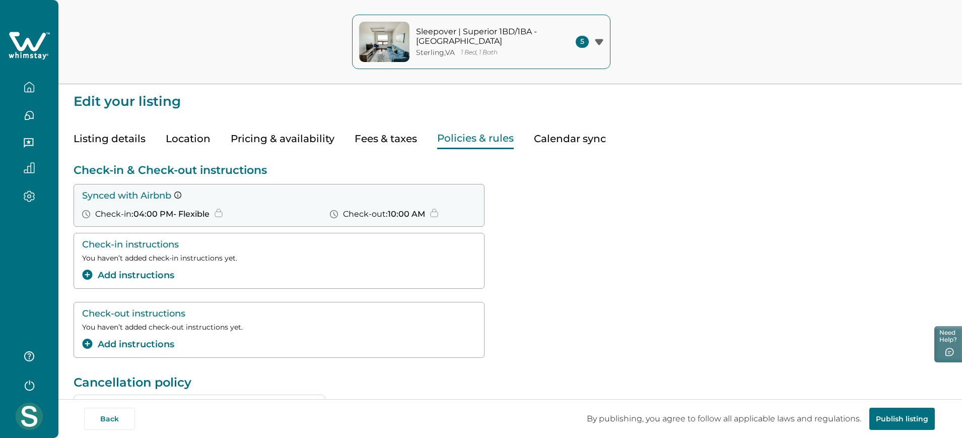
click at [384, 143] on button "Fees & taxes" at bounding box center [385, 138] width 62 height 21
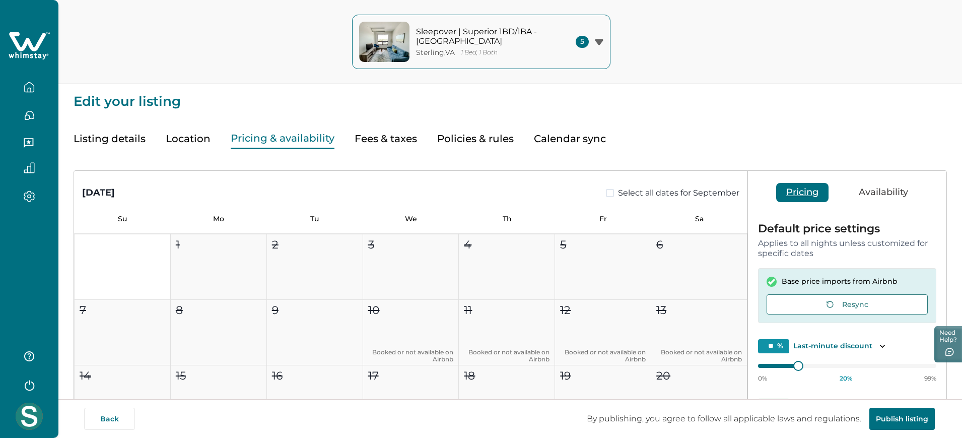
click at [315, 139] on button "Pricing & availability" at bounding box center [283, 138] width 104 height 21
click at [201, 130] on button "Location" at bounding box center [188, 138] width 45 height 21
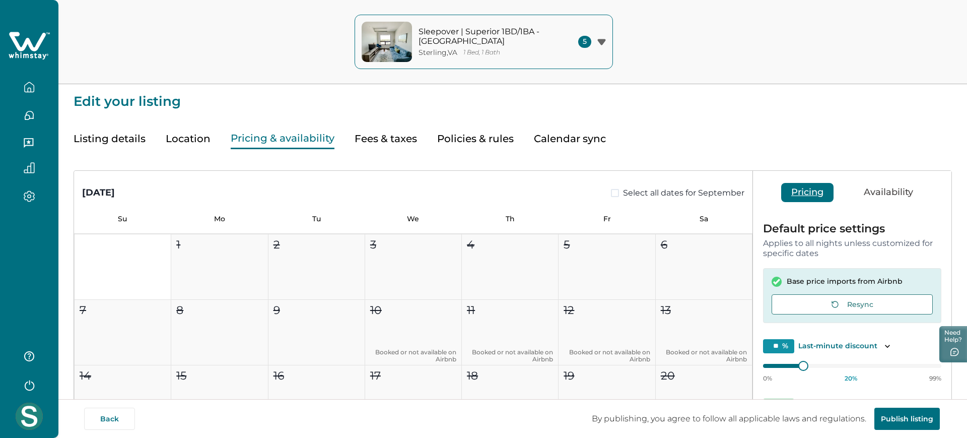
click at [265, 134] on button "Pricing & availability" at bounding box center [283, 138] width 104 height 21
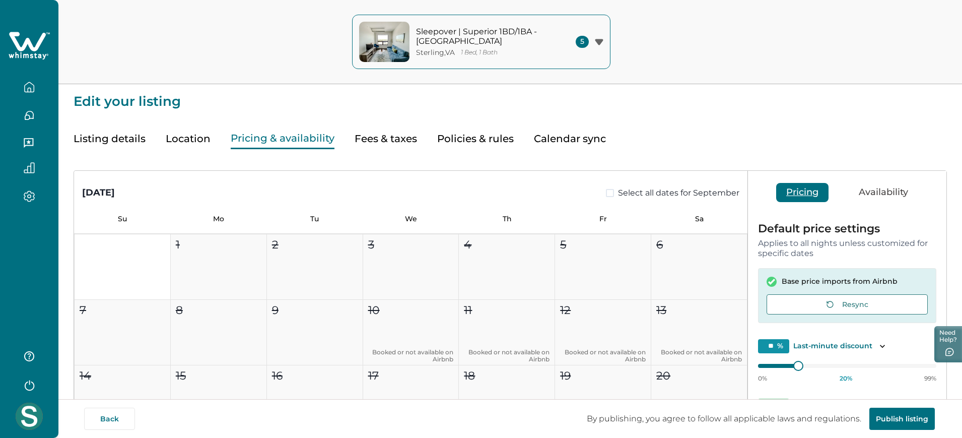
click at [470, 132] on button "Policies & rules" at bounding box center [475, 138] width 77 height 21
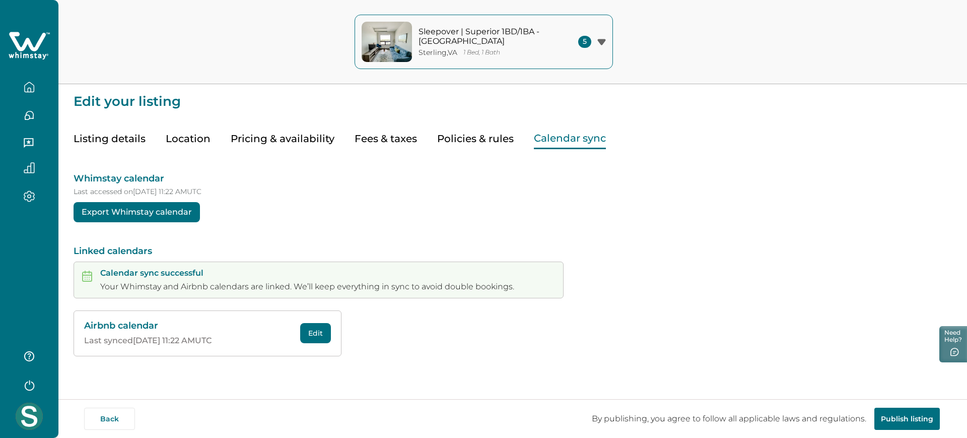
click at [562, 131] on button "Calendar sync" at bounding box center [570, 138] width 72 height 21
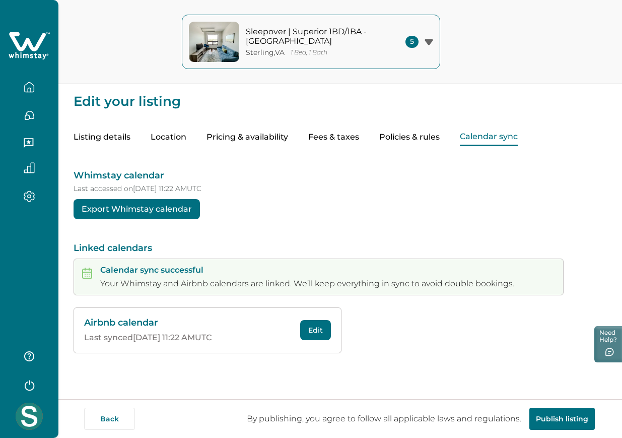
click at [592, 416] on button "Publish listing" at bounding box center [561, 418] width 65 height 22
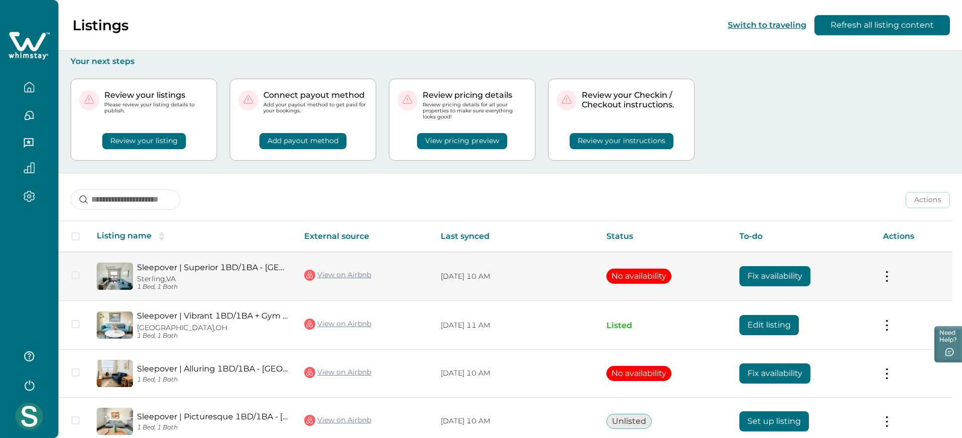
click at [755, 274] on button "Fix availability" at bounding box center [774, 276] width 71 height 20
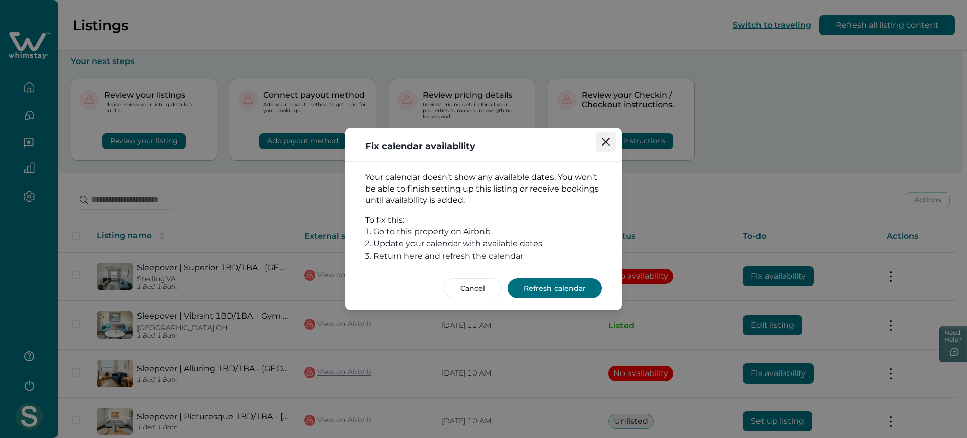
click at [607, 139] on icon "Close" at bounding box center [606, 141] width 8 height 8
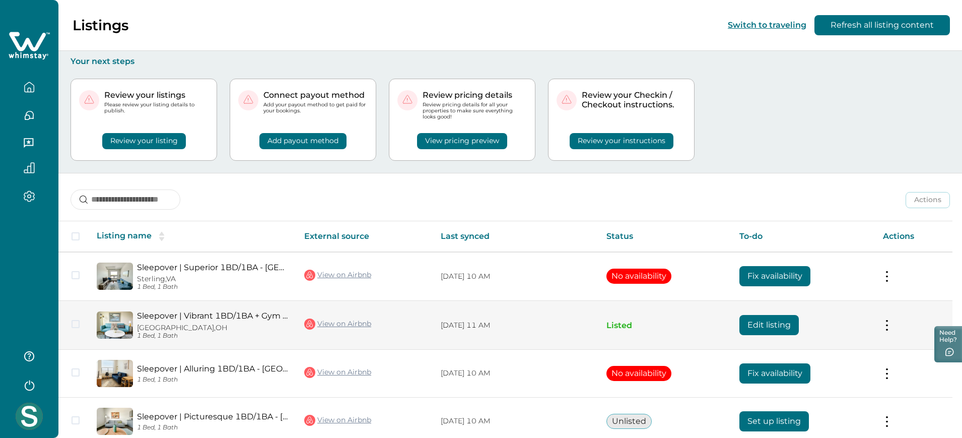
click at [764, 323] on button "Edit listing" at bounding box center [768, 325] width 59 height 20
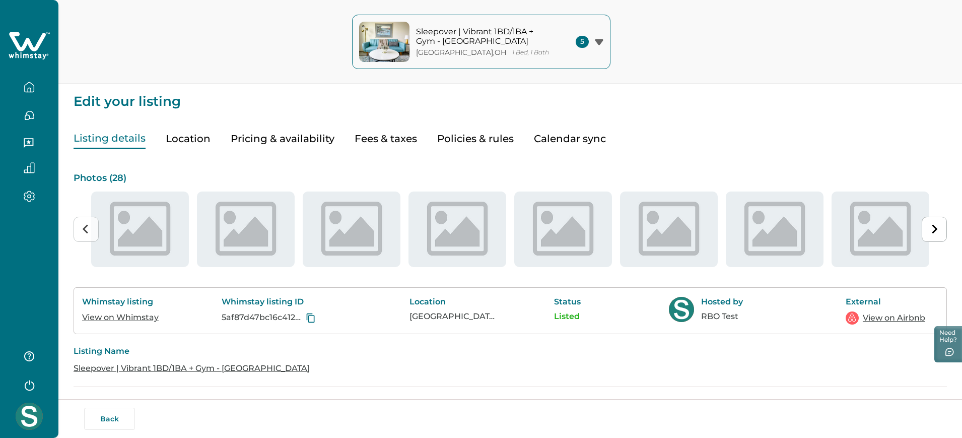
type input "**"
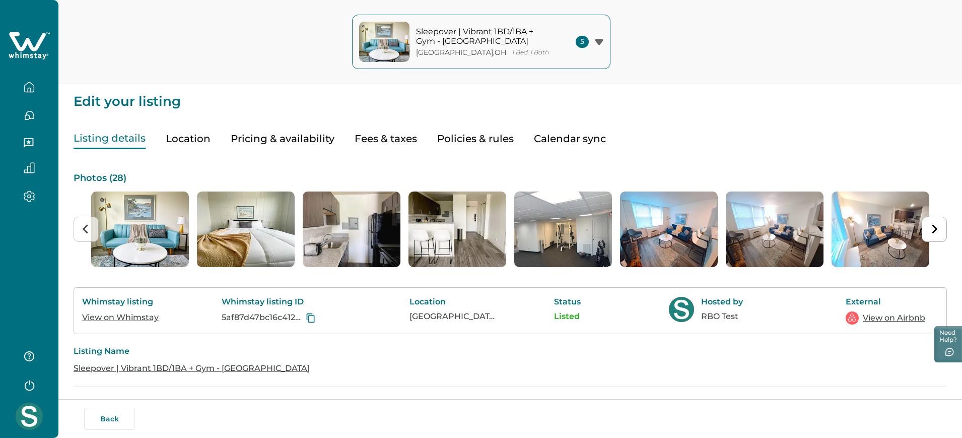
click at [321, 138] on button "Pricing & availability" at bounding box center [283, 138] width 104 height 21
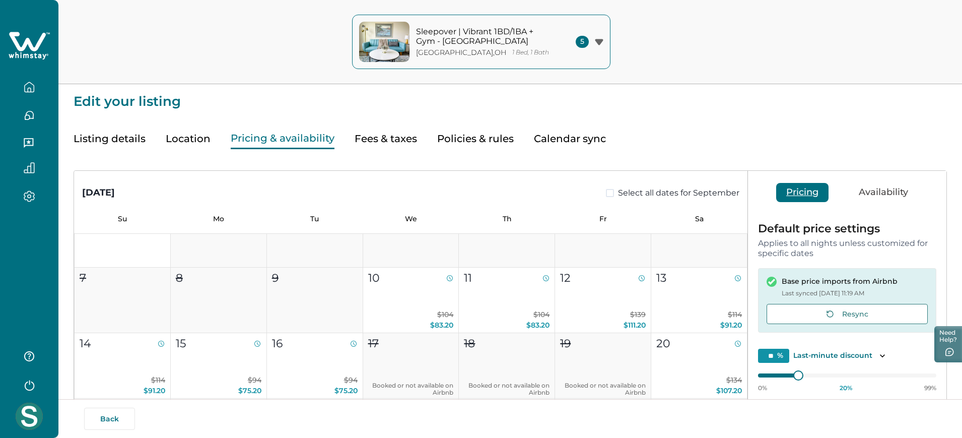
scroll to position [31, 0]
